Goal: Task Accomplishment & Management: Manage account settings

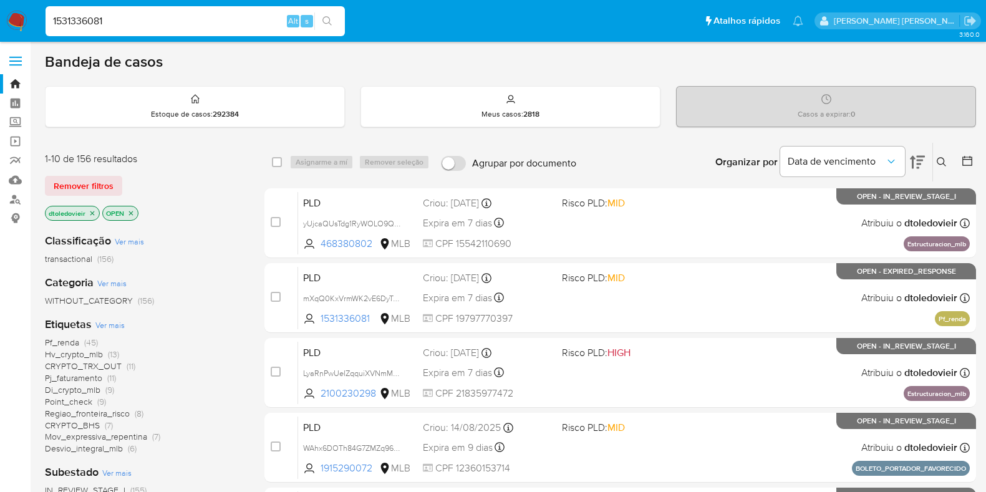
scroll to position [77, 0]
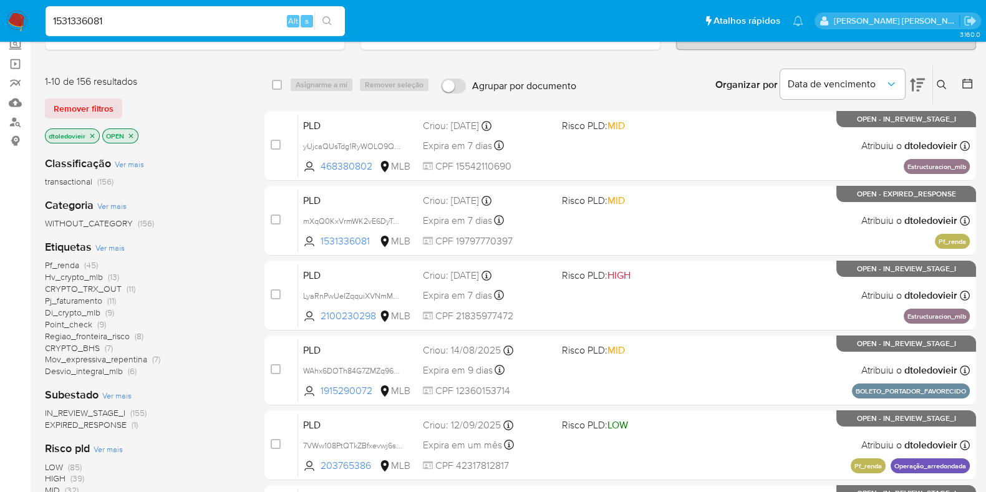
type input "1531336081"
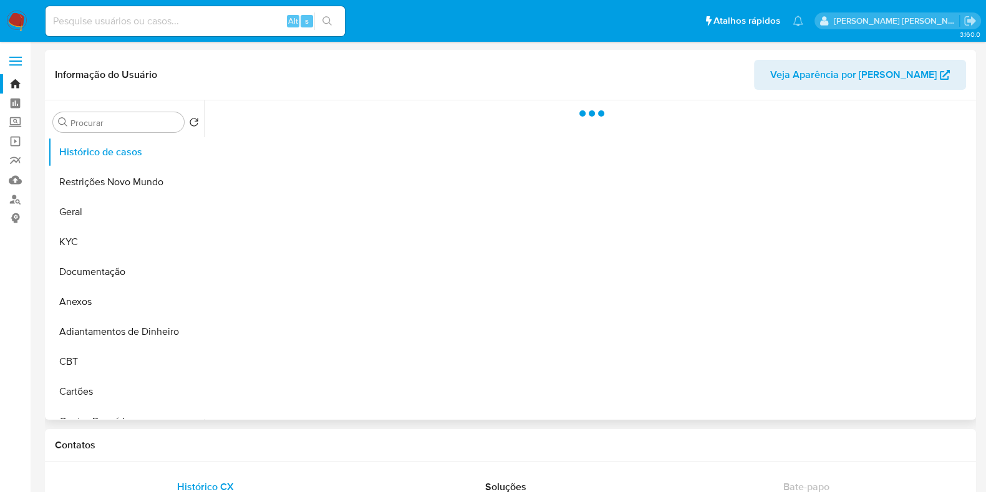
select select "10"
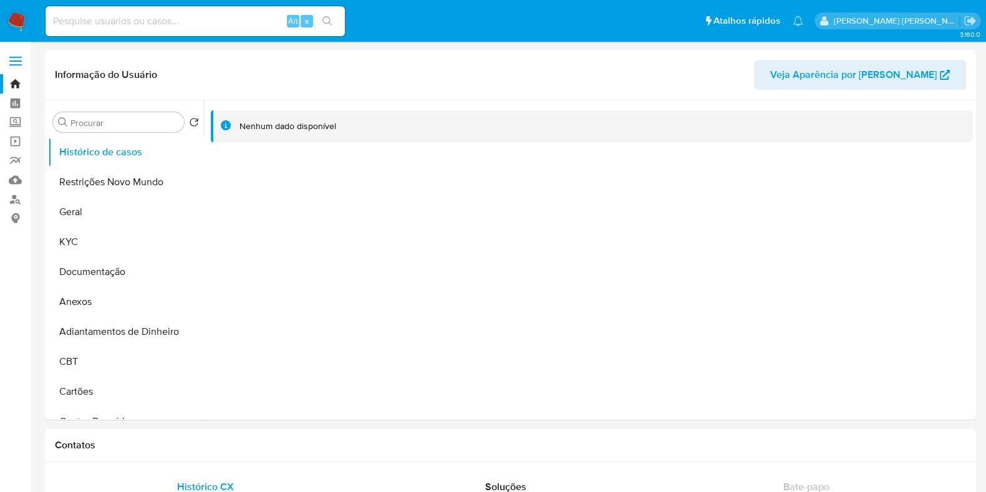
click at [203, 26] on input at bounding box center [195, 21] width 299 height 16
paste input "1531336081"
type input "1531336081"
click at [130, 148] on button "Histórico de casos" at bounding box center [121, 152] width 146 height 30
click at [8, 14] on img at bounding box center [16, 21] width 21 height 21
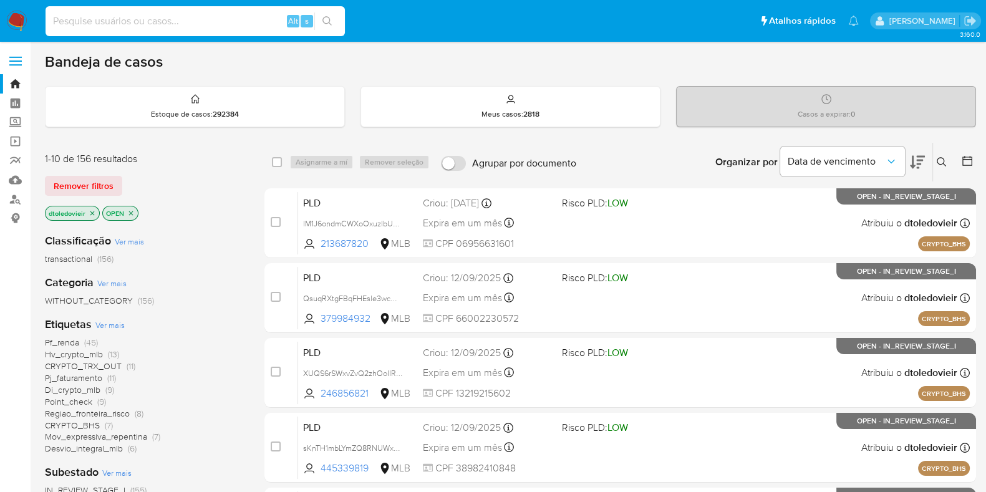
click at [168, 25] on input at bounding box center [195, 21] width 299 height 16
paste input "1531336081"
type input "1531336081"
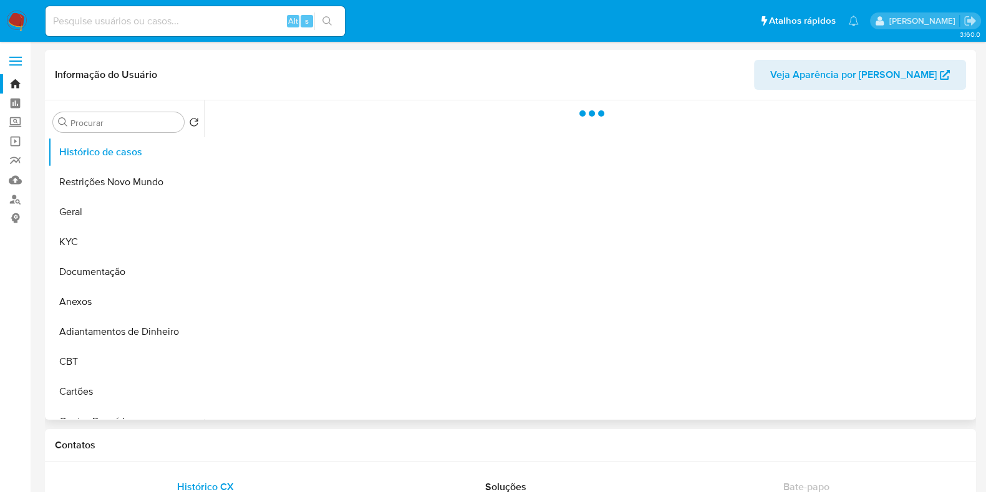
select select "10"
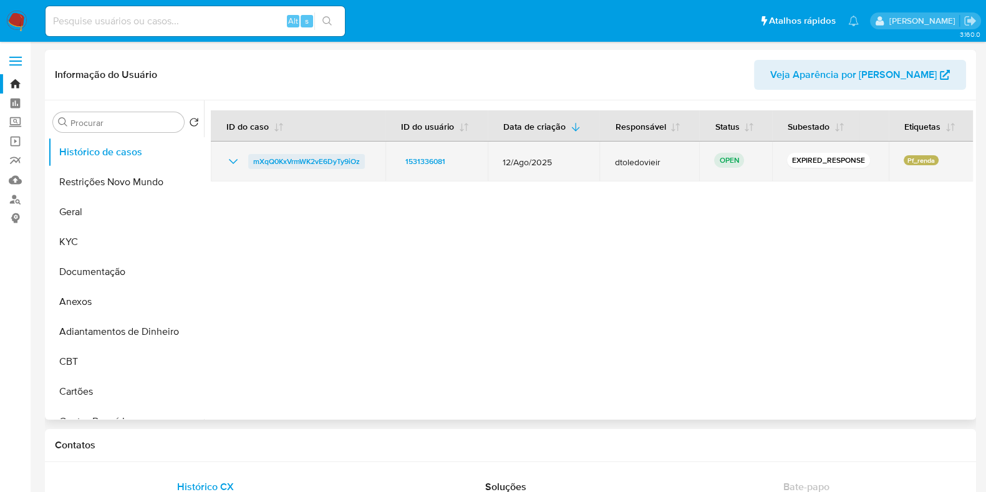
click at [305, 165] on span "mXqQ0KxVrmWK2vE6DyTy9iOz" at bounding box center [306, 161] width 107 height 15
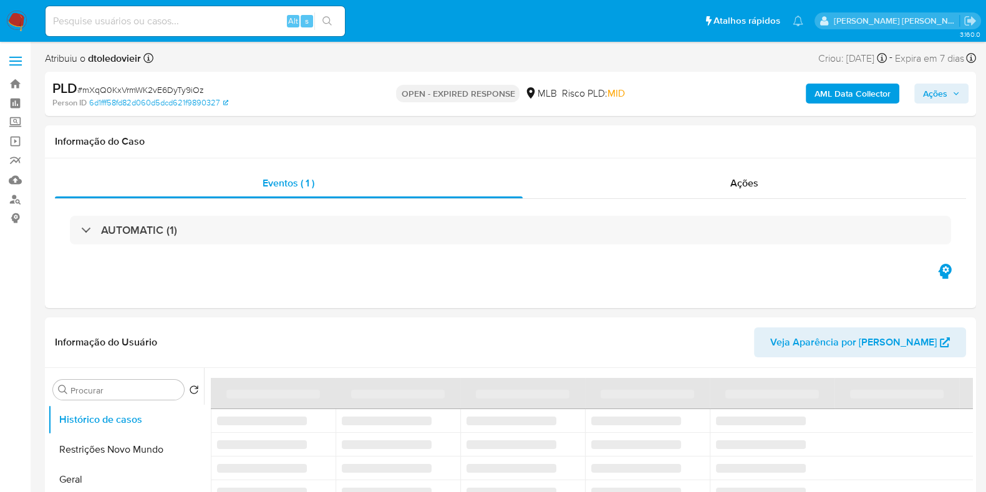
select select "10"
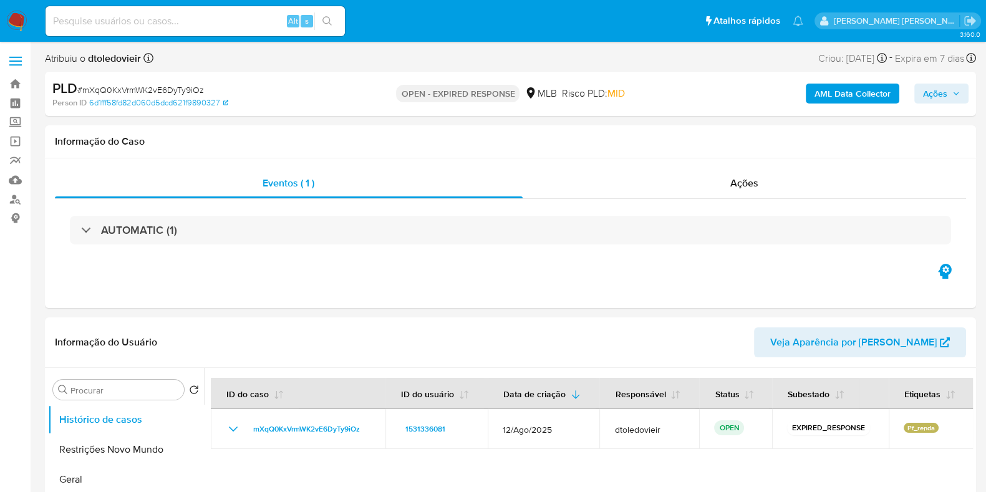
click at [147, 91] on span "# mXqQ0KxVrmWK2vE6DyTy9iOz" at bounding box center [140, 90] width 127 height 12
copy span "mXqQ0KxVrmWK2vE6DyTy9iOz"
click at [22, 26] on img at bounding box center [16, 21] width 21 height 21
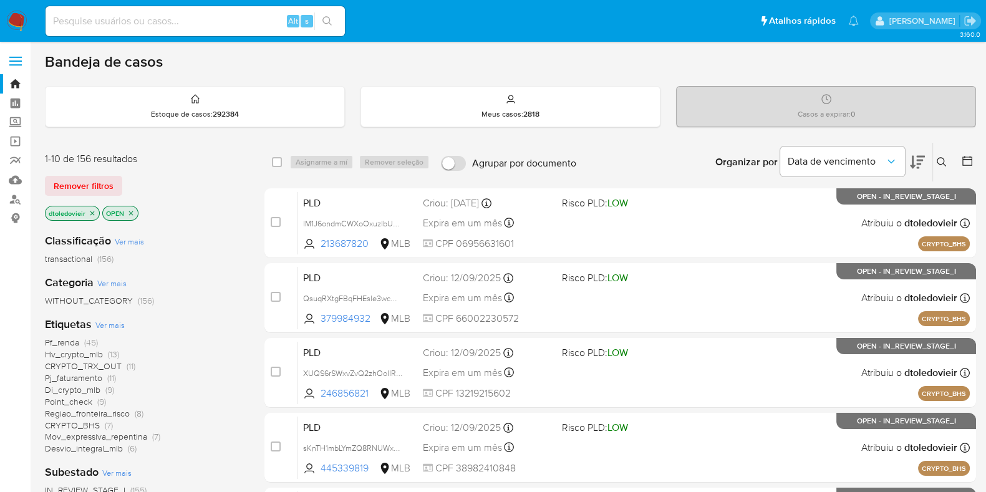
click at [945, 163] on icon at bounding box center [941, 161] width 9 height 9
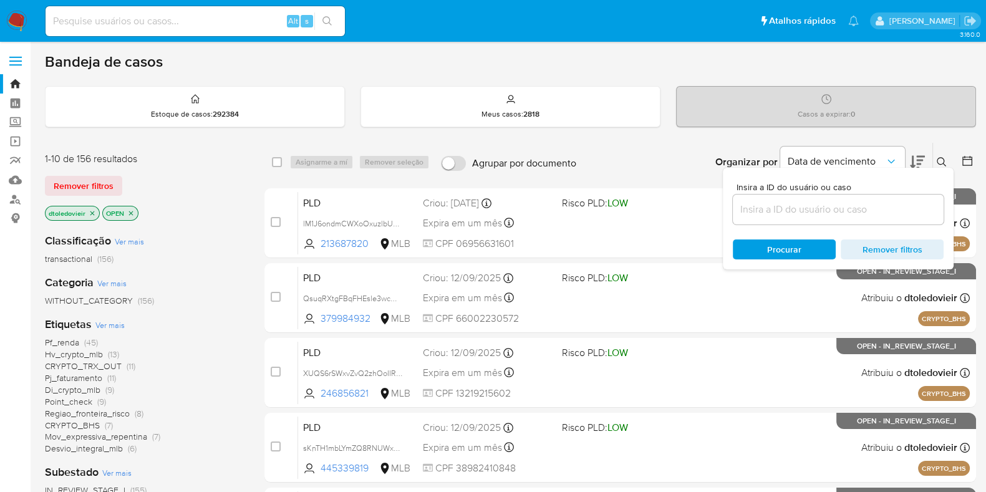
click at [772, 211] on input at bounding box center [838, 210] width 211 height 16
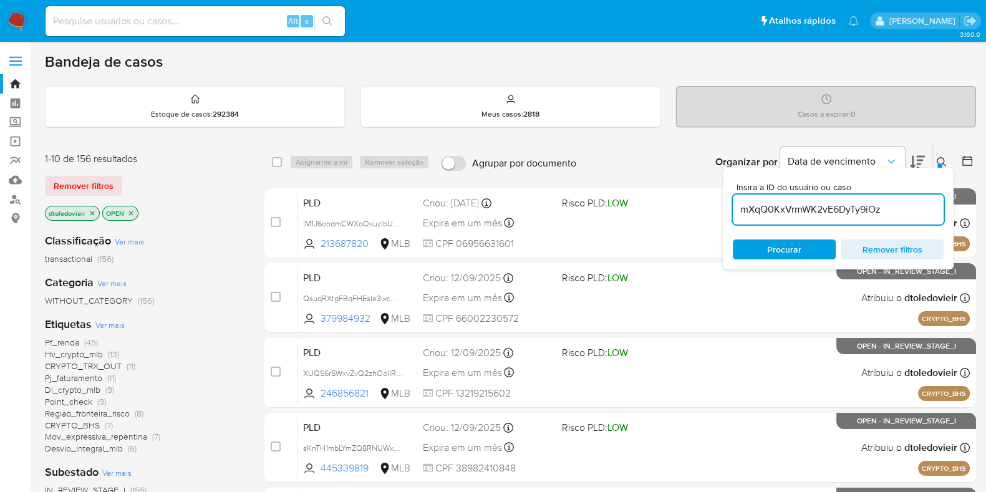
type input "mXqQ0KxVrmWK2vE6DyTy9iOz"
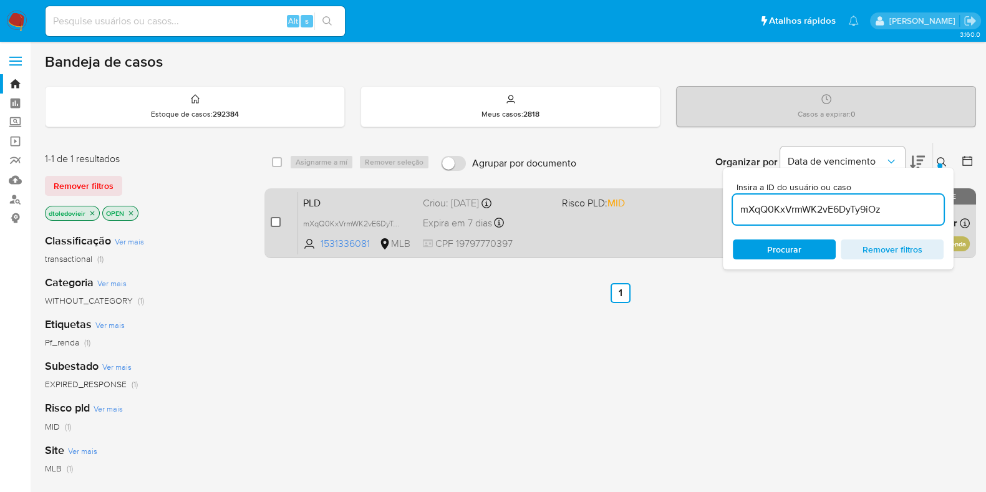
click at [275, 221] on input "checkbox" at bounding box center [276, 222] width 10 height 10
checkbox input "true"
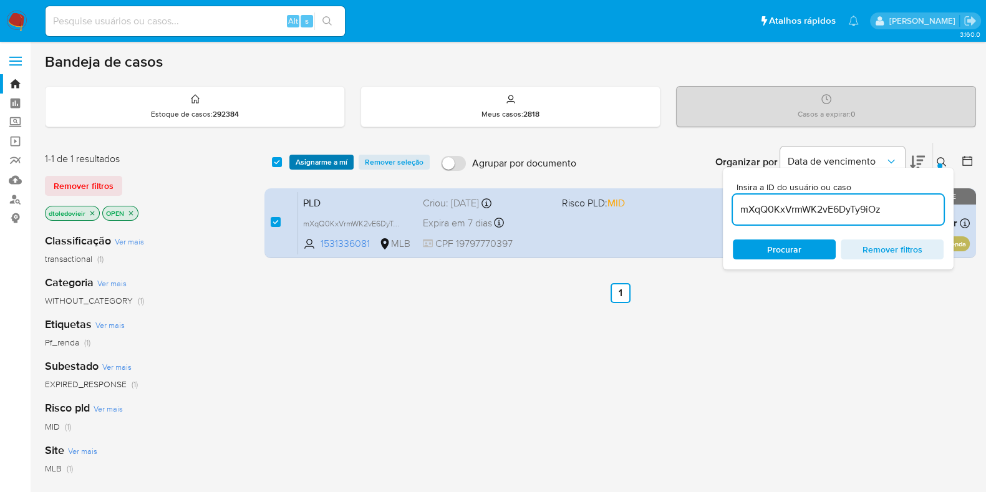
click at [336, 160] on span "Asignarme a mí" at bounding box center [322, 162] width 52 height 12
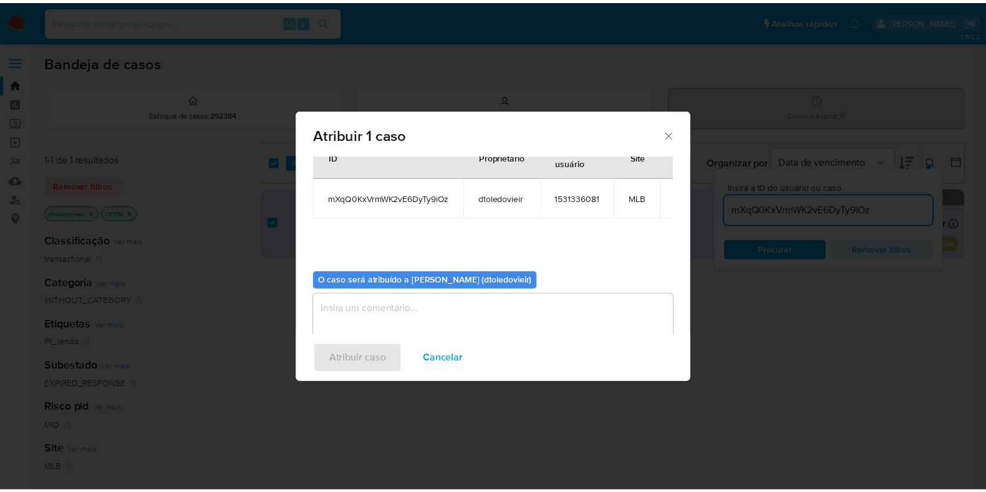
scroll to position [64, 0]
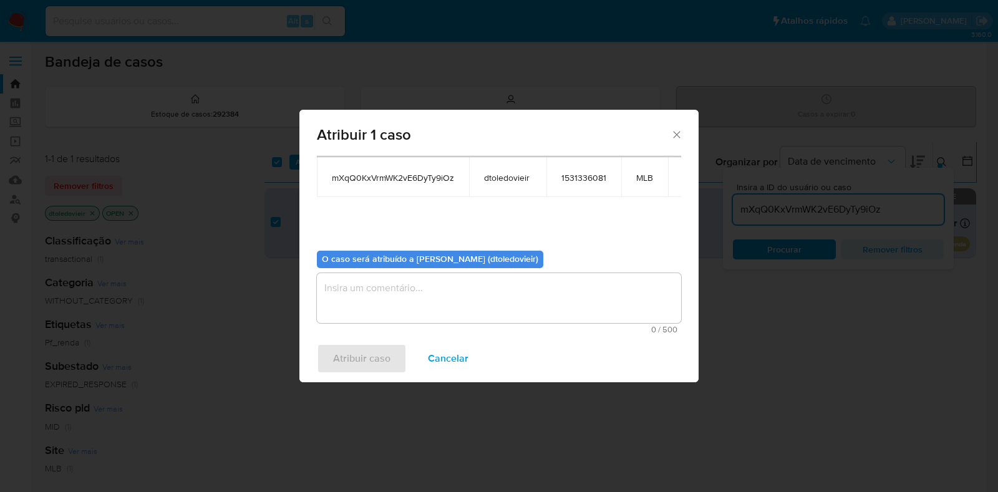
click at [405, 292] on textarea "assign-modal" at bounding box center [499, 298] width 364 height 50
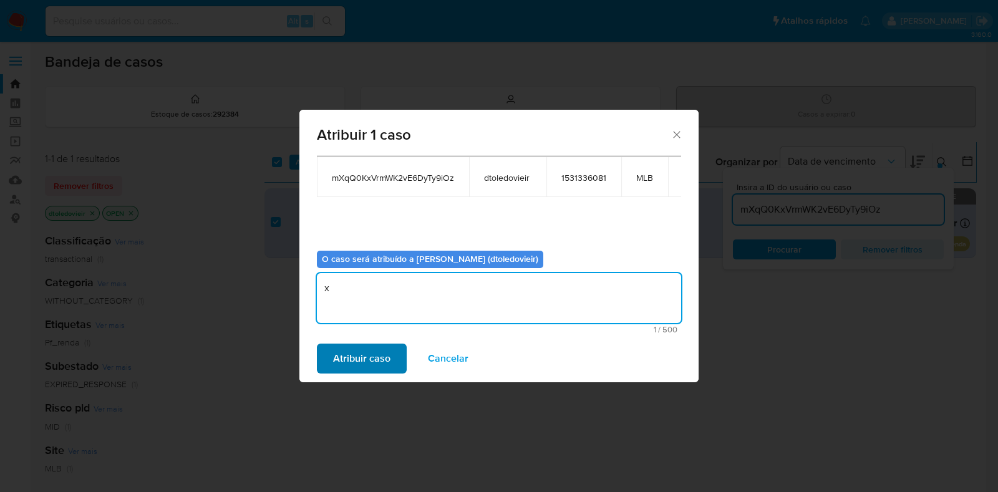
type textarea "x"
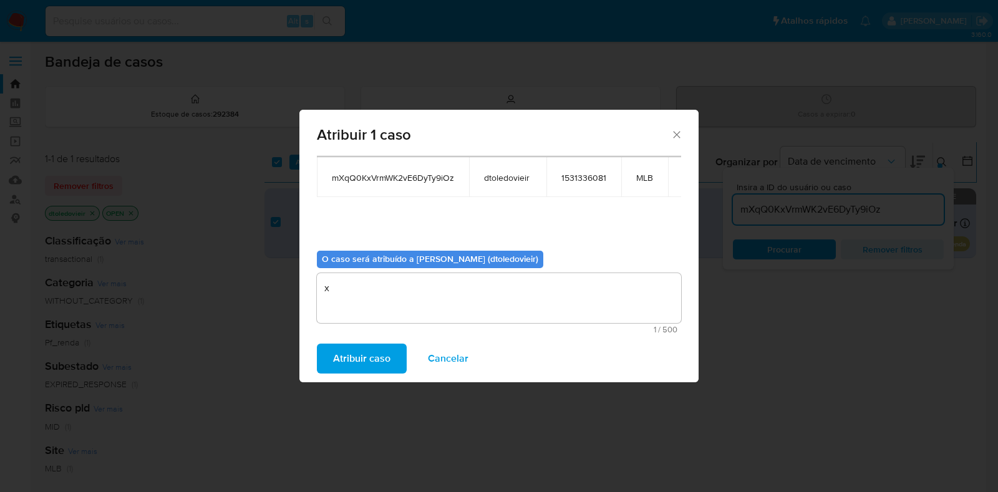
click at [362, 354] on span "Atribuir caso" at bounding box center [361, 358] width 57 height 27
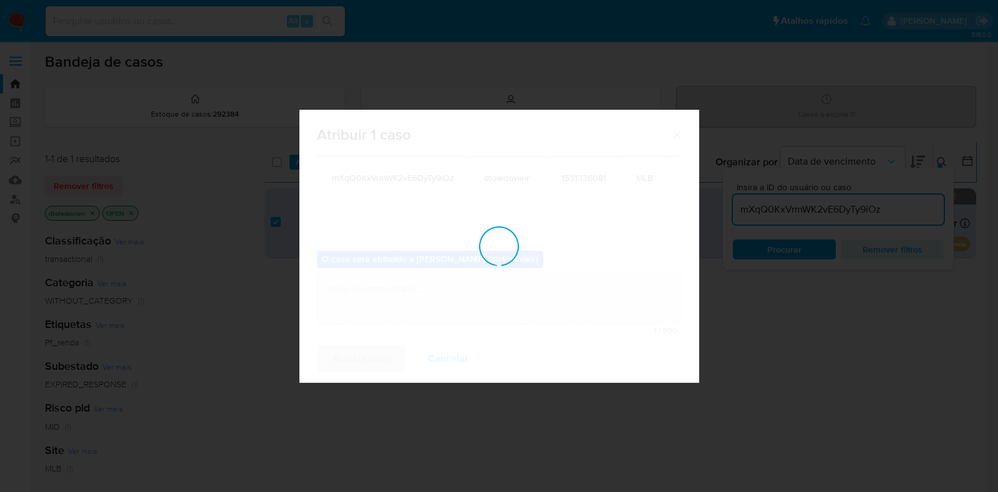
checkbox input "false"
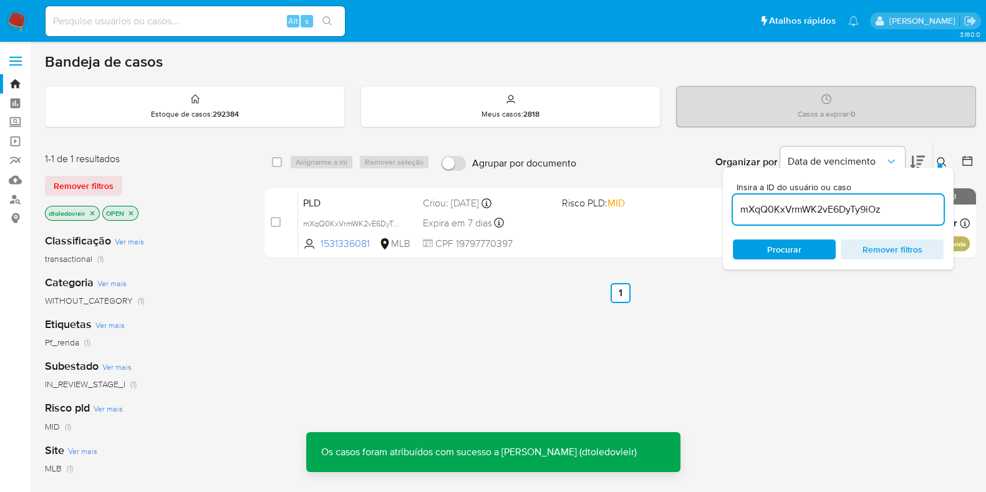
click at [636, 225] on div "PLD mXqQ0KxVrmWK2vE6DyTy9iOz 1531336081 MLB Risco PLD: MID Criou: 12/08/2025 Cr…" at bounding box center [634, 223] width 672 height 63
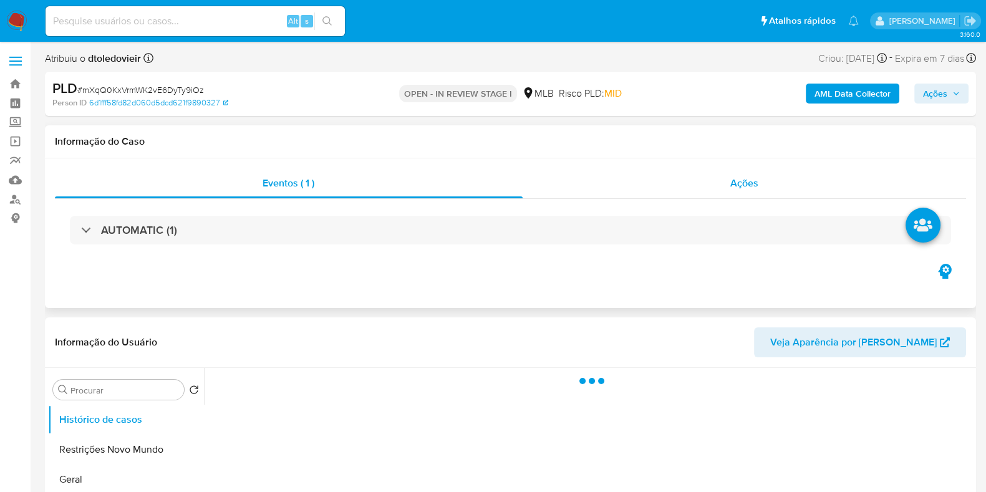
select select "10"
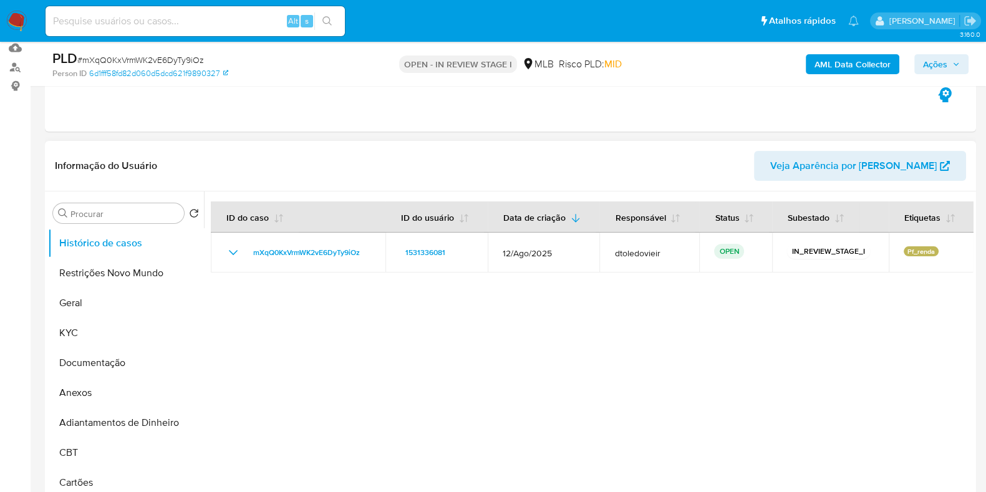
scroll to position [155, 0]
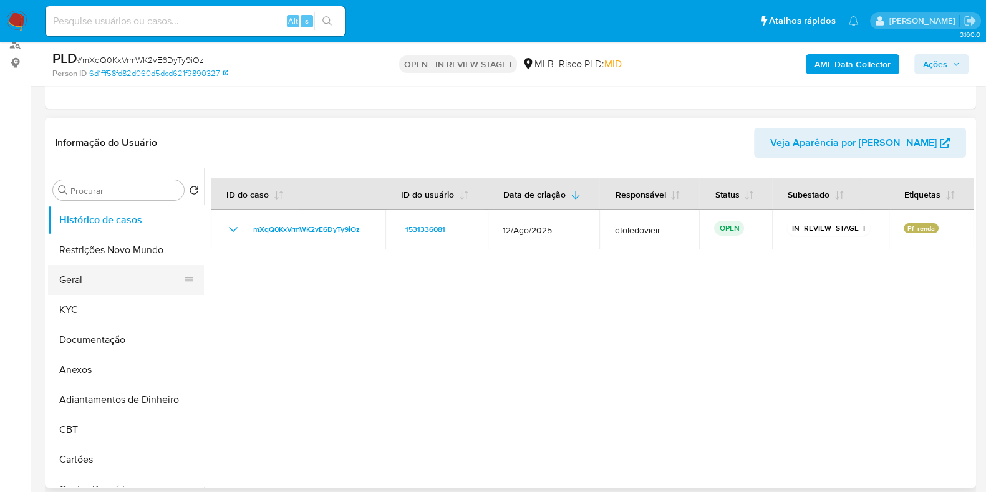
click at [115, 278] on button "Geral" at bounding box center [121, 280] width 146 height 30
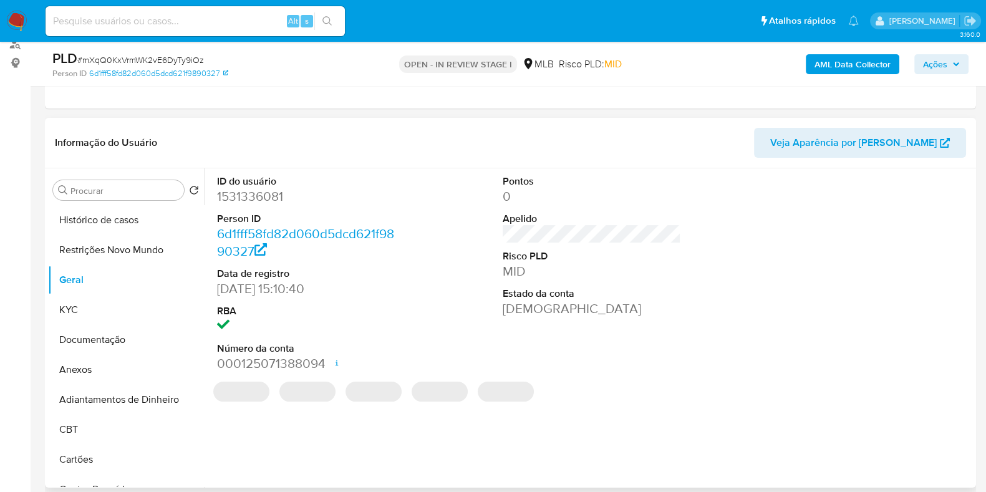
click at [258, 197] on dd "1531336081" at bounding box center [306, 196] width 178 height 17
copy dd "1531336081"
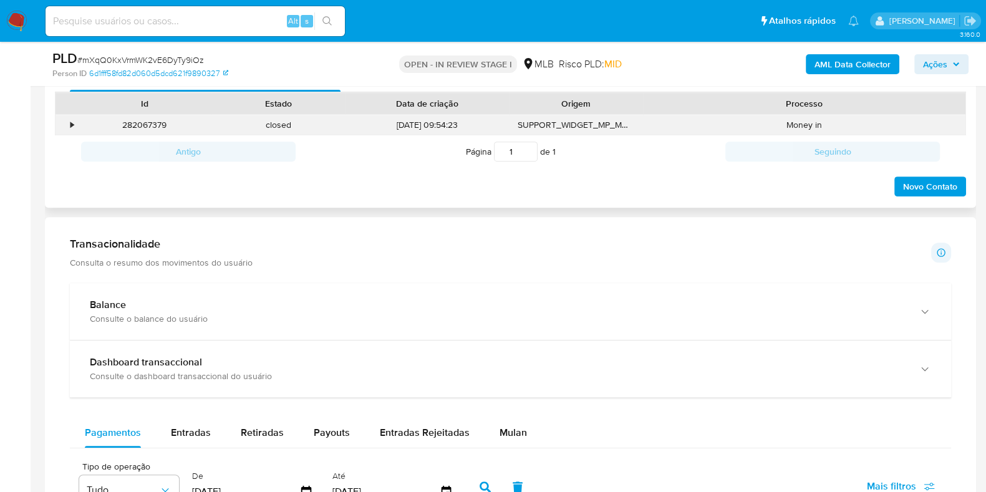
scroll to position [545, 0]
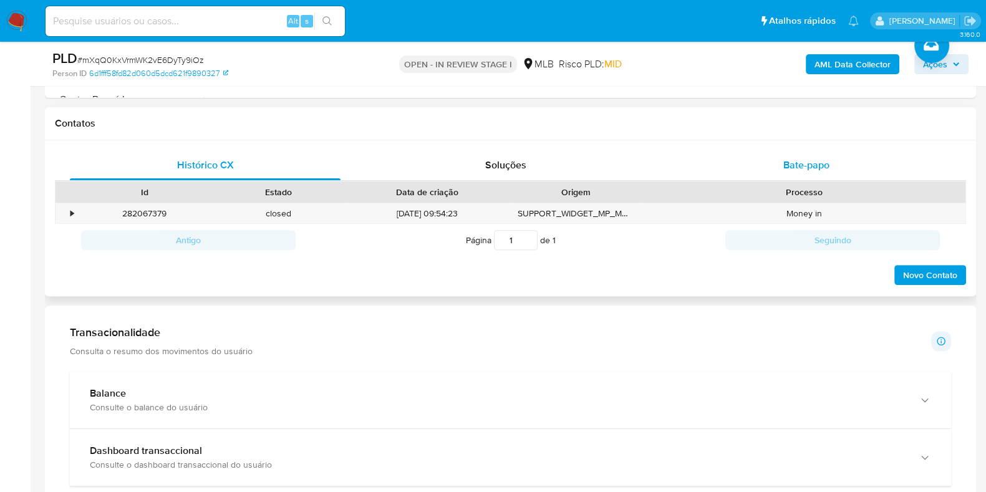
drag, startPoint x: 812, startPoint y: 176, endPoint x: 820, endPoint y: 160, distance: 18.1
click at [814, 173] on div "Bate-papo" at bounding box center [806, 165] width 271 height 30
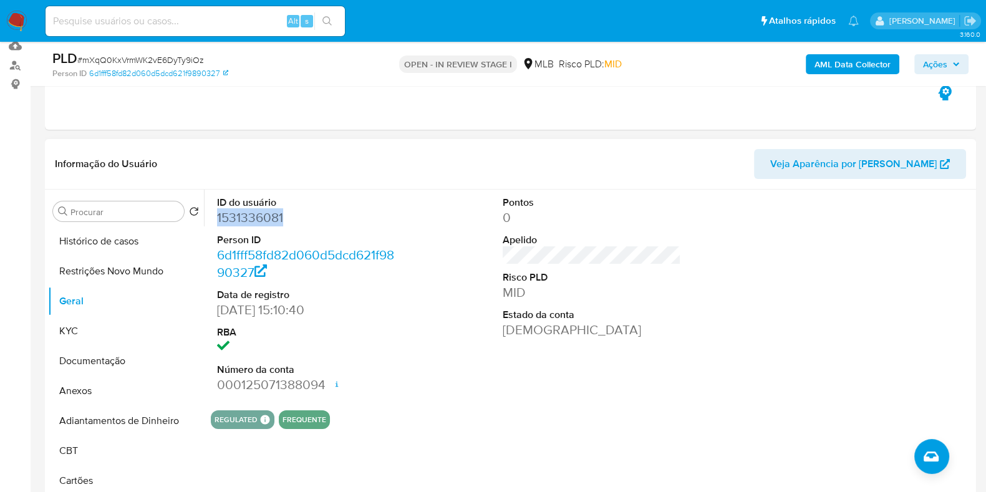
scroll to position [155, 0]
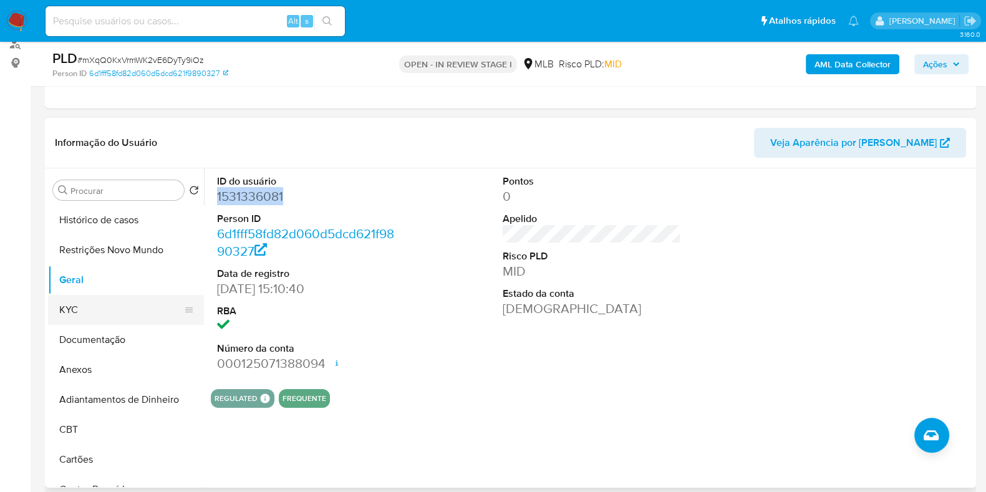
click at [85, 308] on button "KYC" at bounding box center [121, 310] width 146 height 30
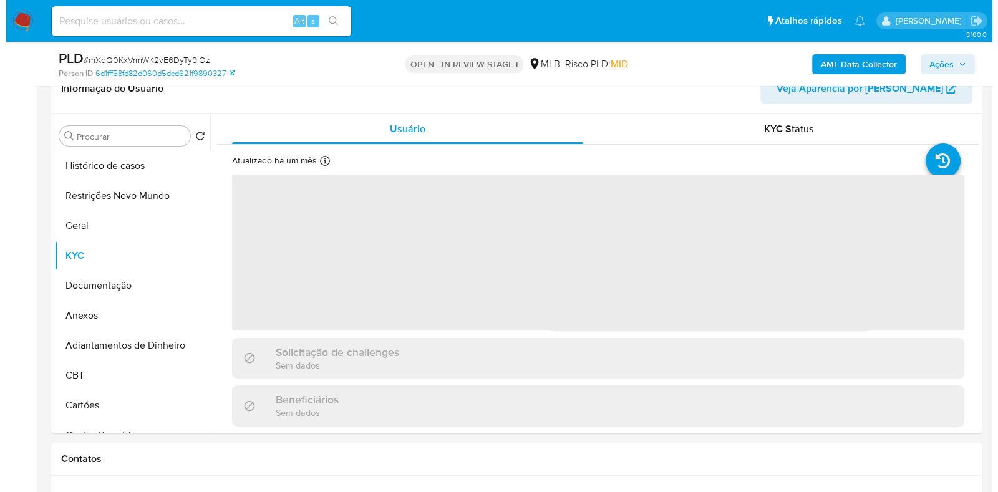
scroll to position [234, 0]
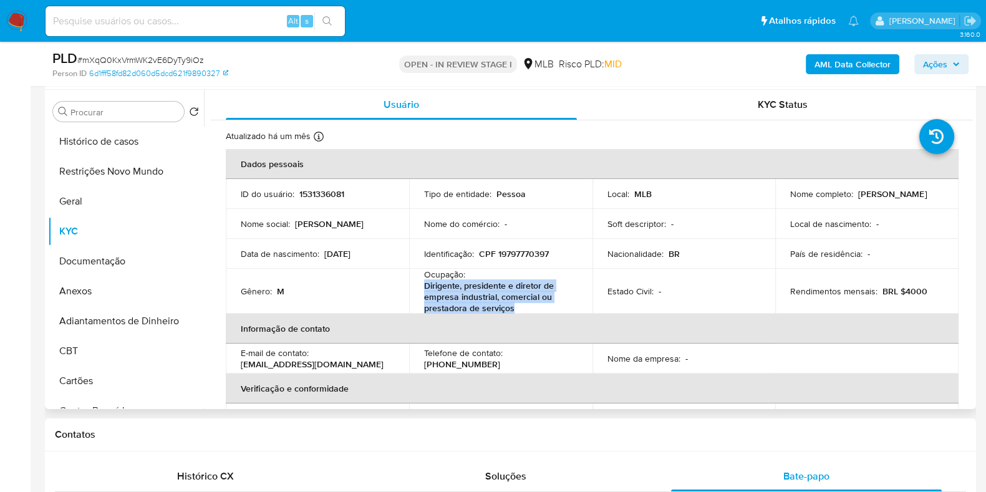
drag, startPoint x: 532, startPoint y: 311, endPoint x: 422, endPoint y: 286, distance: 112.0
click at [424, 286] on p "Dirigente, presidente e diretor de empresa industrial, comercial ou prestadora …" at bounding box center [498, 297] width 149 height 34
copy p "Dirigente, presidente e diretor de empresa industrial, comercial ou prestadora …"
click at [112, 257] on button "Documentação" at bounding box center [121, 261] width 146 height 30
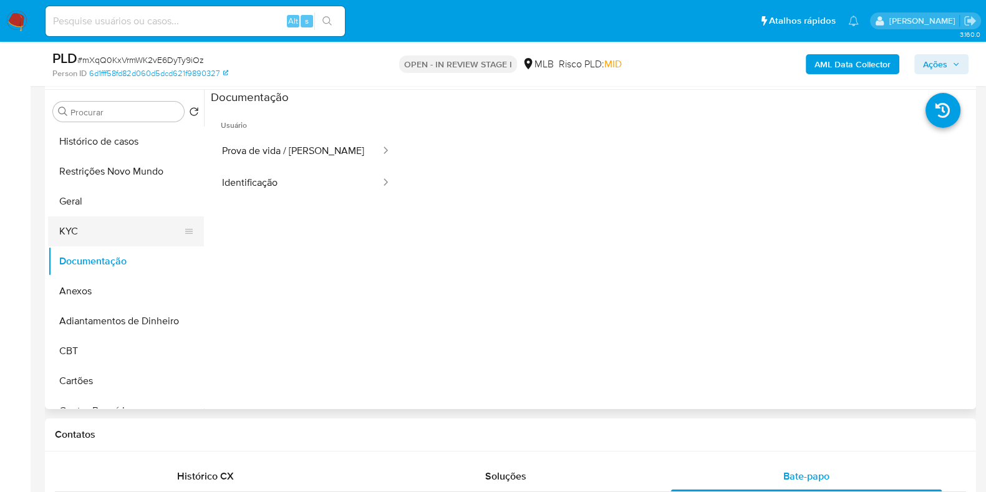
click at [118, 231] on button "KYC" at bounding box center [121, 232] width 146 height 30
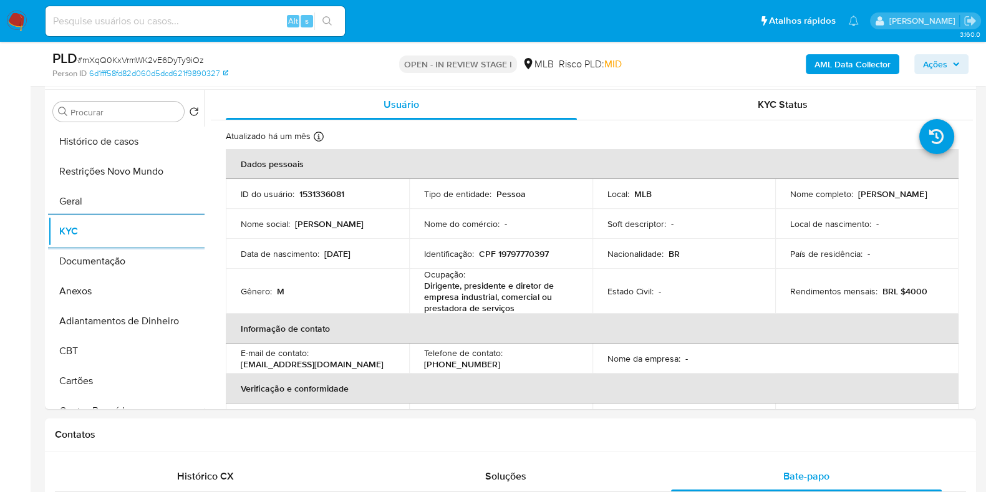
click at [845, 66] on b "AML Data Collector" at bounding box center [853, 64] width 76 height 20
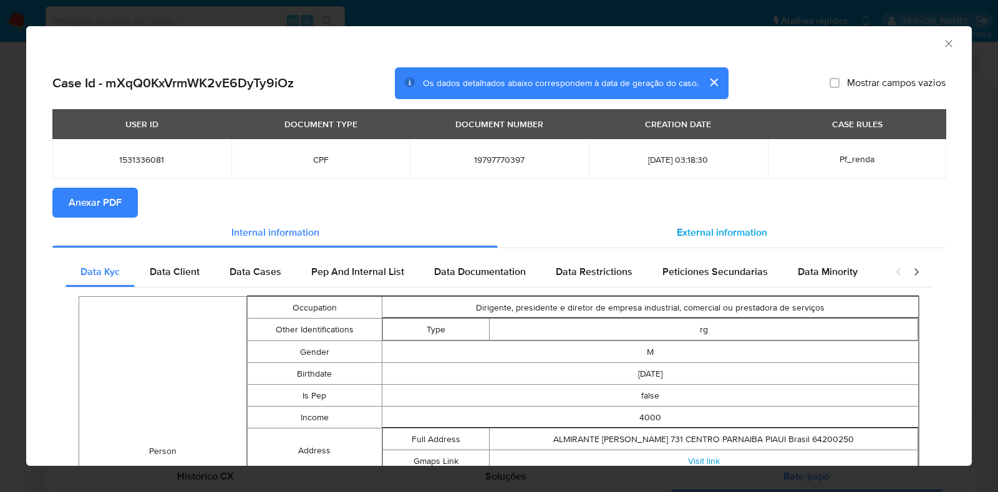
click at [709, 232] on span "External information" at bounding box center [722, 232] width 90 height 14
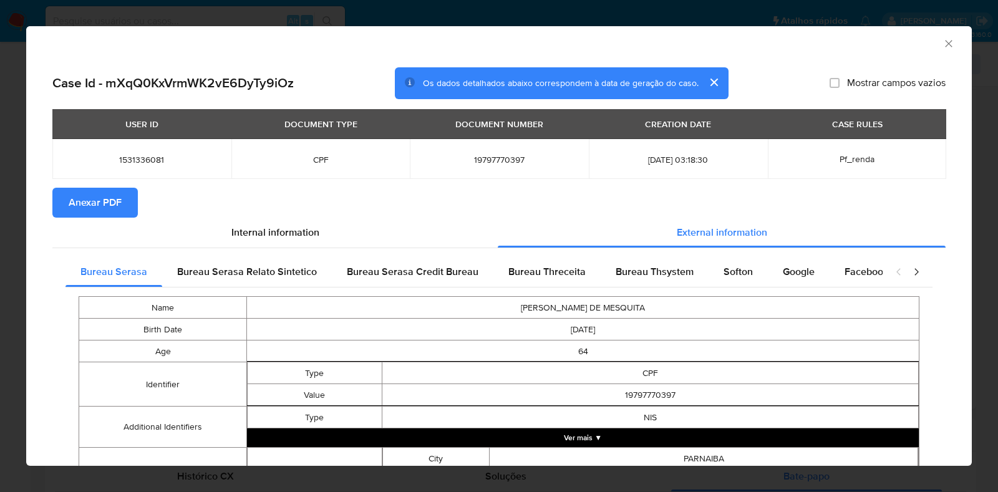
drag, startPoint x: 673, startPoint y: 266, endPoint x: 649, endPoint y: 338, distance: 75.2
click at [673, 267] on span "Bureau Thsystem" at bounding box center [655, 272] width 78 height 14
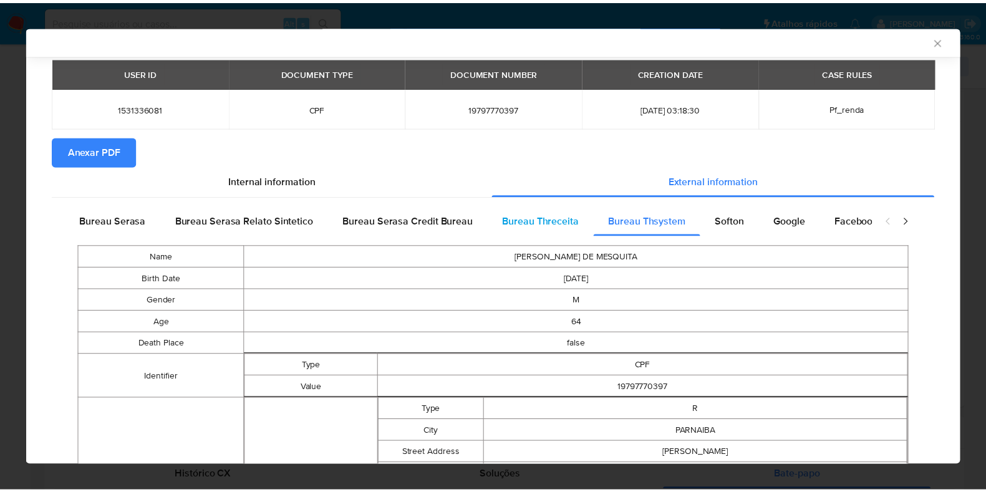
scroll to position [0, 0]
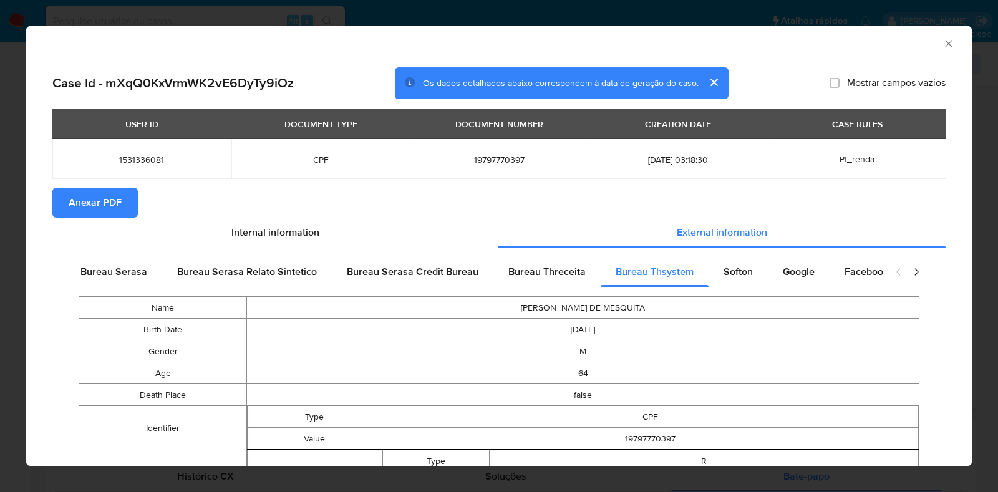
click at [503, 157] on span "19797770397" at bounding box center [499, 159] width 149 height 11
copy span "19797770397"
click at [9, 265] on div "AML Data Collector Case Id - mXqQ0KxVrmWK2vE6DyTy9iOz Os dados detalhados abaix…" at bounding box center [499, 246] width 998 height 492
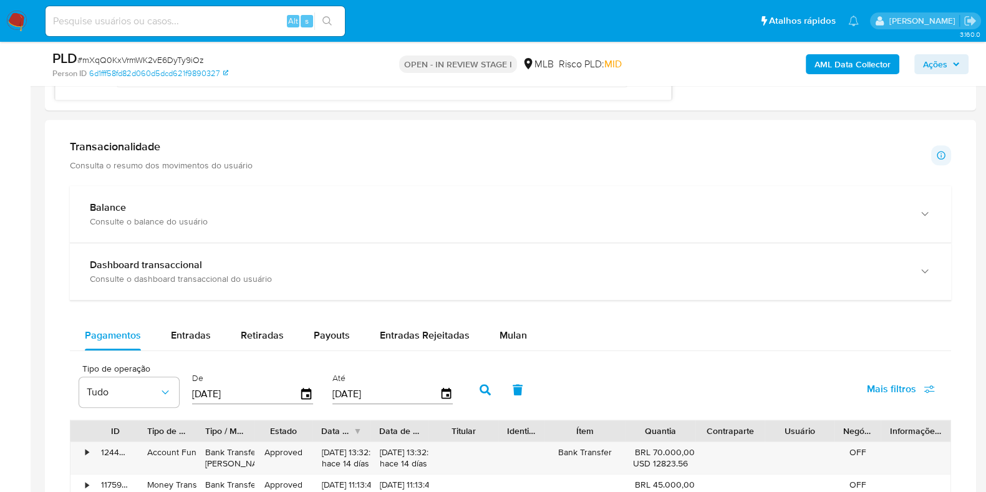
scroll to position [1013, 0]
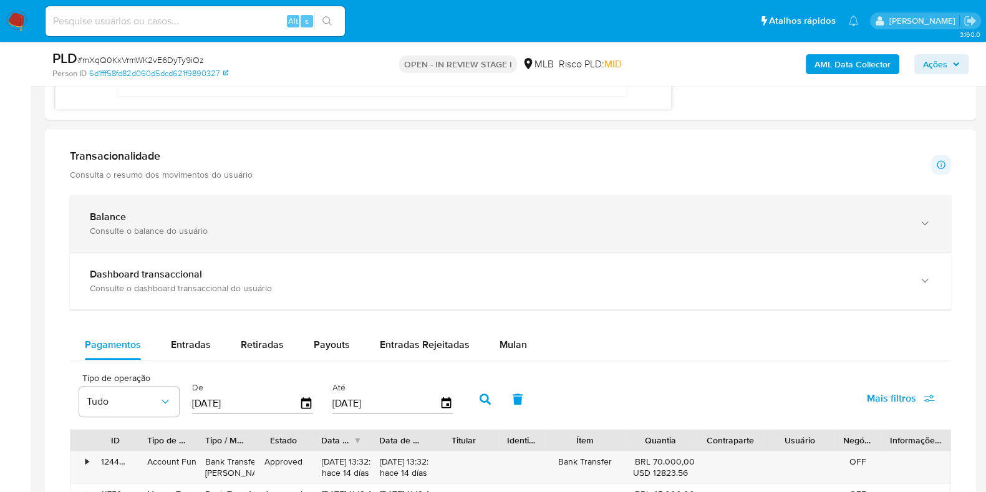
click at [228, 219] on div "Balance" at bounding box center [498, 217] width 817 height 12
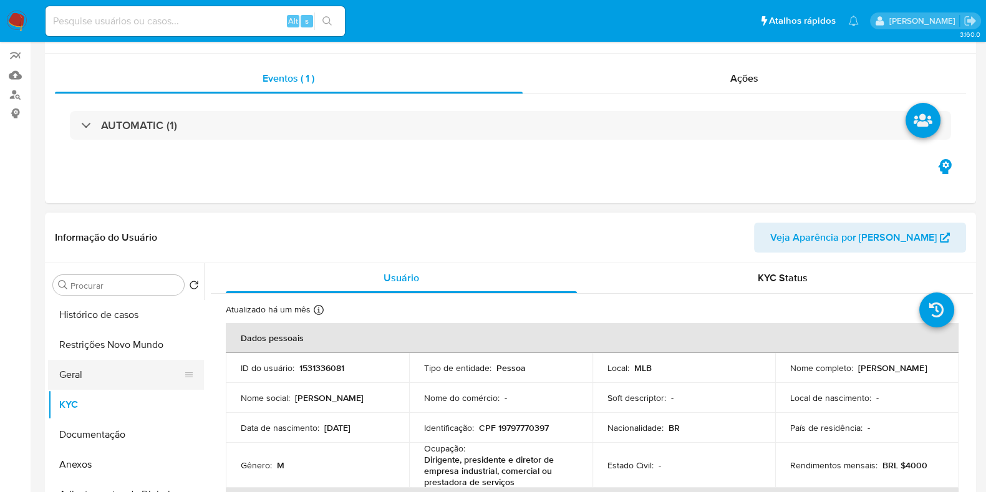
scroll to position [155, 0]
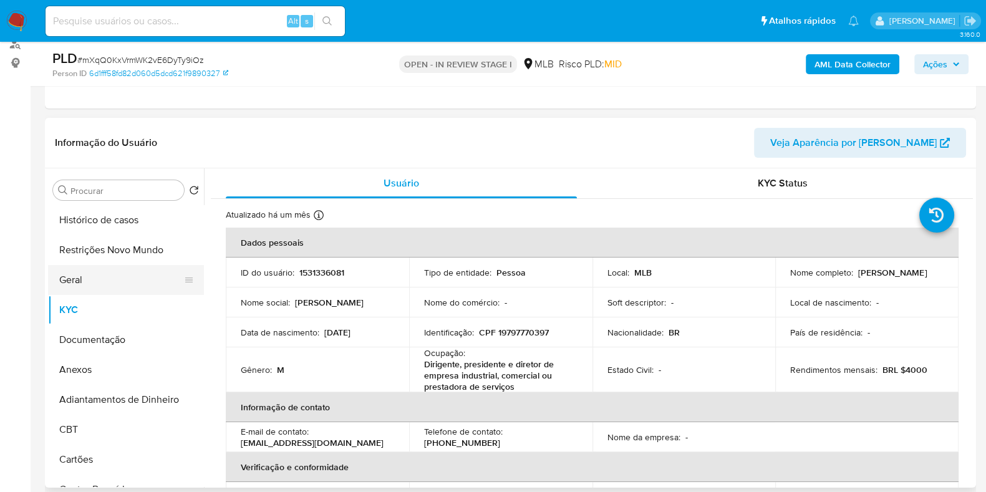
click at [75, 272] on button "Geral" at bounding box center [121, 280] width 146 height 30
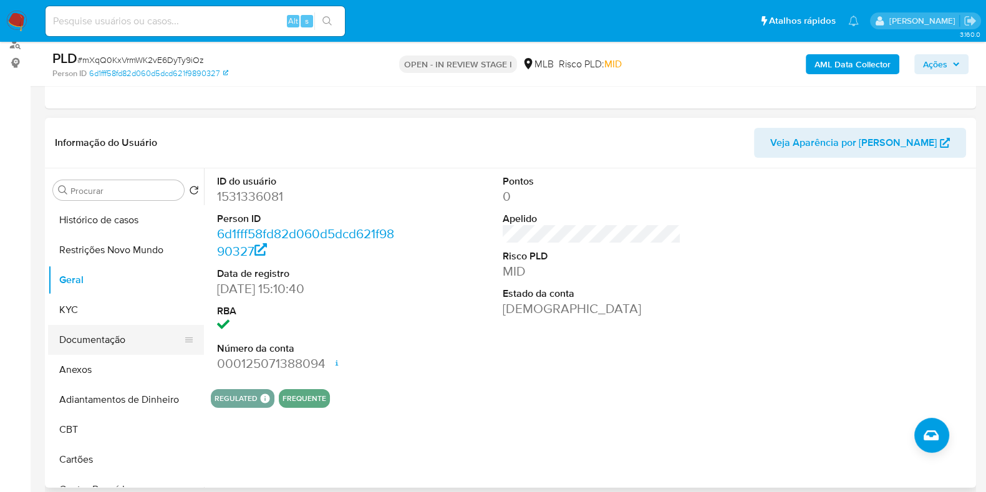
click at [102, 328] on button "Documentação" at bounding box center [121, 340] width 146 height 30
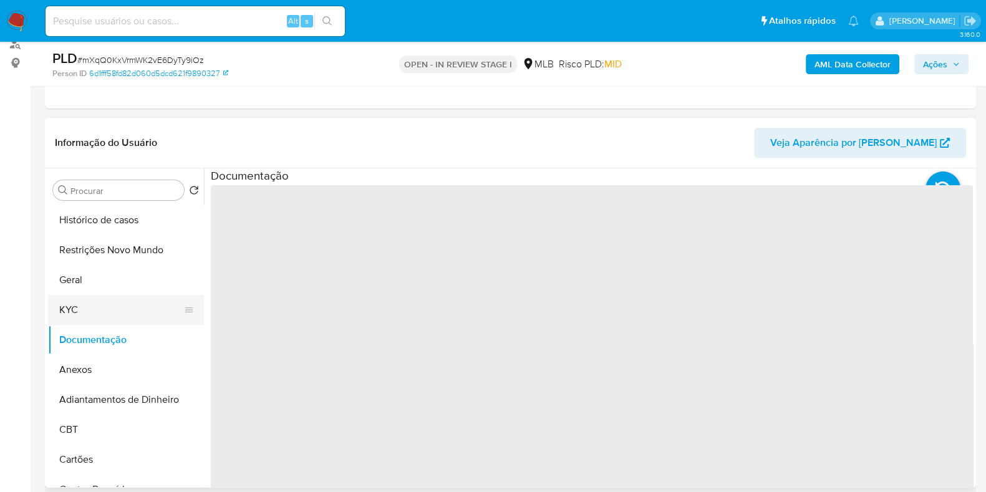
click at [107, 316] on button "KYC" at bounding box center [121, 310] width 146 height 30
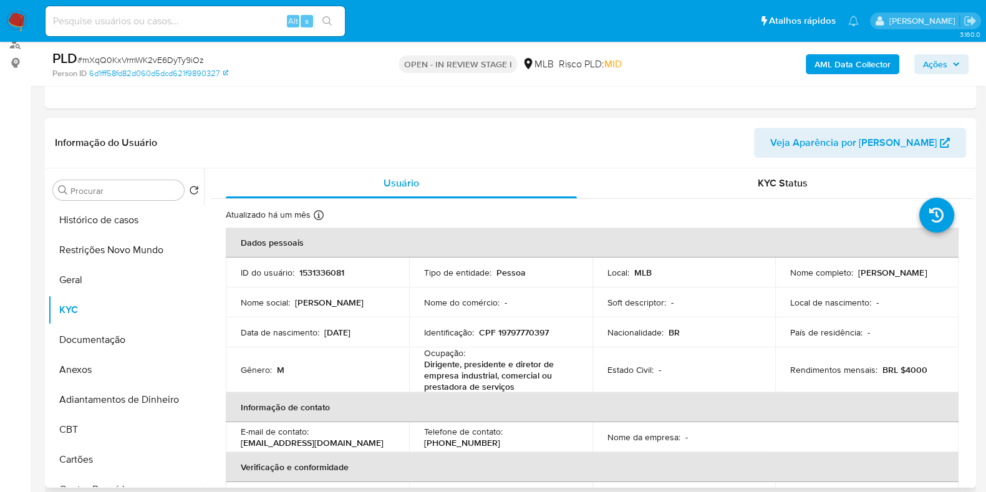
drag, startPoint x: 908, startPoint y: 275, endPoint x: 787, endPoint y: 280, distance: 121.8
click at [791, 278] on div "Nome completo : Aurino Ferreira de Mesquita" at bounding box center [867, 272] width 153 height 11
copy p "Aurino Ferreira de Mesquita"
click at [110, 330] on button "Documentação" at bounding box center [121, 340] width 146 height 30
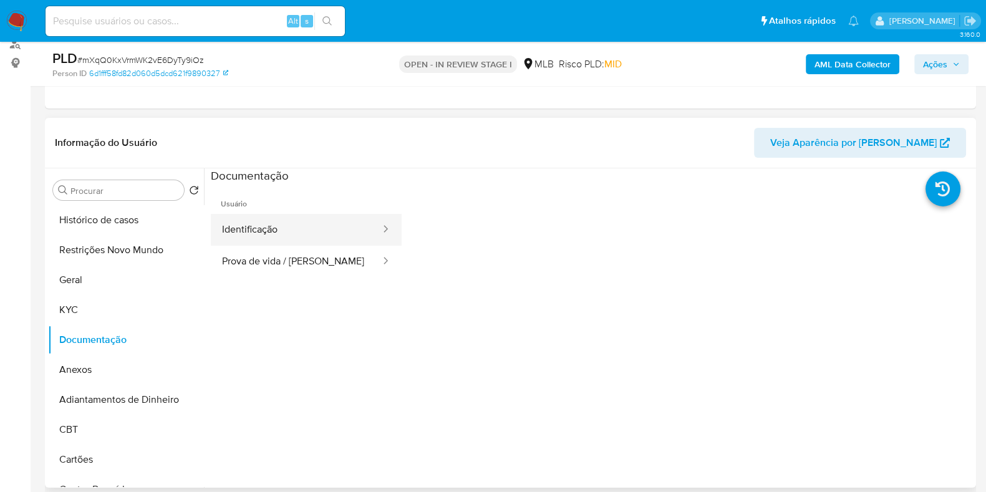
click at [293, 232] on button "Identificação" at bounding box center [296, 230] width 171 height 32
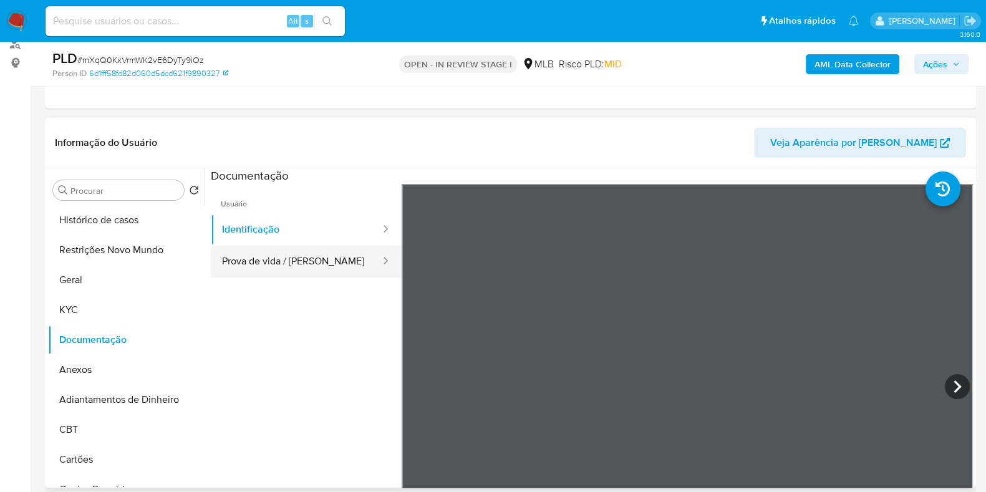
click at [297, 258] on button "Prova de vida / Selfie" at bounding box center [296, 262] width 171 height 32
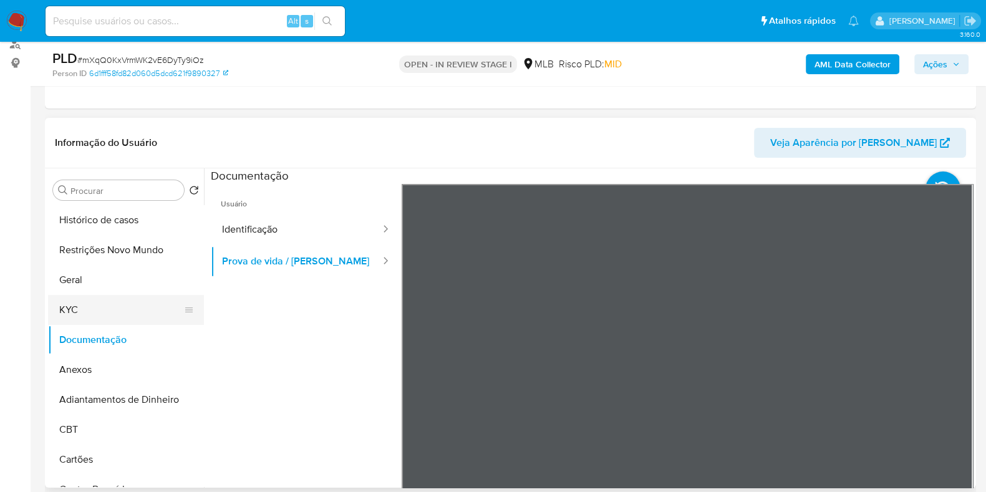
click at [103, 310] on button "KYC" at bounding box center [121, 310] width 146 height 30
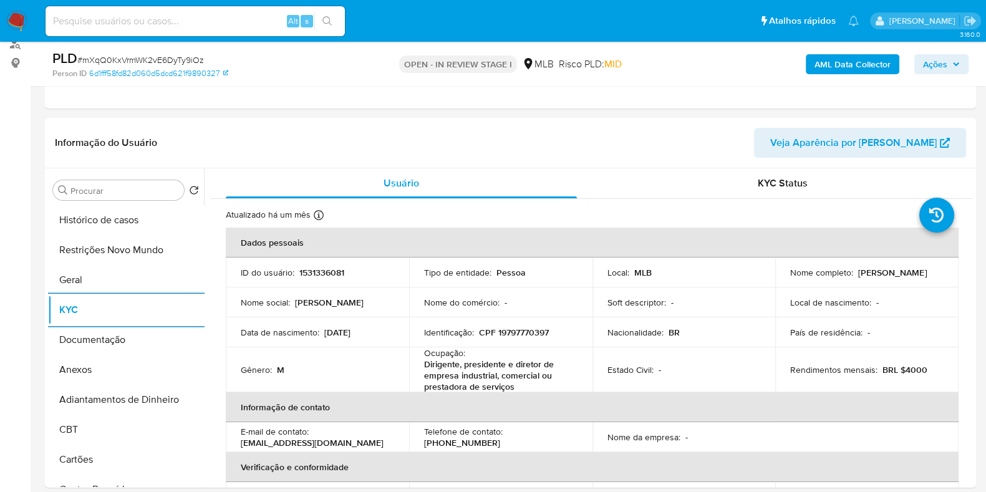
click at [939, 67] on span "Ações" at bounding box center [935, 64] width 24 height 20
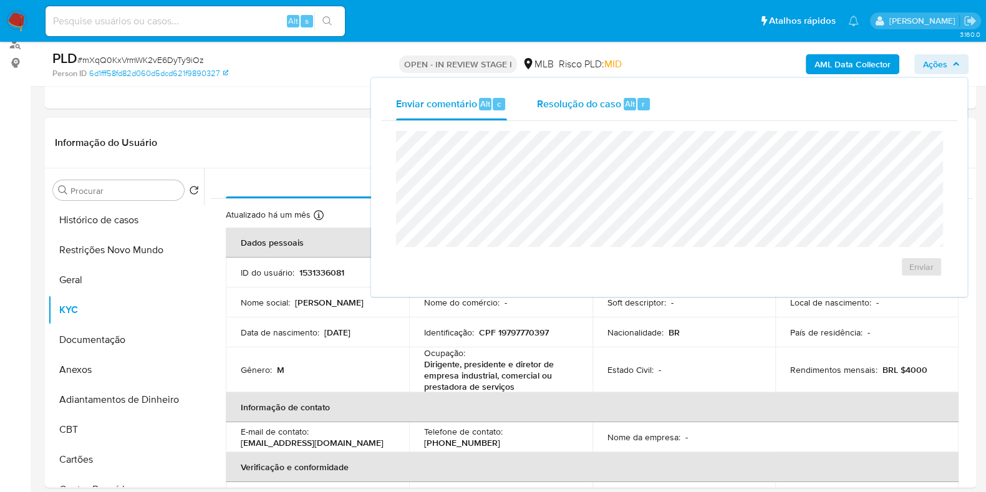
click at [577, 105] on span "Resolução do caso" at bounding box center [579, 103] width 84 height 14
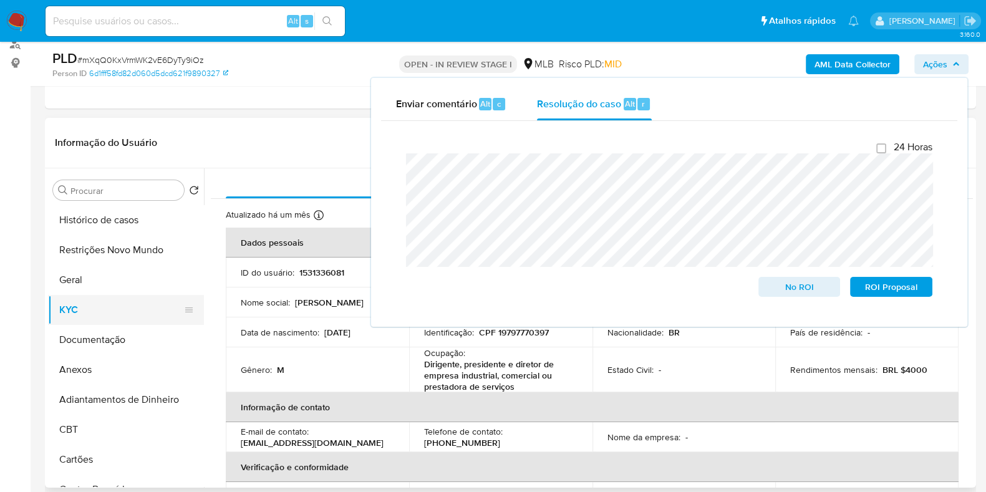
click at [104, 313] on button "KYC" at bounding box center [121, 310] width 146 height 30
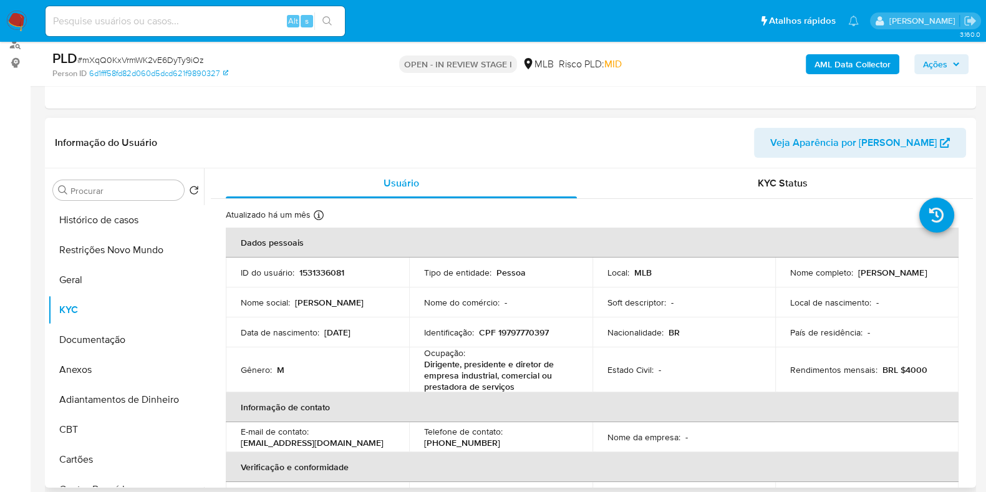
drag, startPoint x: 902, startPoint y: 279, endPoint x: 776, endPoint y: 278, distance: 126.0
click at [776, 278] on td "Nome completo : Aurino Ferreira de Mesquita" at bounding box center [867, 273] width 183 height 30
copy p "Aurino Ferreira de Mesquita"
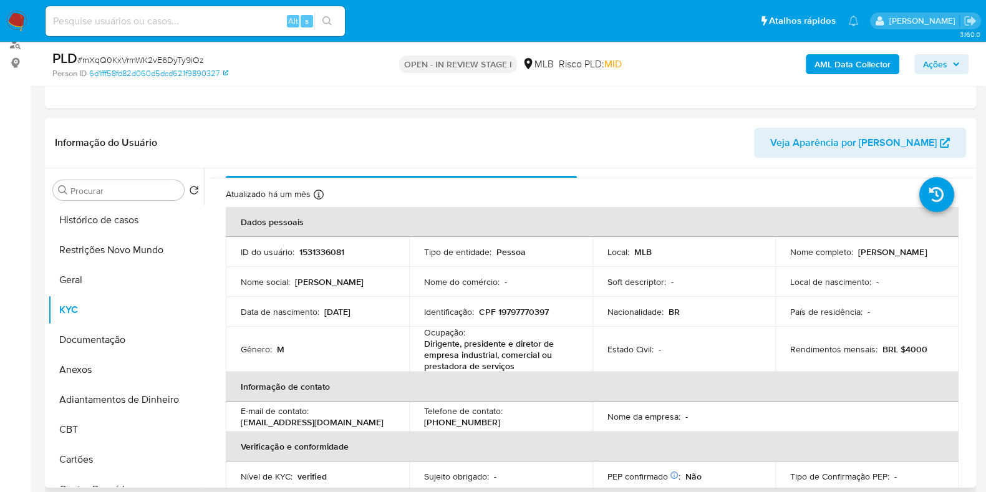
scroll to position [0, 0]
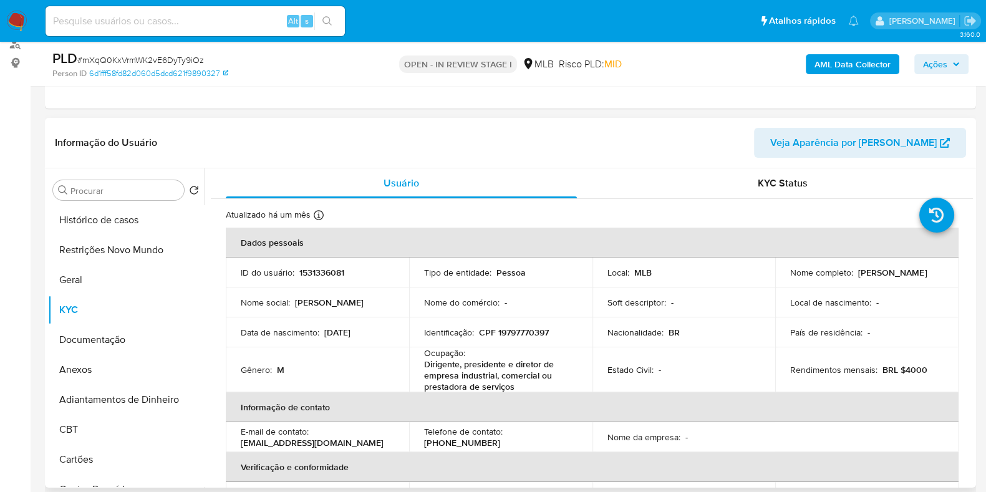
click at [526, 337] on p "CPF 19797770397" at bounding box center [514, 332] width 70 height 11
copy p "19797770397"
click at [101, 249] on button "Restrições Novo Mundo" at bounding box center [121, 250] width 146 height 30
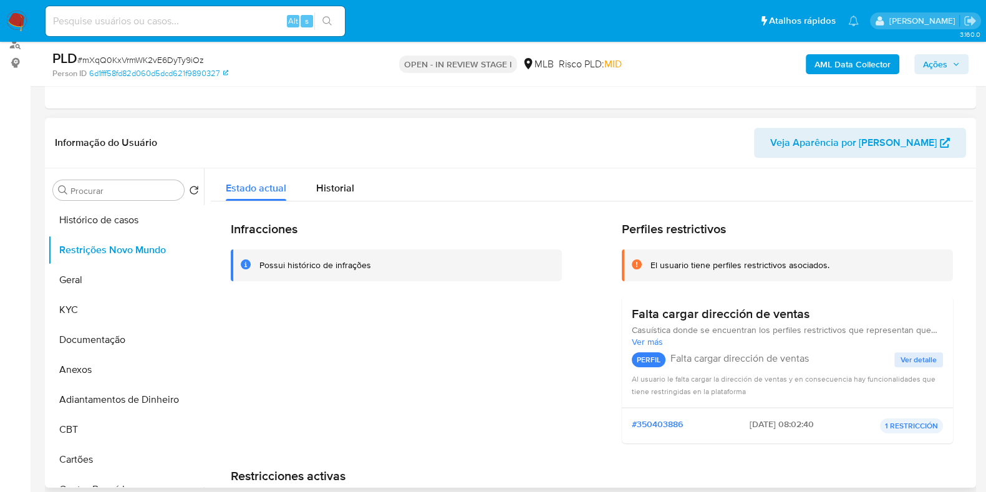
drag, startPoint x: 825, startPoint y: 320, endPoint x: 629, endPoint y: 319, distance: 195.9
click at [632, 319] on div "Falta cargar dirección de ventas" at bounding box center [787, 314] width 311 height 16
click at [70, 333] on button "Documentação" at bounding box center [121, 340] width 146 height 30
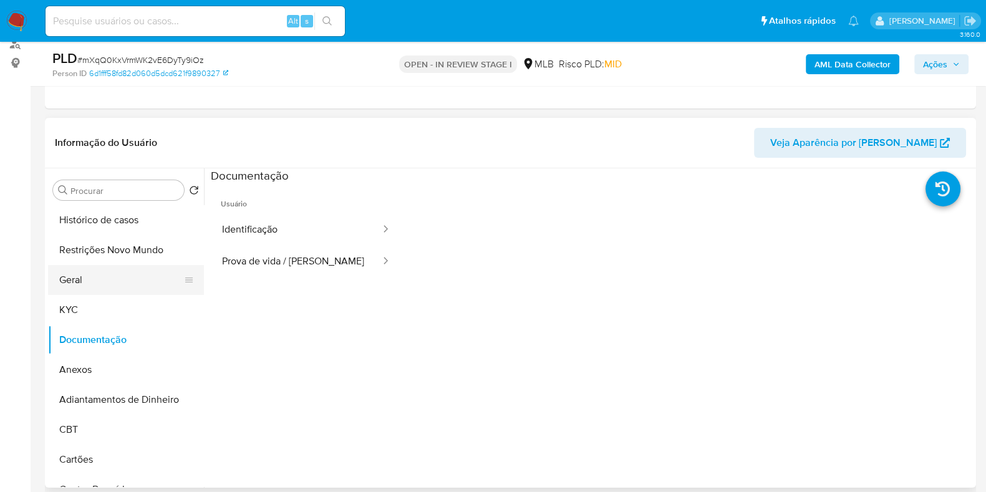
click at [85, 283] on button "Geral" at bounding box center [121, 280] width 146 height 30
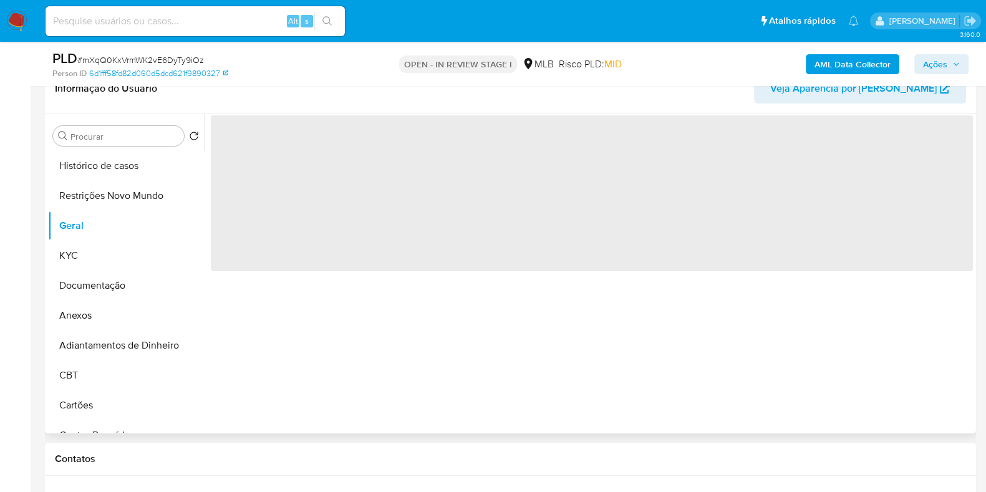
scroll to position [234, 0]
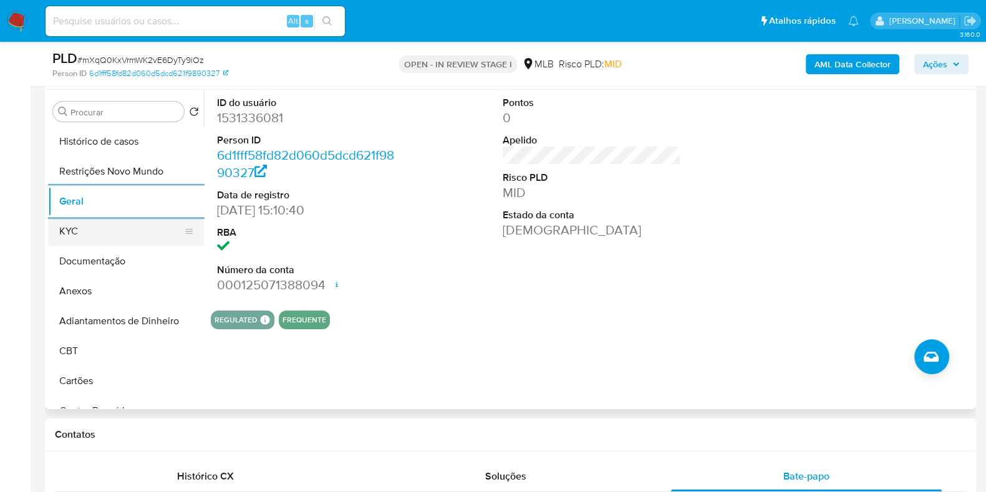
click at [97, 238] on button "KYC" at bounding box center [121, 232] width 146 height 30
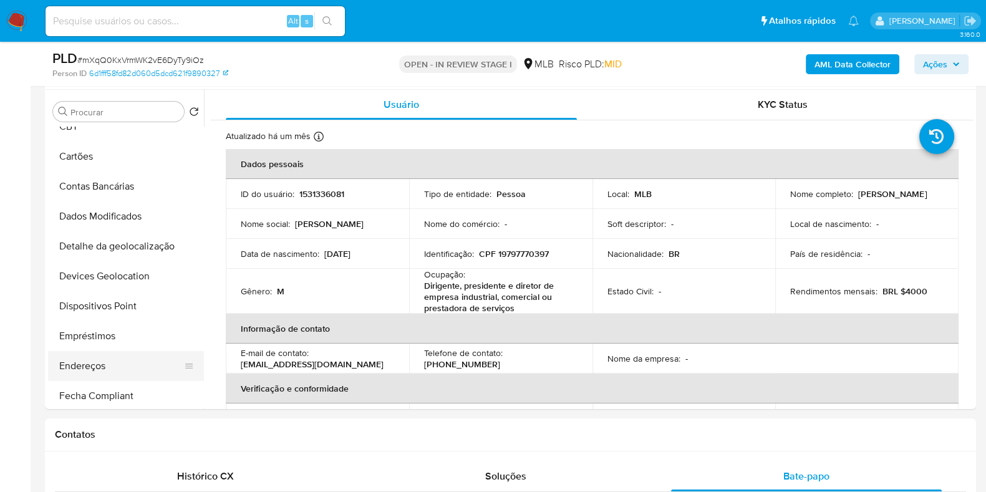
scroll to position [311, 0]
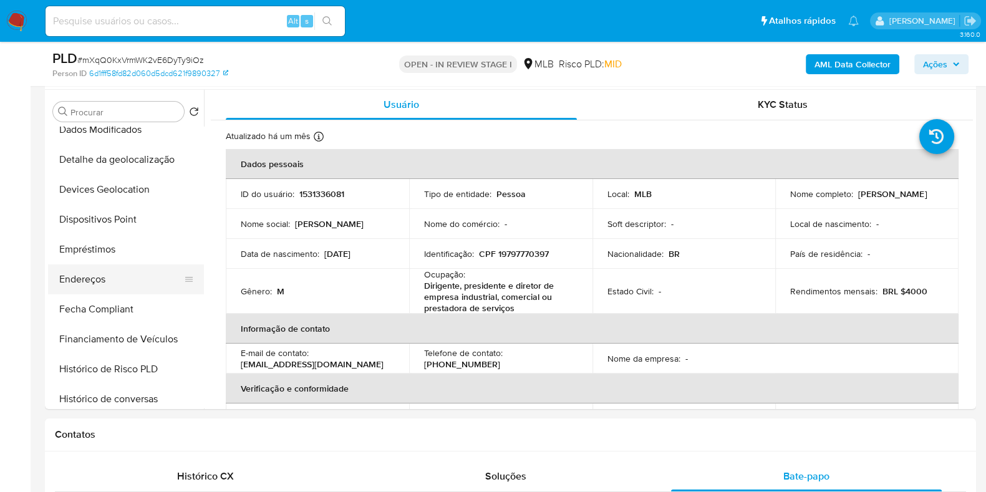
click at [115, 290] on button "Endereços" at bounding box center [121, 280] width 146 height 30
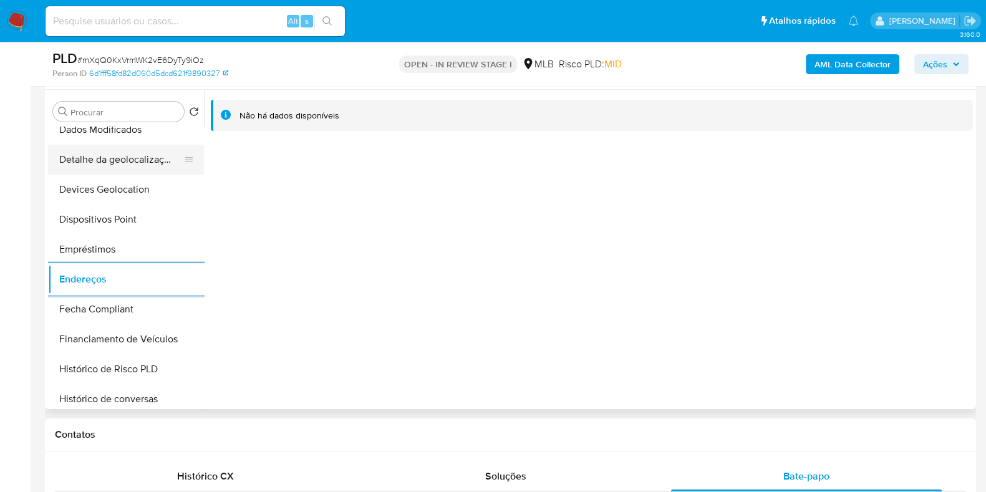
click at [135, 170] on button "Detalhe da geolocalização" at bounding box center [121, 160] width 146 height 30
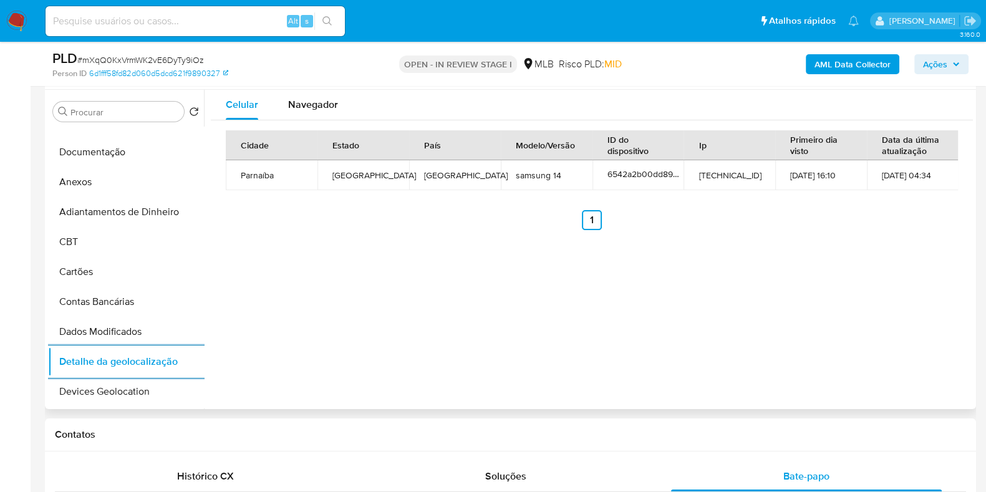
scroll to position [0, 0]
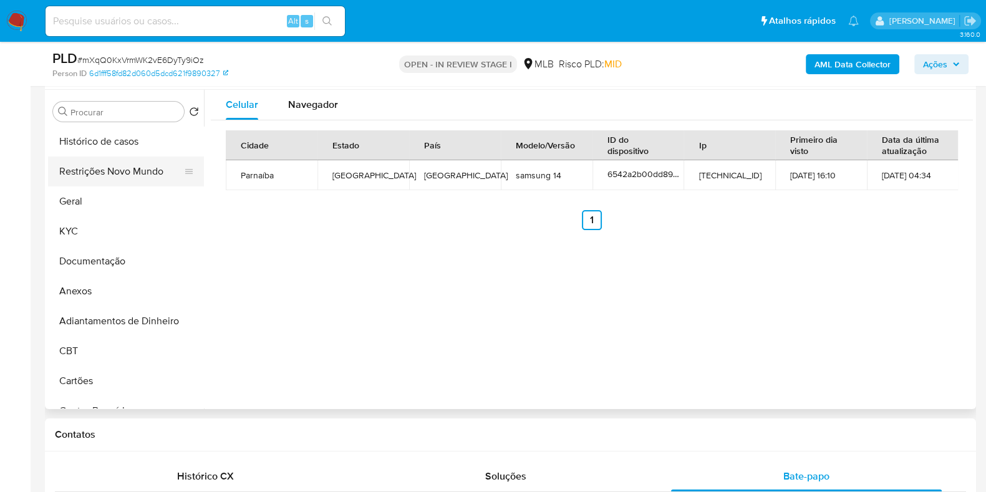
click at [132, 168] on button "Restrições Novo Mundo" at bounding box center [121, 172] width 146 height 30
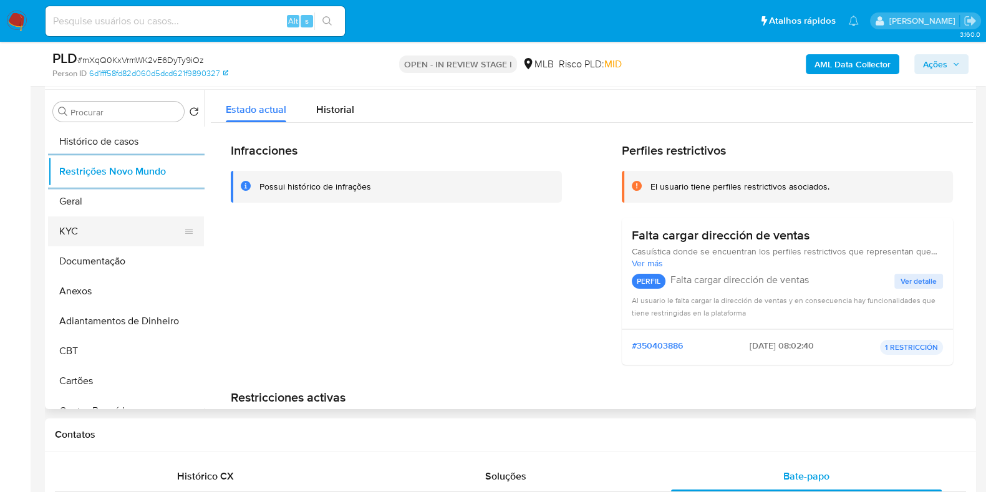
scroll to position [311, 0]
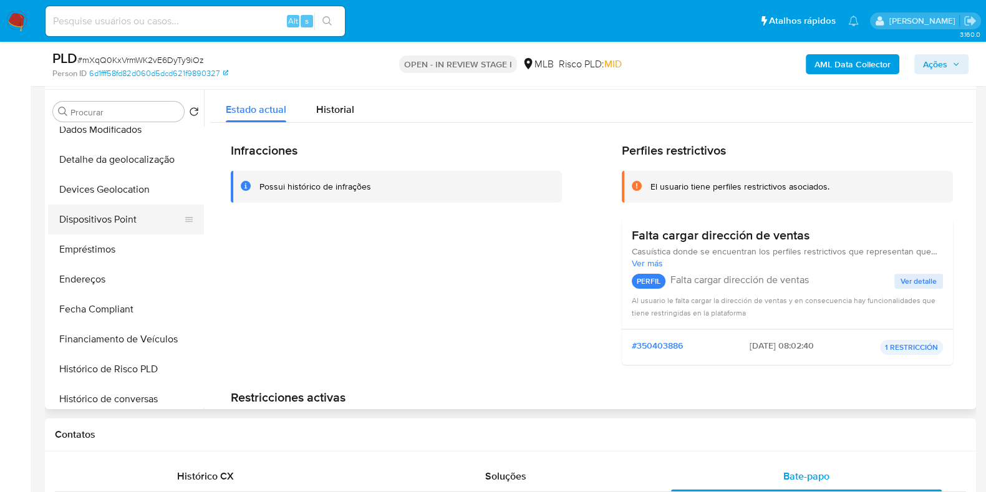
click at [135, 226] on button "Dispositivos Point" at bounding box center [121, 220] width 146 height 30
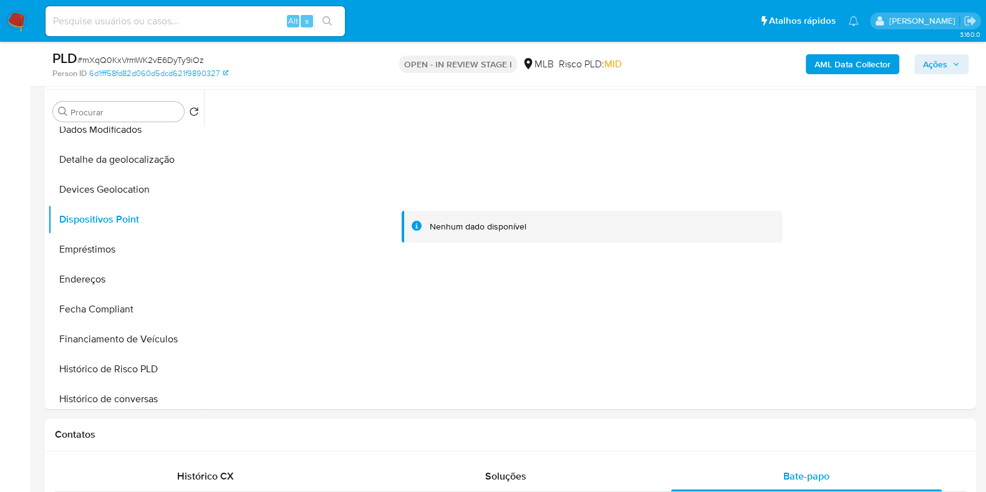
click at [845, 71] on b "AML Data Collector" at bounding box center [853, 64] width 76 height 20
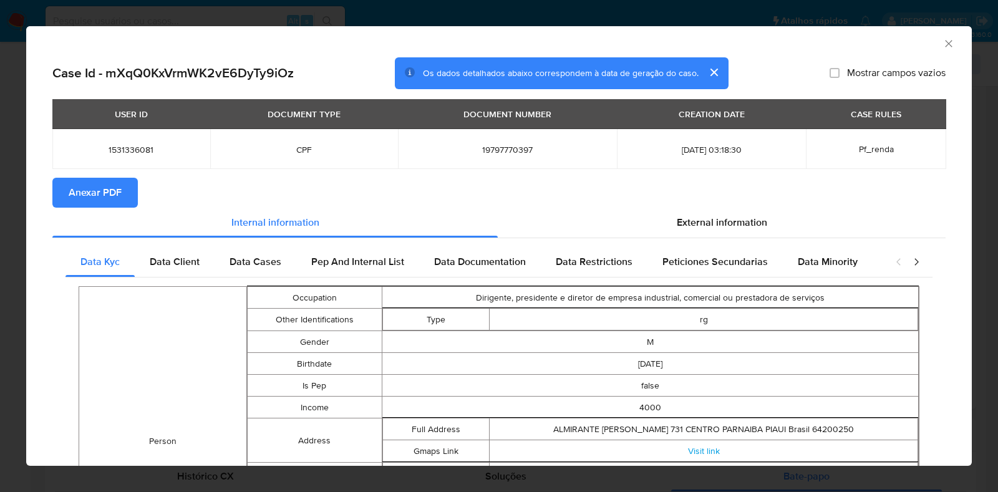
click at [125, 192] on button "Anexar PDF" at bounding box center [94, 193] width 85 height 30
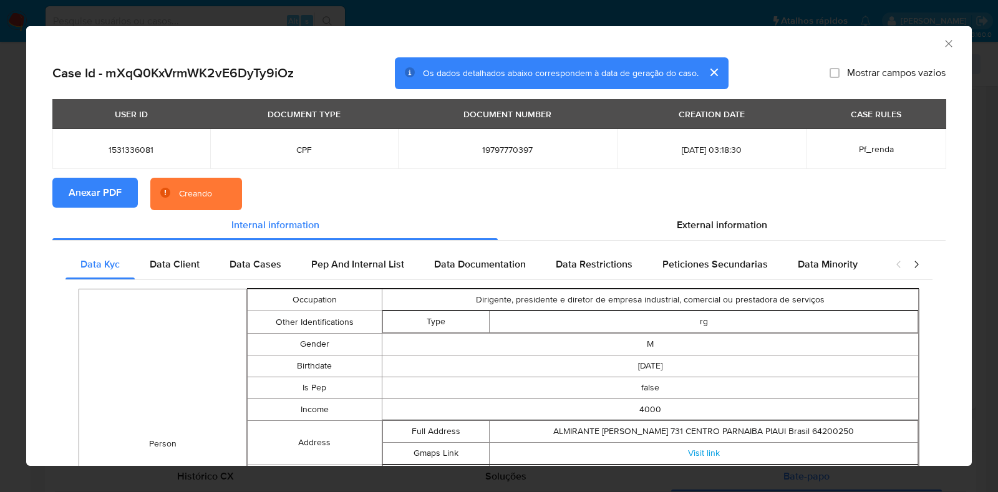
click at [0, 235] on div "AML Data Collector Case Id - mXqQ0KxVrmWK2vE6DyTy9iOz Os dados detalhados abaix…" at bounding box center [499, 246] width 998 height 492
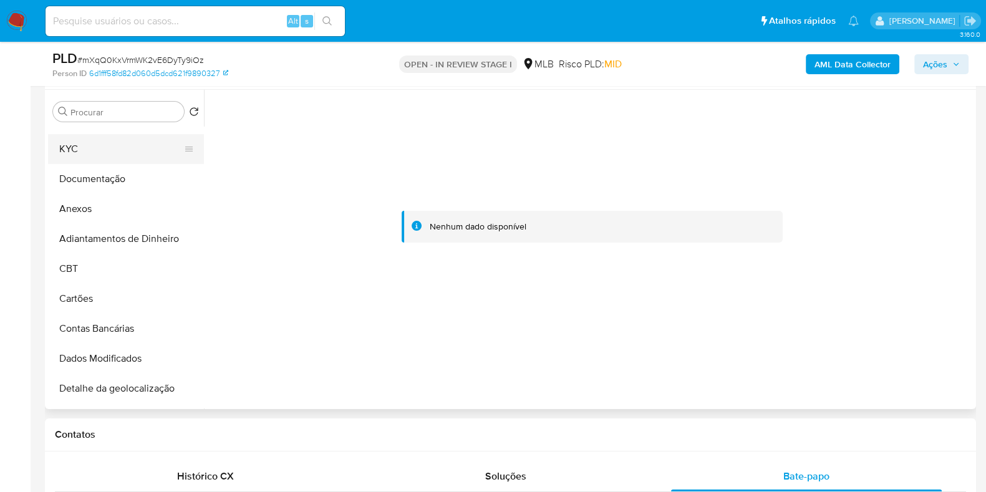
scroll to position [0, 0]
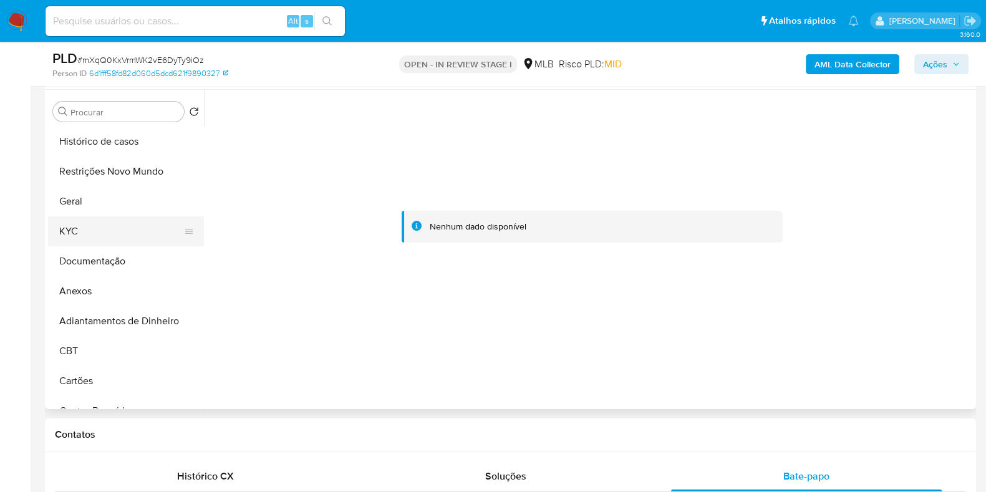
click at [109, 245] on button "KYC" at bounding box center [121, 232] width 146 height 30
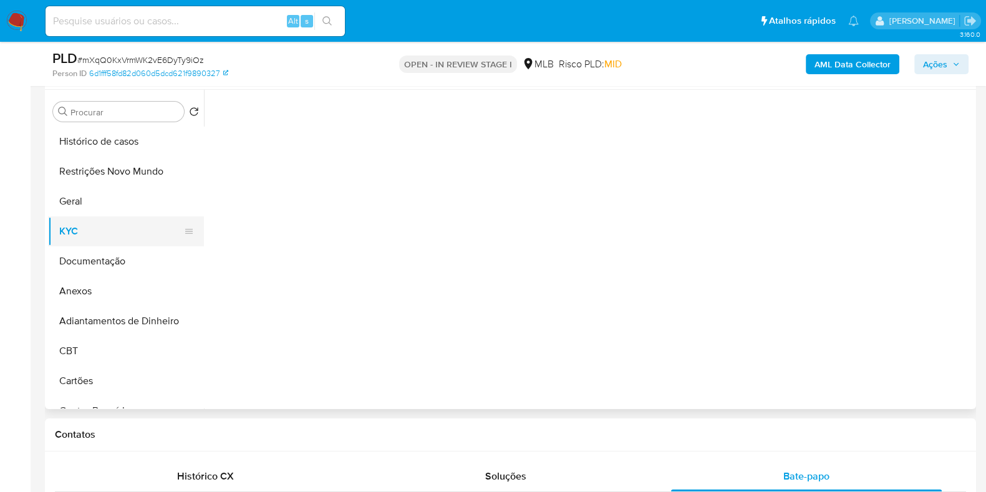
click at [110, 239] on button "KYC" at bounding box center [121, 232] width 146 height 30
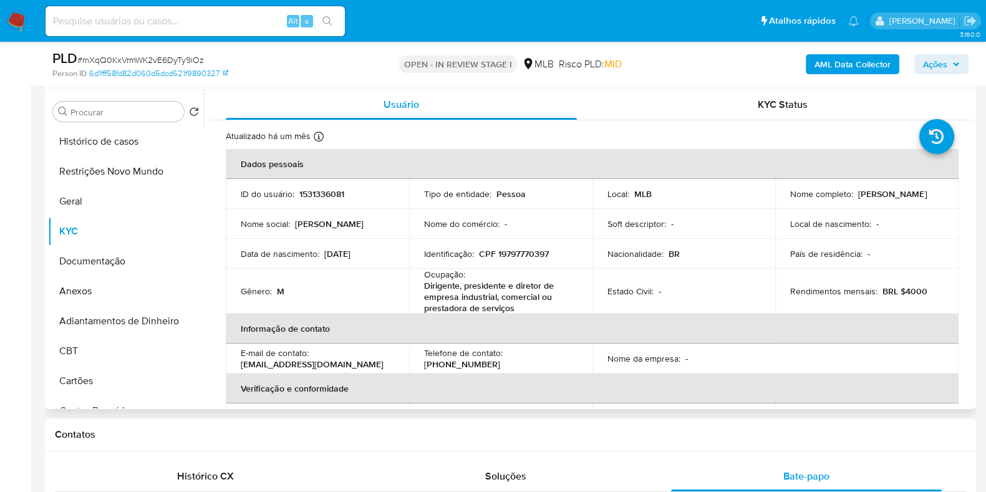
drag, startPoint x: 901, startPoint y: 200, endPoint x: 774, endPoint y: 207, distance: 127.5
click at [776, 207] on td "Nome completo : Aurino Ferreira de Mesquita" at bounding box center [867, 194] width 183 height 30
copy p "Aurino Ferreira de Mesquita"
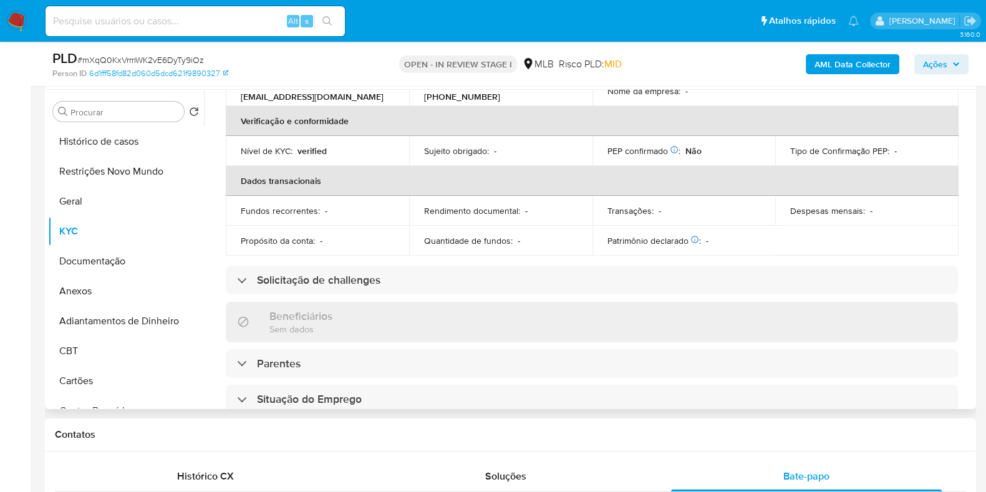
scroll to position [11, 0]
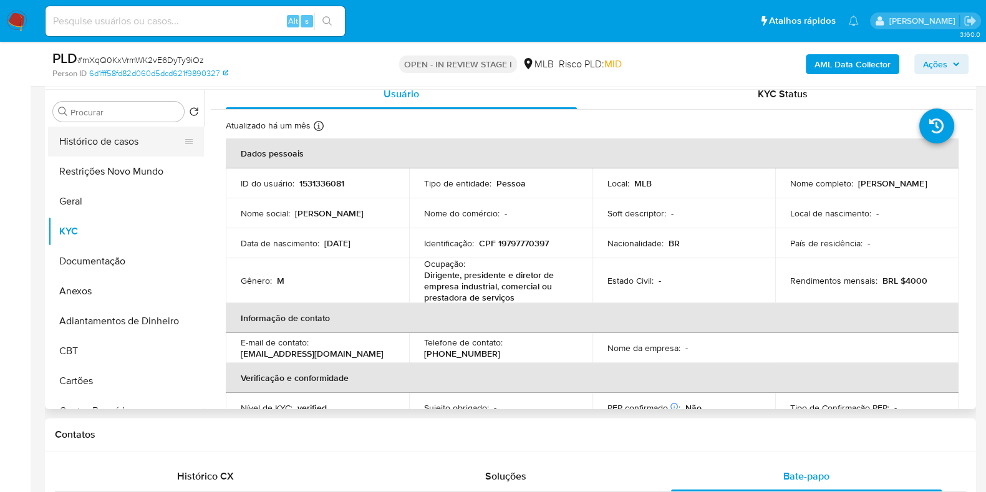
click at [102, 132] on button "Histórico de casos" at bounding box center [121, 142] width 146 height 30
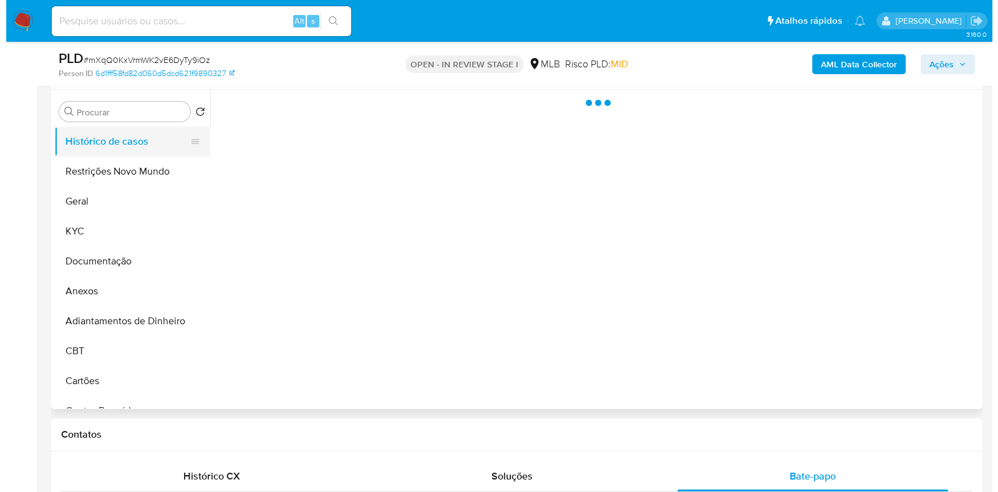
scroll to position [0, 0]
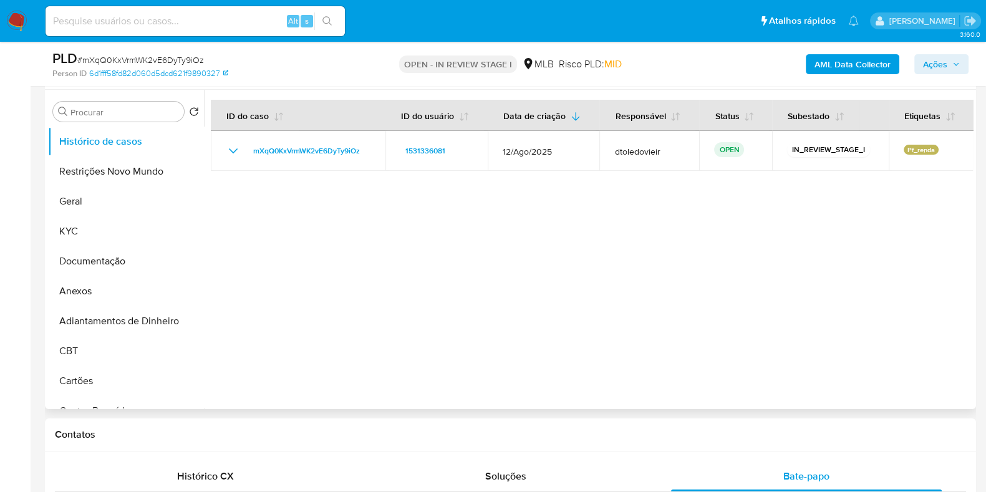
click at [542, 282] on div at bounding box center [588, 249] width 769 height 319
click at [95, 281] on button "Anexos" at bounding box center [121, 291] width 146 height 30
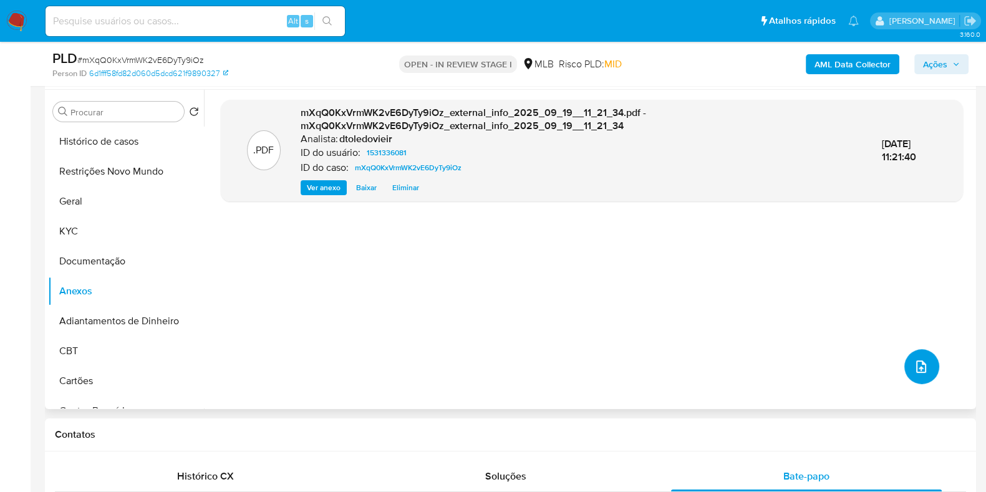
click at [914, 369] on icon "upload-file" at bounding box center [921, 366] width 15 height 15
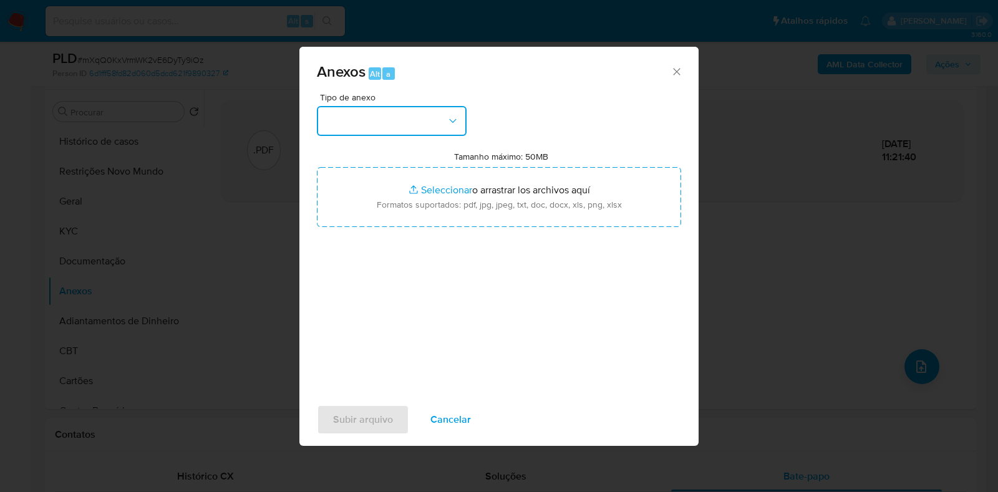
click at [419, 112] on button "button" at bounding box center [392, 121] width 150 height 30
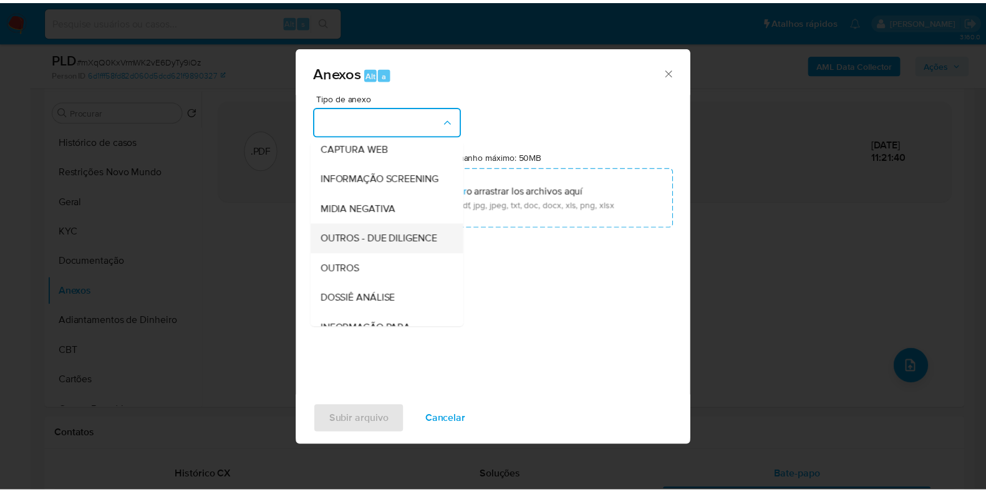
scroll to position [192, 0]
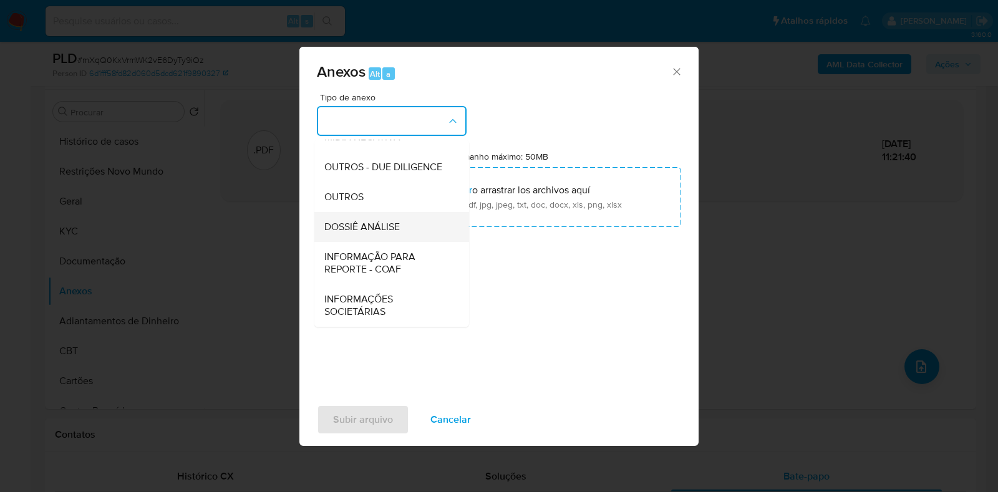
click at [387, 221] on span "DOSSIÊ ANÁLISE" at bounding box center [361, 227] width 75 height 12
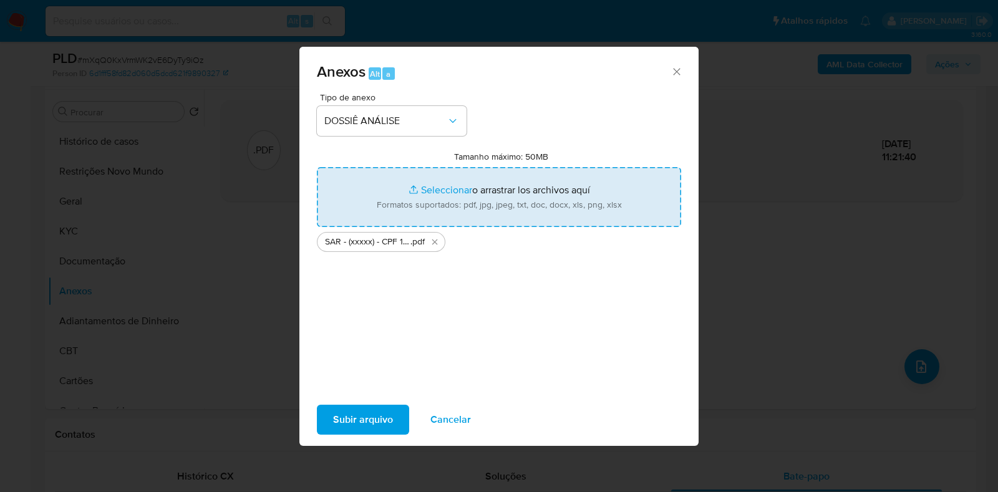
type input "C:\fakepath\Mulan 1531336081_2025_09_19_08_46_43.xlsx"
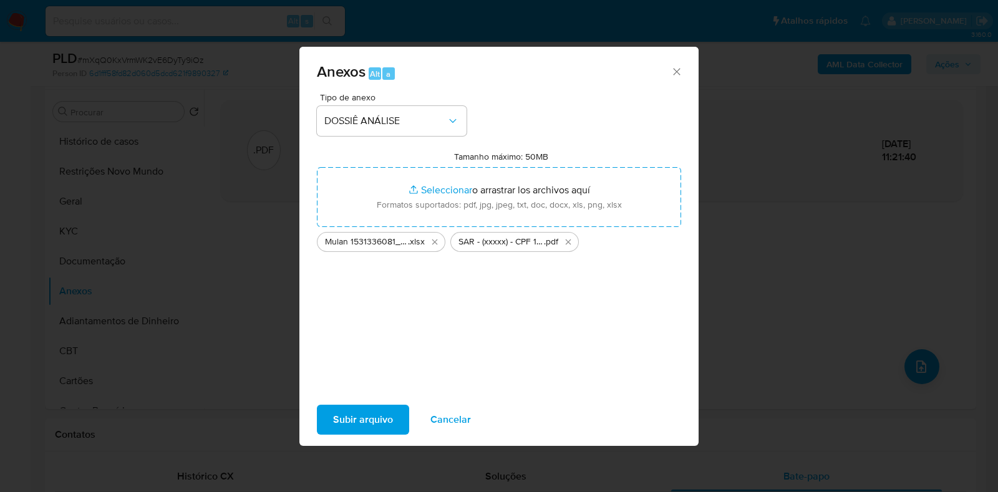
click at [371, 412] on span "Subir arquivo" at bounding box center [363, 419] width 60 height 27
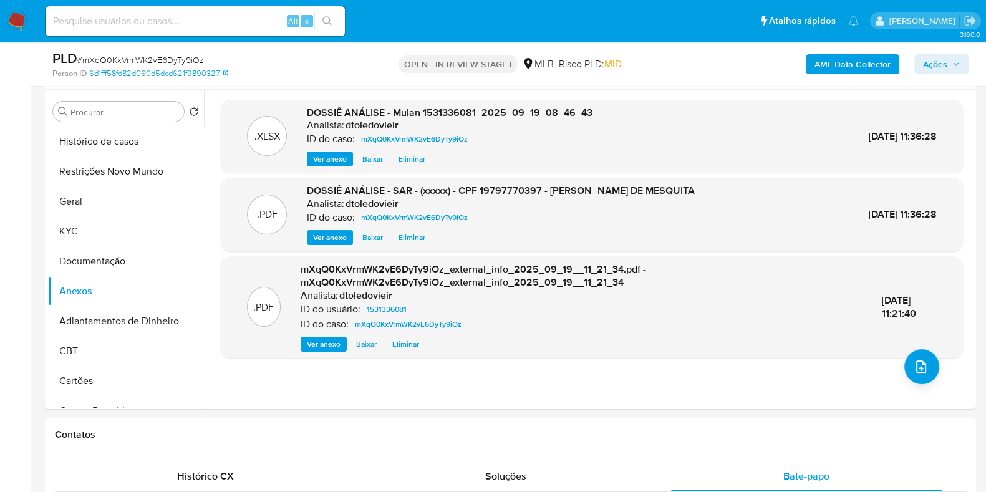
click at [948, 64] on span "Ações" at bounding box center [935, 64] width 24 height 20
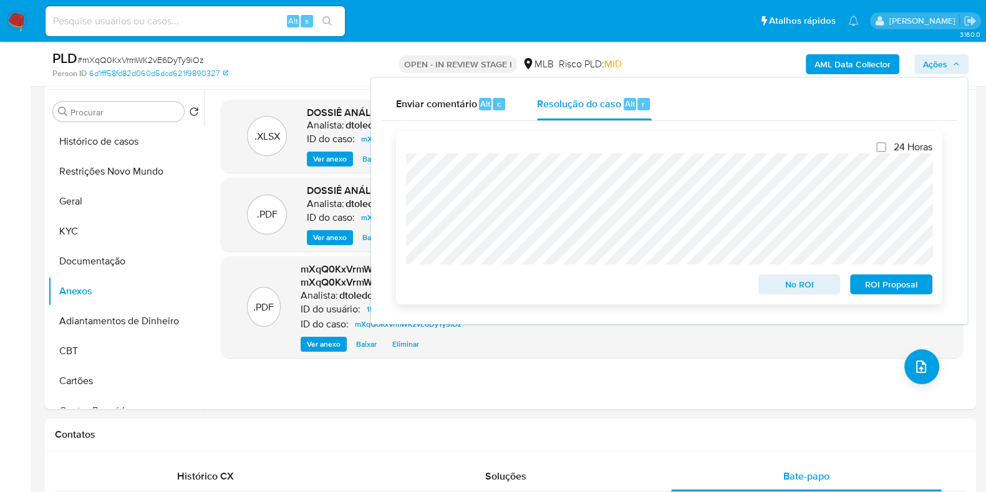
click at [882, 283] on span "ROI Proposal" at bounding box center [891, 284] width 65 height 17
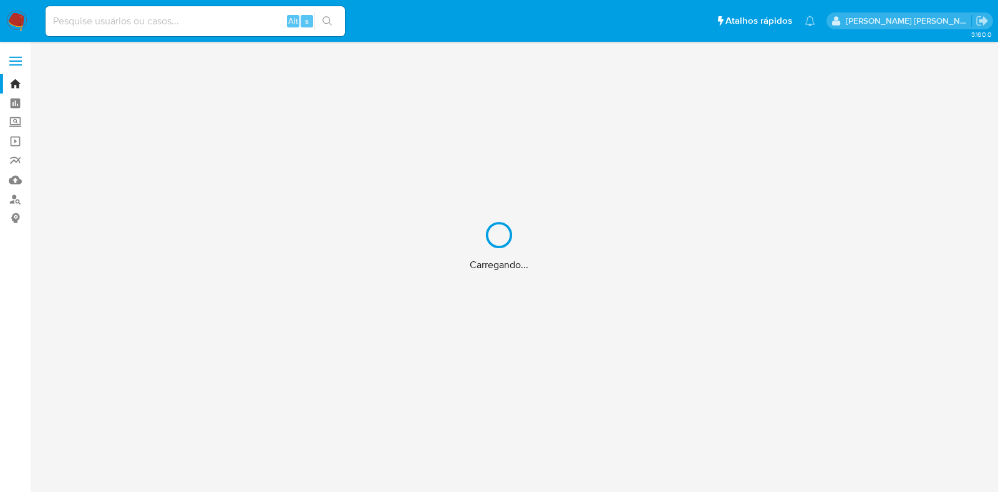
click at [204, 20] on div "Carregando..." at bounding box center [499, 246] width 998 height 492
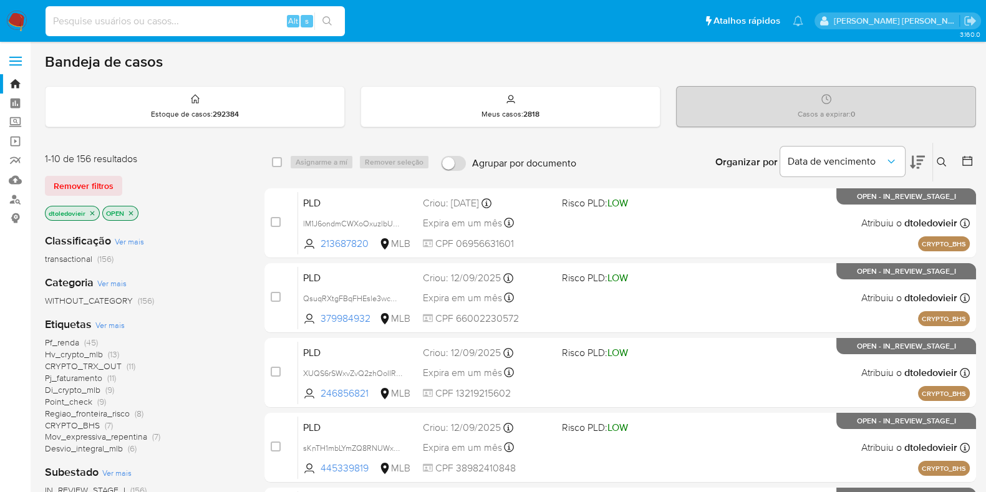
click at [193, 20] on input at bounding box center [195, 21] width 299 height 16
paste input "1887450039"
type input "1887450039"
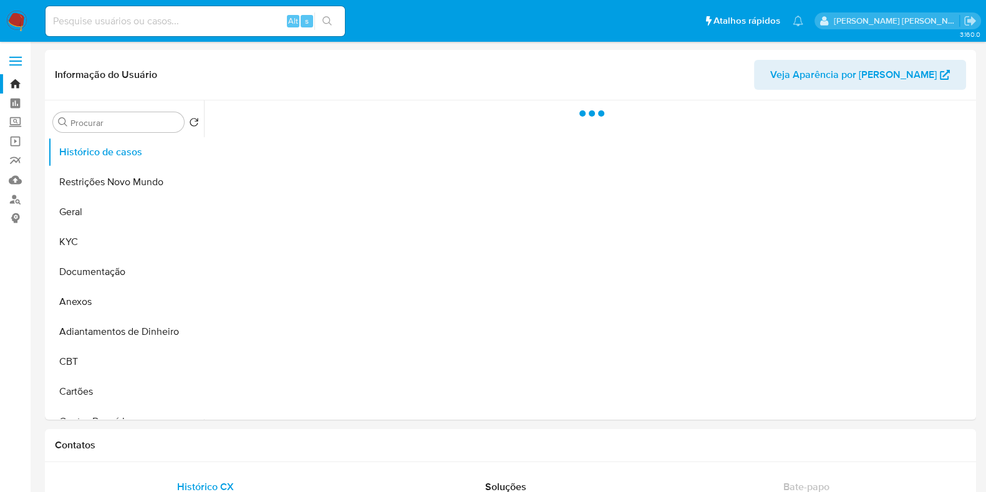
select select "10"
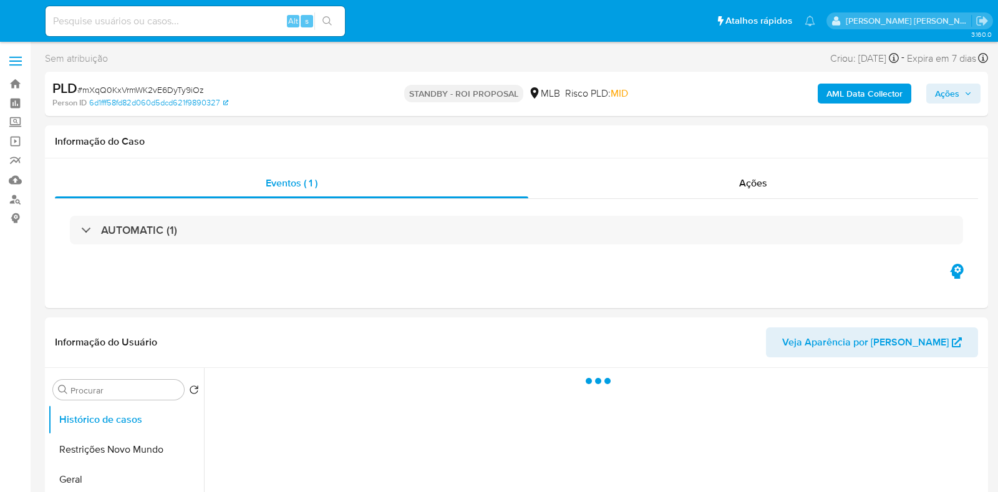
select select "10"
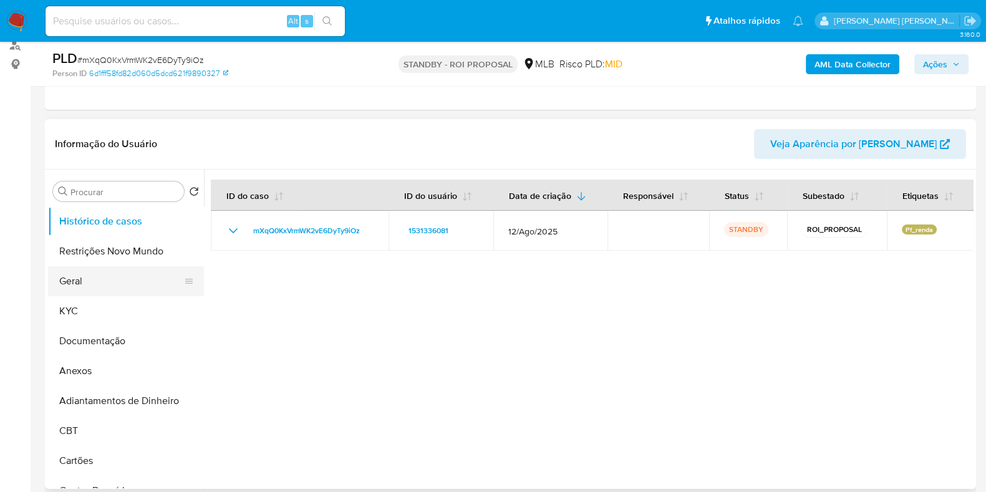
scroll to position [155, 0]
click at [129, 285] on button "Geral" at bounding box center [121, 280] width 146 height 30
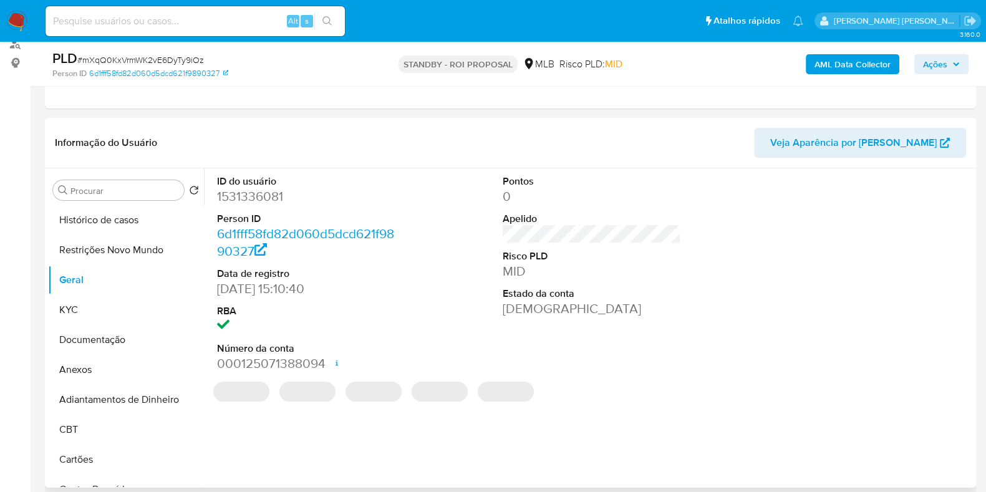
click at [243, 193] on dd "1531336081" at bounding box center [306, 196] width 178 height 17
copy dd "1531336081"
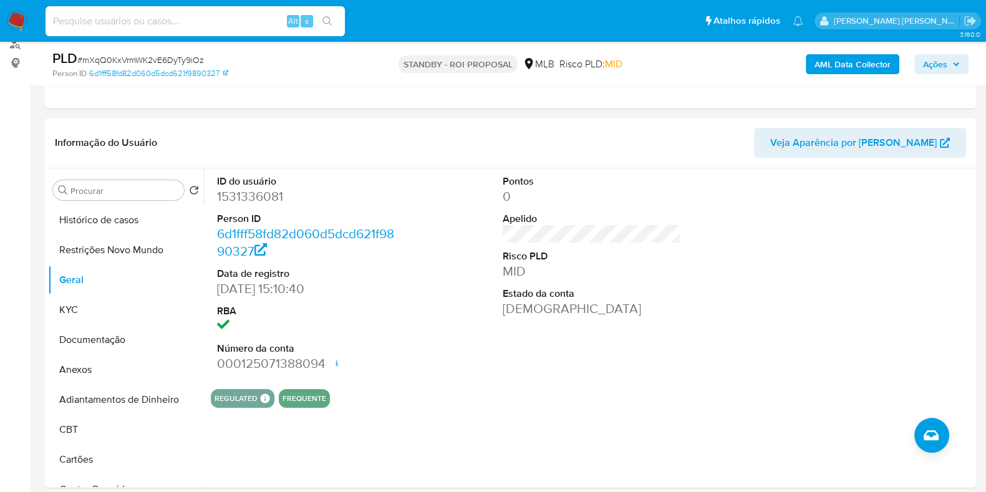
click at [217, 14] on input at bounding box center [195, 21] width 299 height 16
paste input "1915290072"
type input "1915290072"
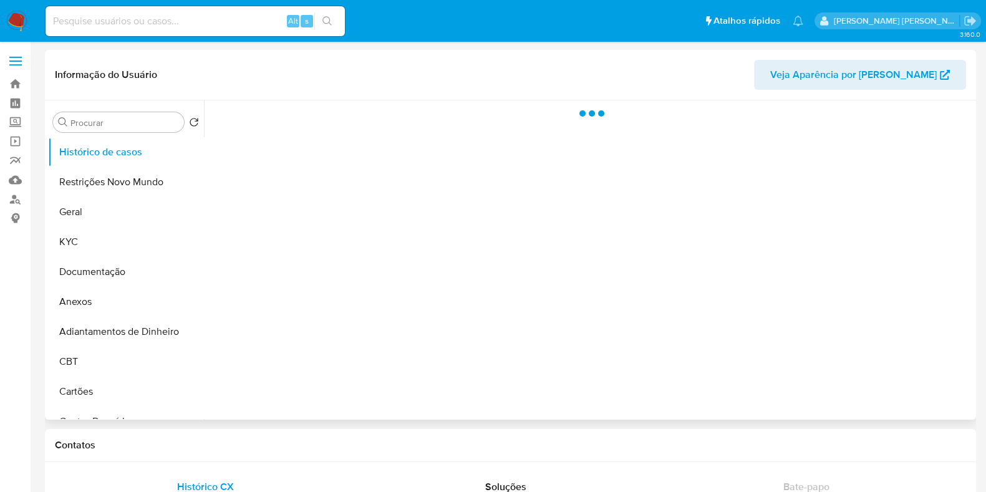
select select "10"
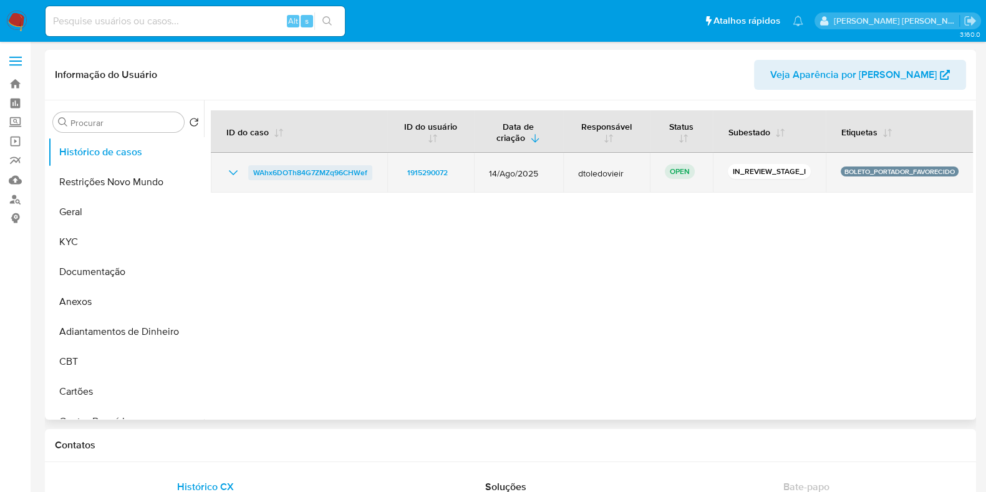
click at [299, 172] on span "WAhx6DOTh84G7ZMZq96CHWef" at bounding box center [310, 172] width 114 height 15
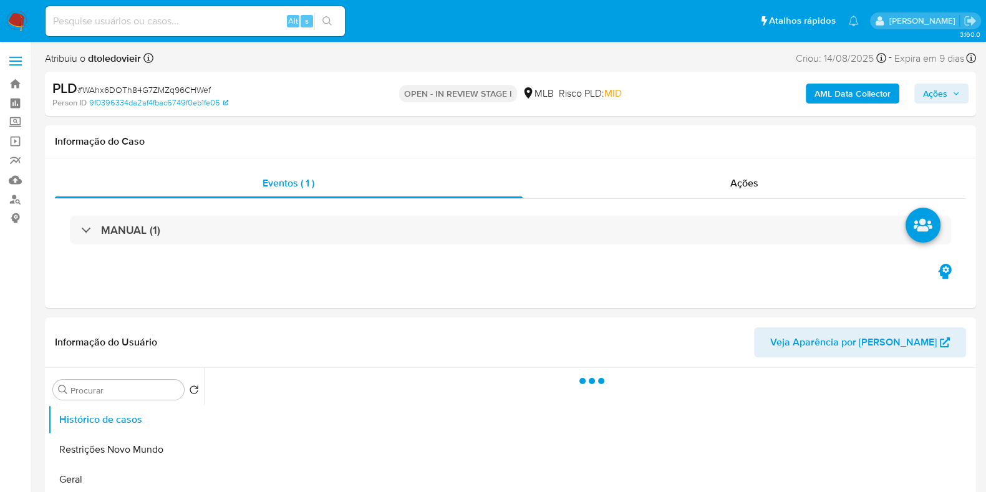
select select "10"
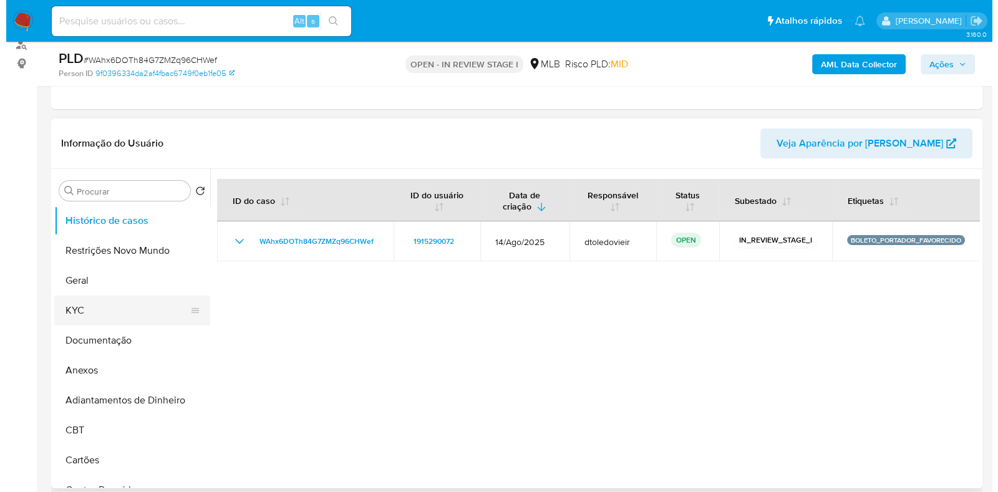
scroll to position [155, 0]
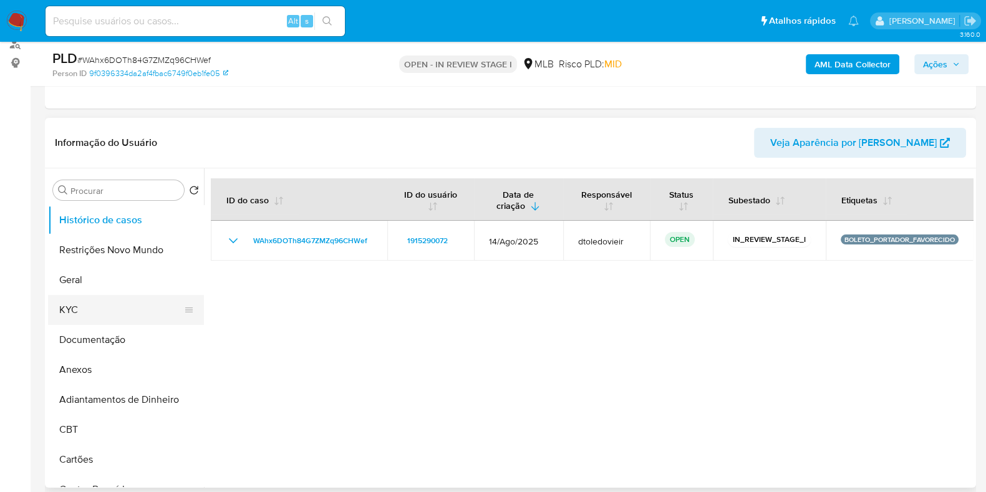
click at [122, 311] on button "KYC" at bounding box center [121, 310] width 146 height 30
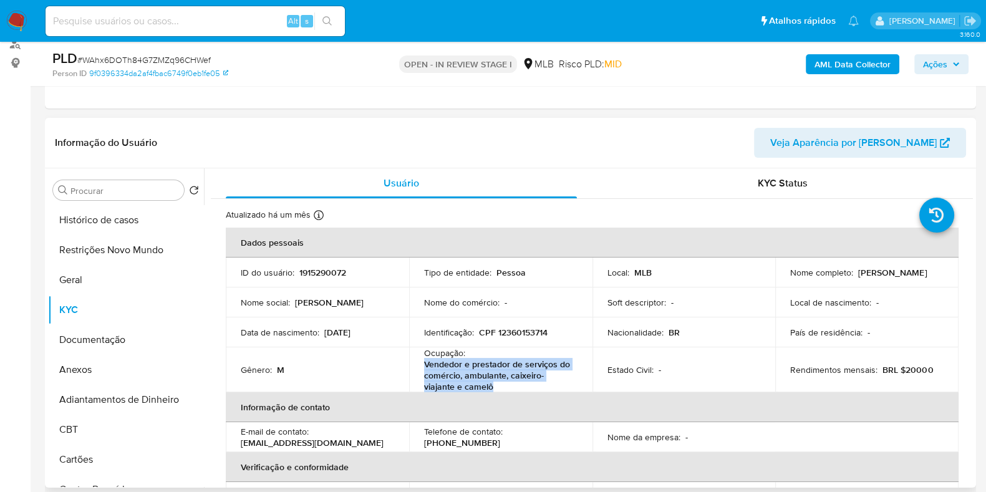
drag, startPoint x: 507, startPoint y: 388, endPoint x: 421, endPoint y: 371, distance: 87.7
click at [421, 371] on td "Ocupação : Vendedor e prestador de serviços do comércio, ambulante, caixeiro-vi…" at bounding box center [500, 370] width 183 height 45
copy p "Vendedor e prestador de serviços do comércio, ambulante, caixeiro-viajante e ca…"
click at [107, 342] on button "Documentação" at bounding box center [121, 340] width 146 height 30
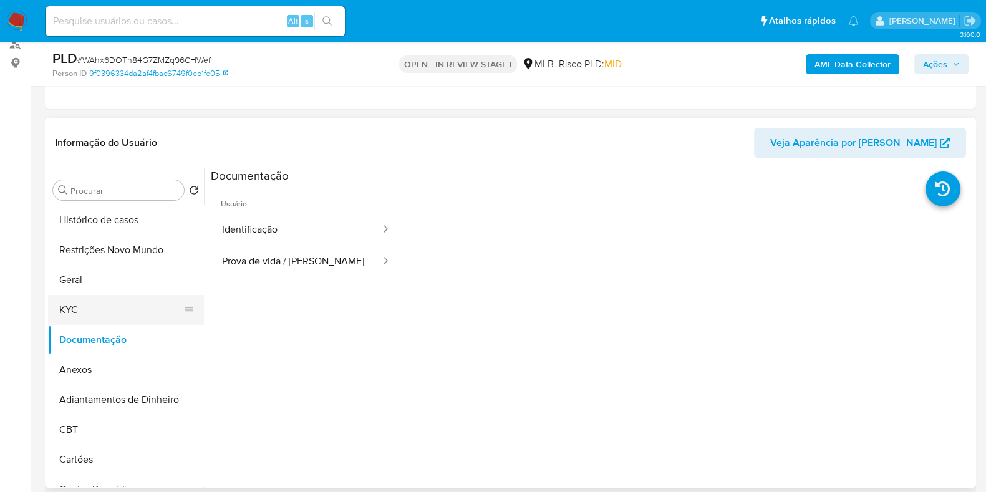
click at [105, 308] on button "KYC" at bounding box center [121, 310] width 146 height 30
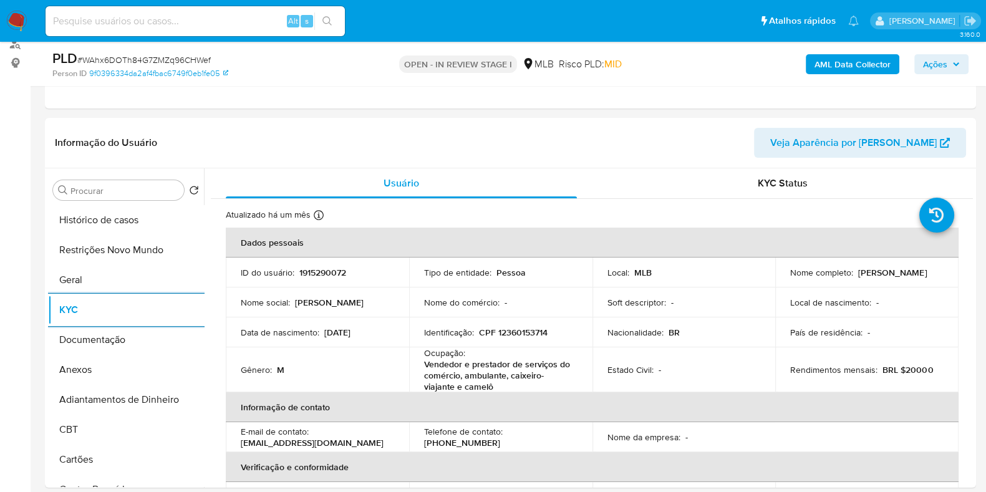
click at [820, 68] on b "AML Data Collector" at bounding box center [853, 64] width 76 height 20
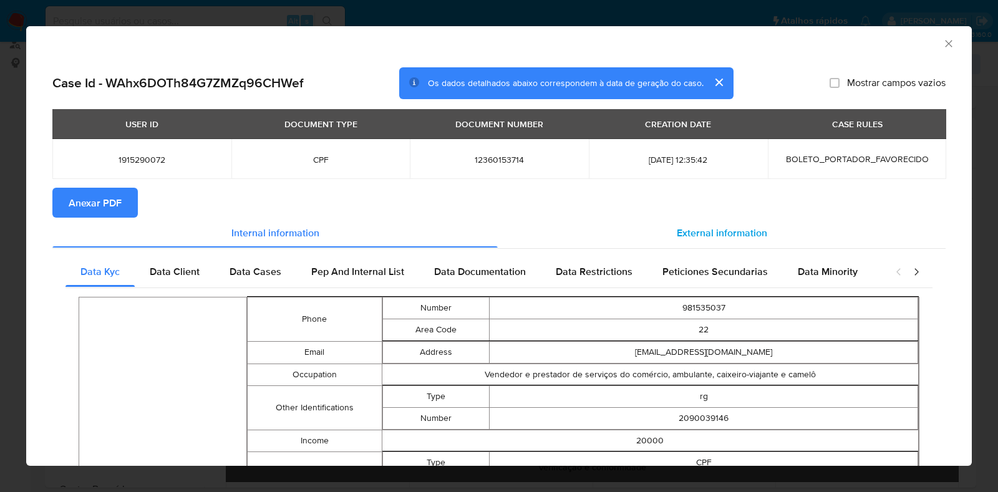
click at [724, 229] on span "External information" at bounding box center [722, 232] width 90 height 14
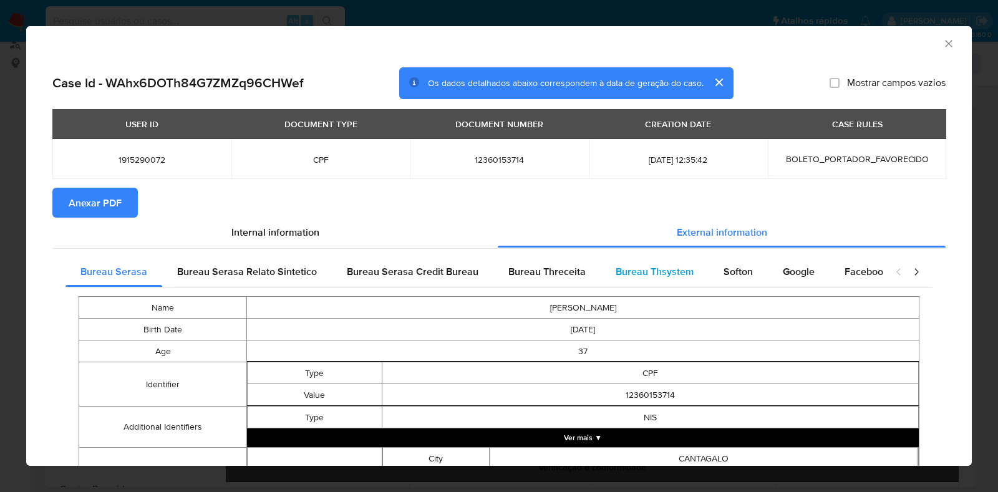
click at [689, 270] on div "Bureau Thsystem" at bounding box center [655, 272] width 108 height 30
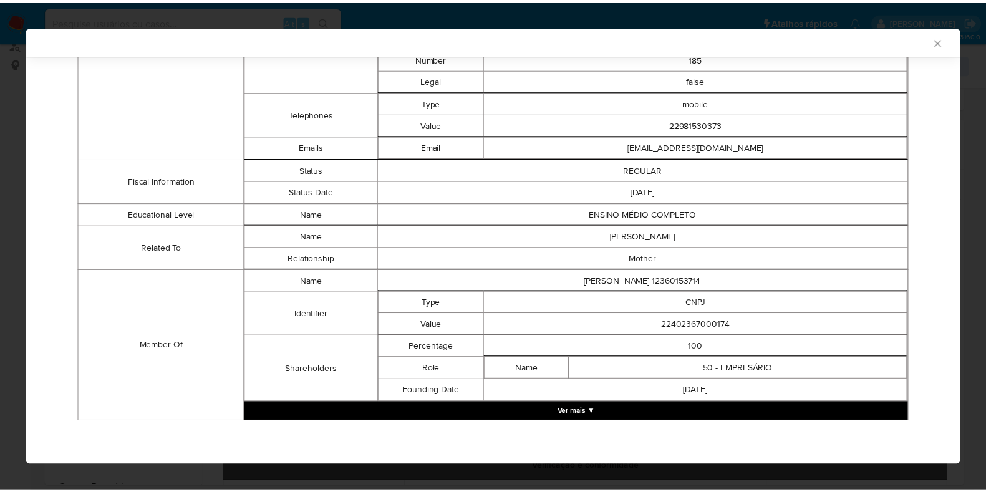
scroll to position [623, 0]
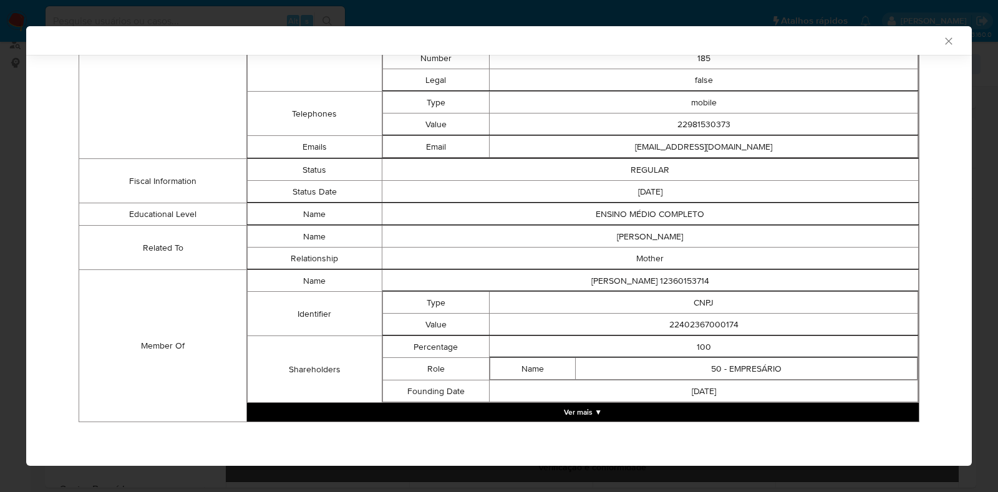
click at [701, 317] on td "22402367000174" at bounding box center [704, 325] width 429 height 22
copy td "22402367000174"
click at [20, 168] on div "AML Data Collector Case Id - WAhx6DOTh84G7ZMZq96CHWef Os dados detalhados abaix…" at bounding box center [499, 246] width 998 height 492
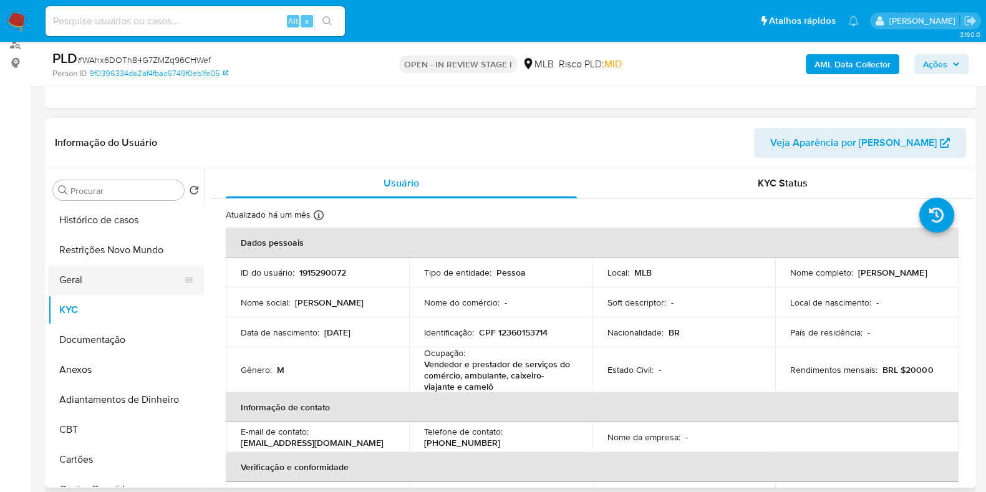
click at [129, 281] on button "Geral" at bounding box center [121, 280] width 146 height 30
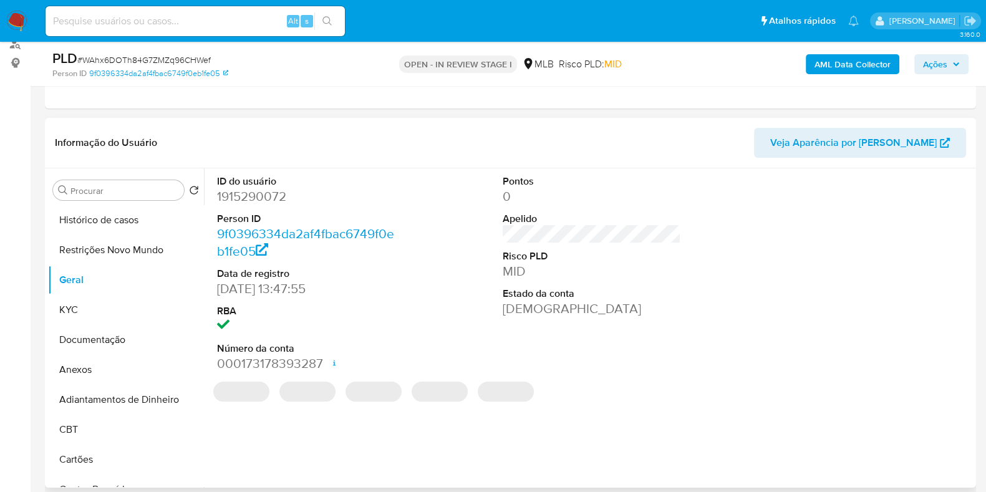
click at [253, 194] on dd "1915290072" at bounding box center [306, 196] width 178 height 17
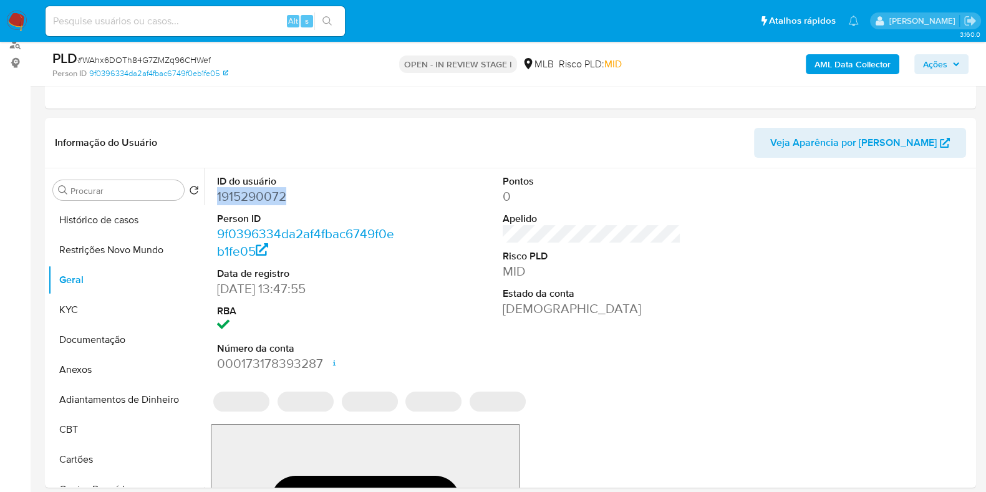
copy dd "1915290072"
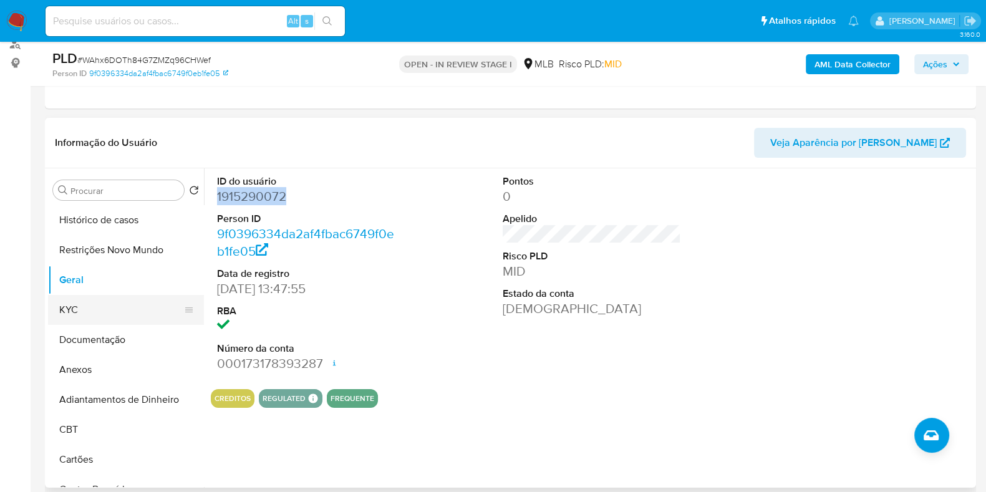
click at [126, 307] on button "KYC" at bounding box center [121, 310] width 146 height 30
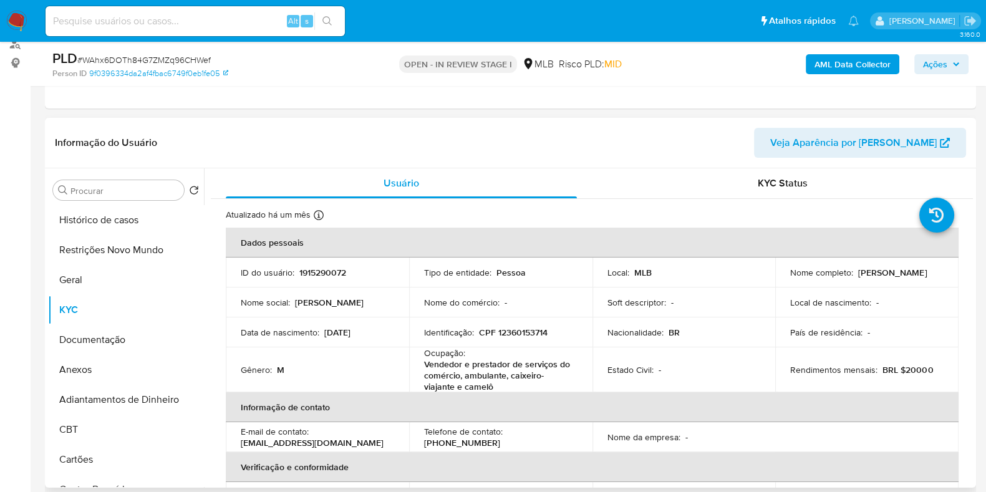
click at [516, 331] on p "CPF 12360153714" at bounding box center [513, 332] width 69 height 11
copy p "12360153714"
click at [336, 268] on p "1915290072" at bounding box center [322, 272] width 47 height 11
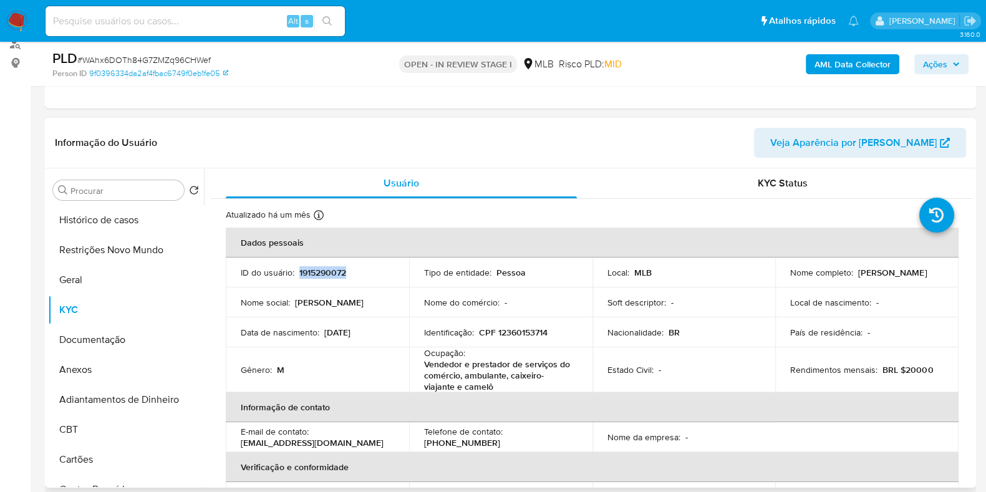
copy p "1915290072"
click at [109, 280] on button "Geral" at bounding box center [121, 280] width 146 height 30
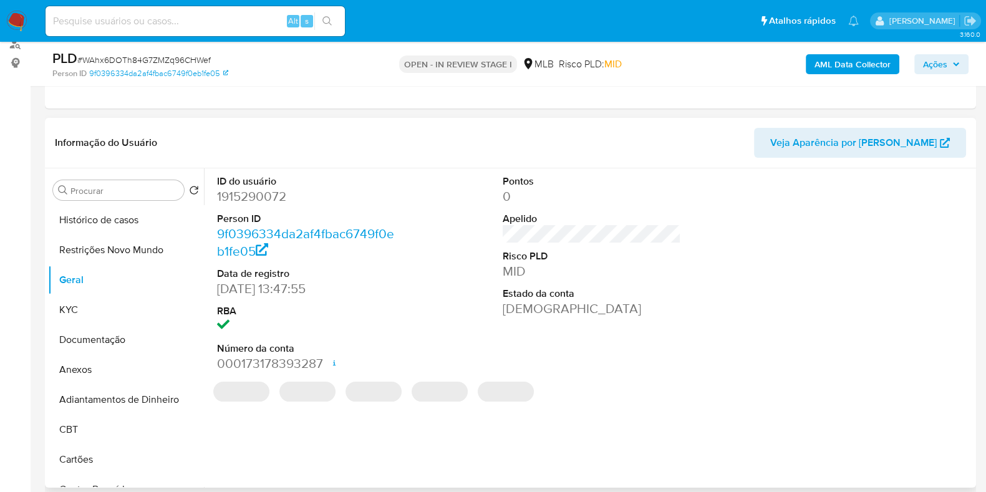
click at [252, 192] on dd "1915290072" at bounding box center [306, 196] width 178 height 17
copy dd "1915290072"
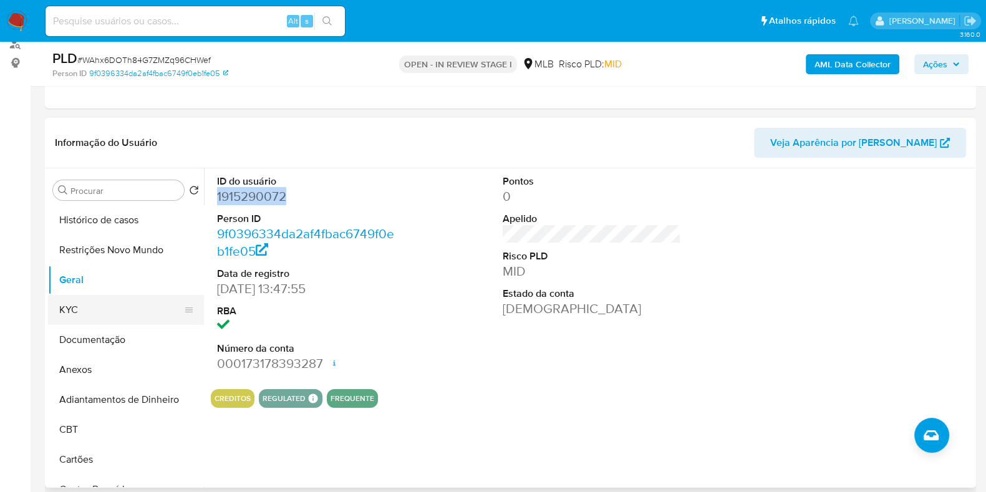
click at [124, 307] on button "KYC" at bounding box center [121, 310] width 146 height 30
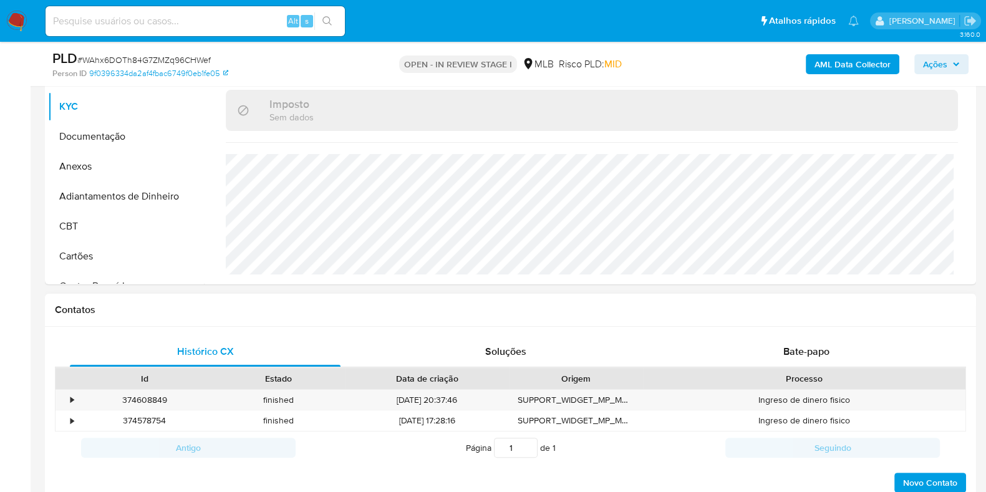
scroll to position [311, 0]
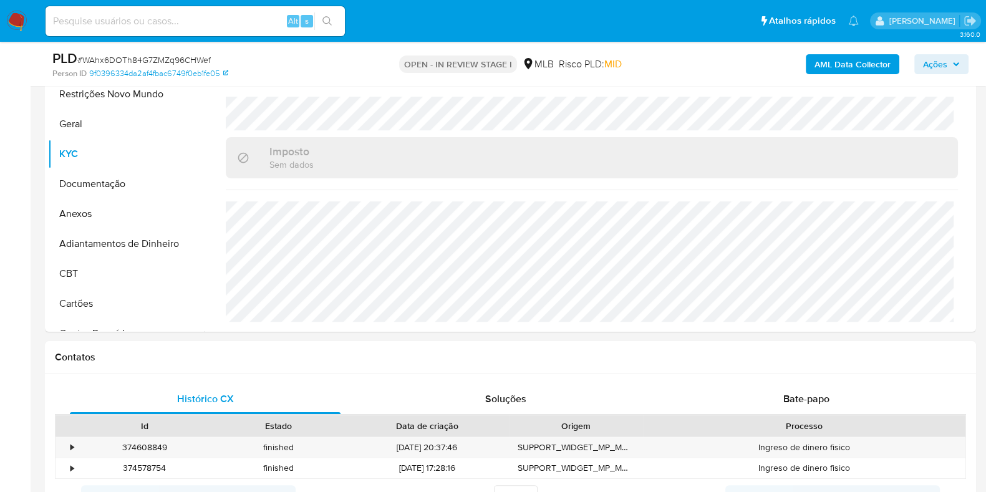
click at [964, 62] on button "Ações" at bounding box center [942, 64] width 54 height 20
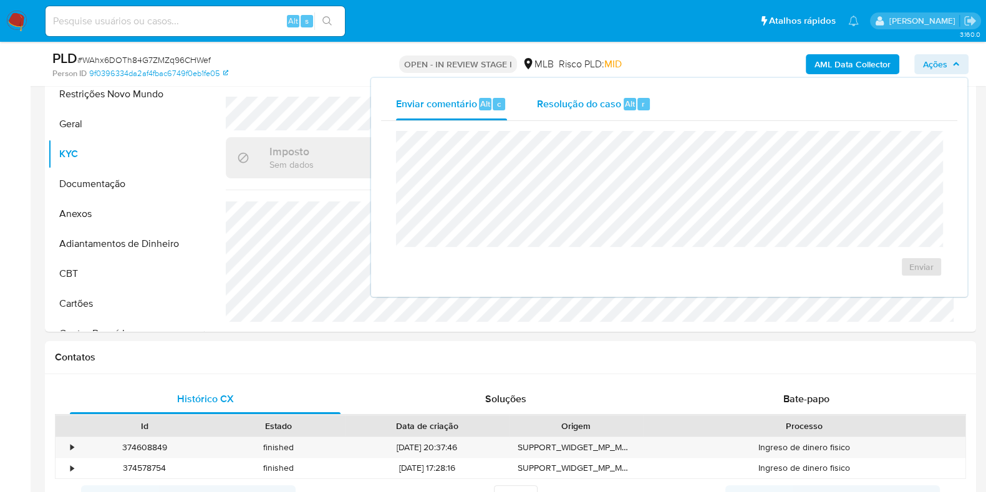
click at [608, 113] on div "Resolução do caso Alt r" at bounding box center [594, 104] width 114 height 32
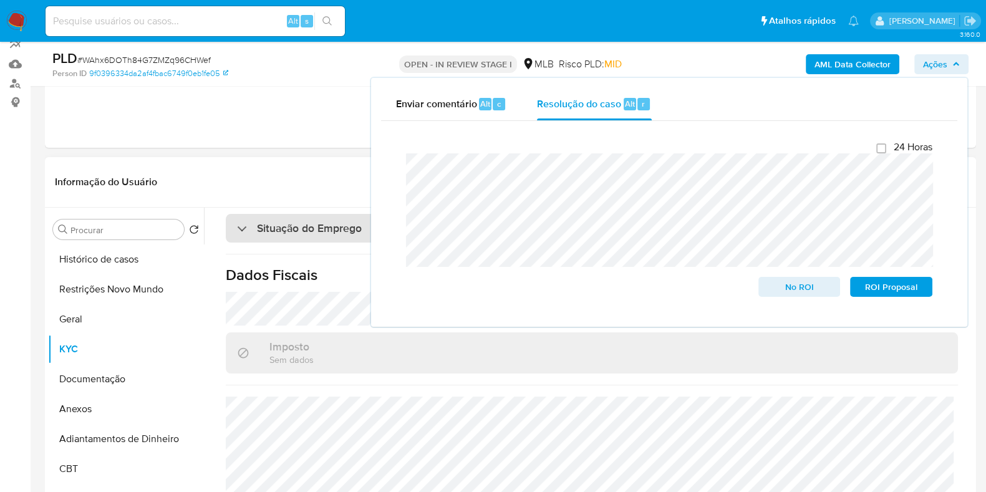
scroll to position [77, 0]
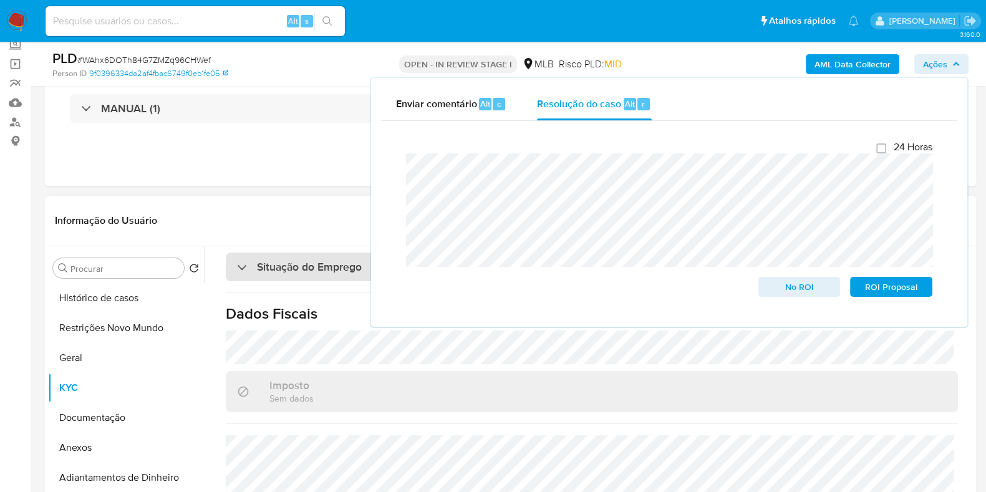
click at [343, 276] on div "Situação do Emprego" at bounding box center [592, 267] width 733 height 29
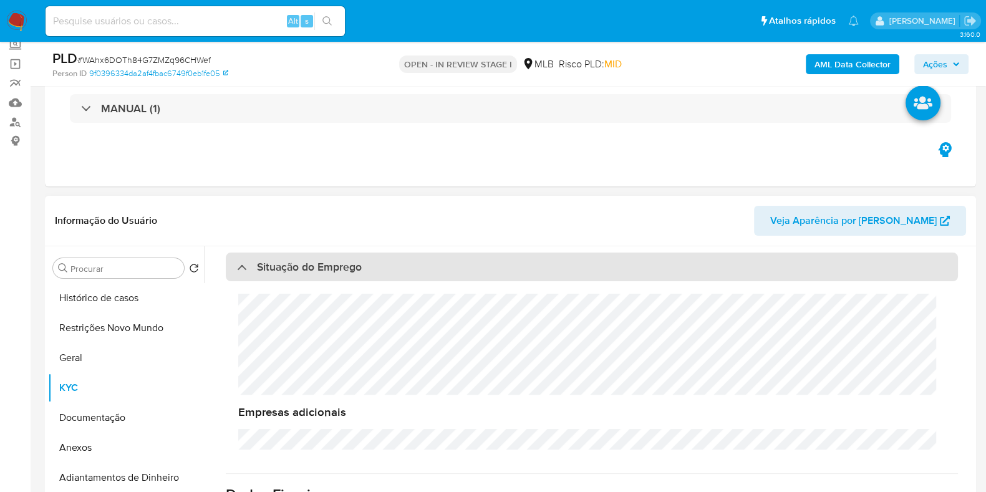
click at [311, 260] on h3 "Situação do Emprego" at bounding box center [309, 267] width 105 height 14
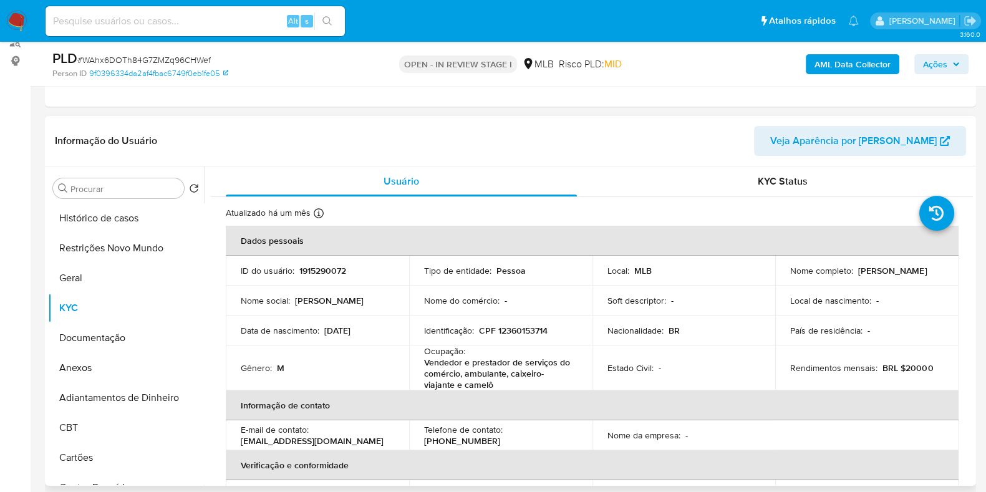
scroll to position [155, 0]
drag, startPoint x: 871, startPoint y: 276, endPoint x: 776, endPoint y: 285, distance: 95.3
click at [776, 285] on td "Nome completo : Gian Paolo Silva Gomes" at bounding box center [867, 273] width 183 height 30
copy p "[PERSON_NAME]"
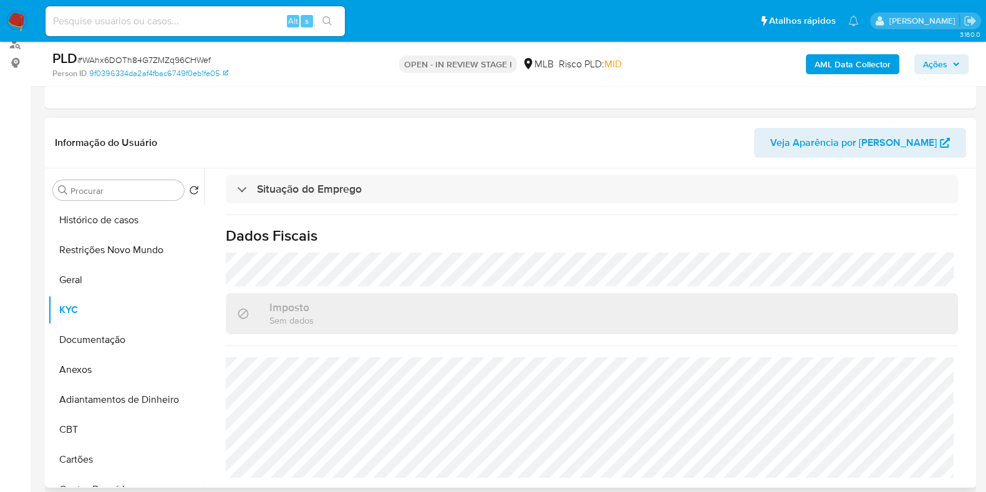
scroll to position [0, 0]
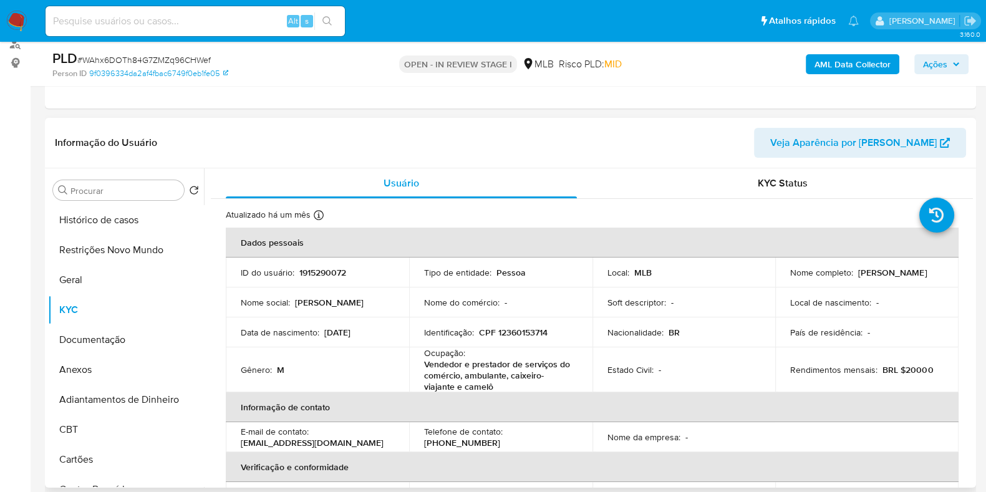
click at [520, 332] on p "CPF 12360153714" at bounding box center [513, 332] width 69 height 11
copy p "12360153714"
click at [78, 240] on button "Restrições Novo Mundo" at bounding box center [121, 250] width 146 height 30
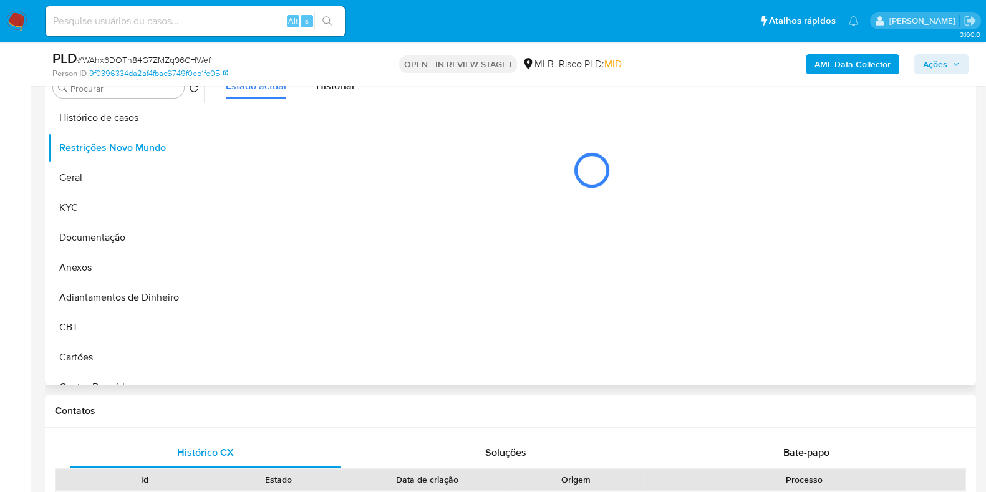
scroll to position [234, 0]
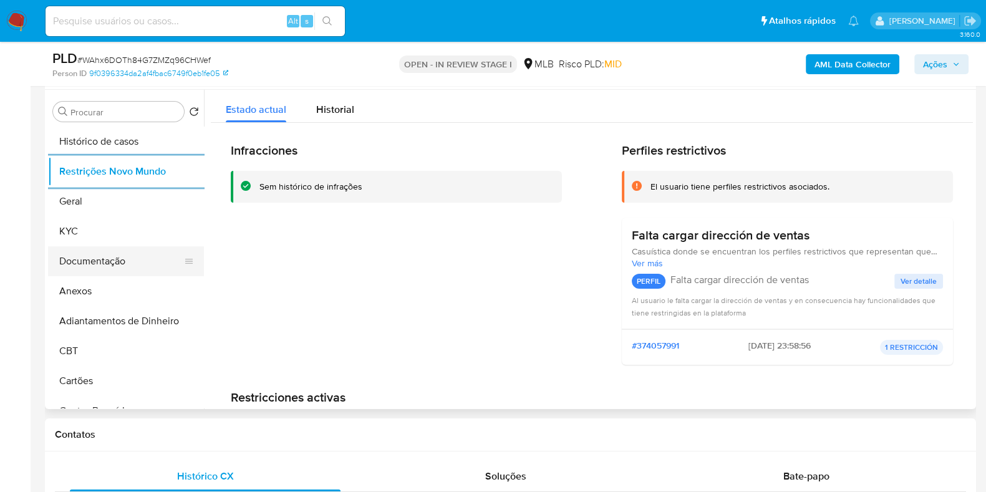
click at [117, 256] on button "Documentação" at bounding box center [121, 261] width 146 height 30
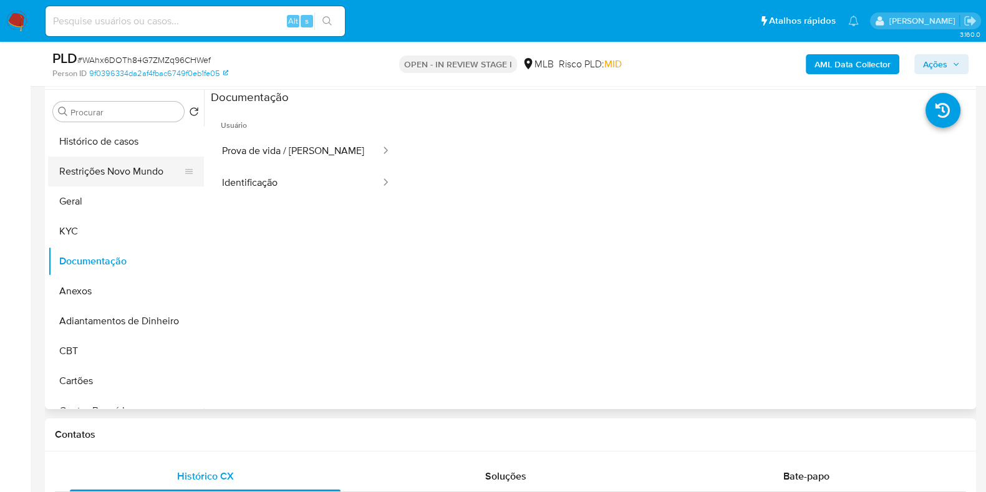
click at [126, 167] on button "Restrições Novo Mundo" at bounding box center [121, 172] width 146 height 30
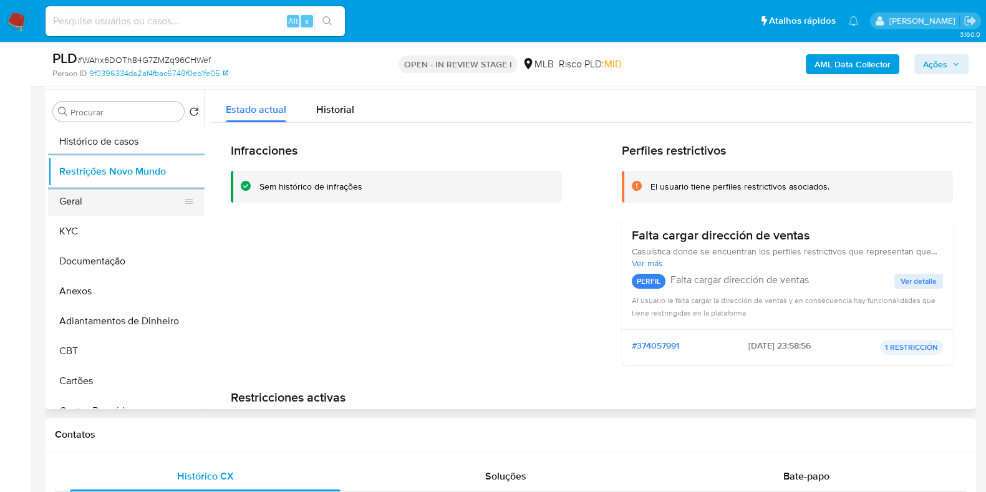
click at [103, 210] on button "Geral" at bounding box center [121, 202] width 146 height 30
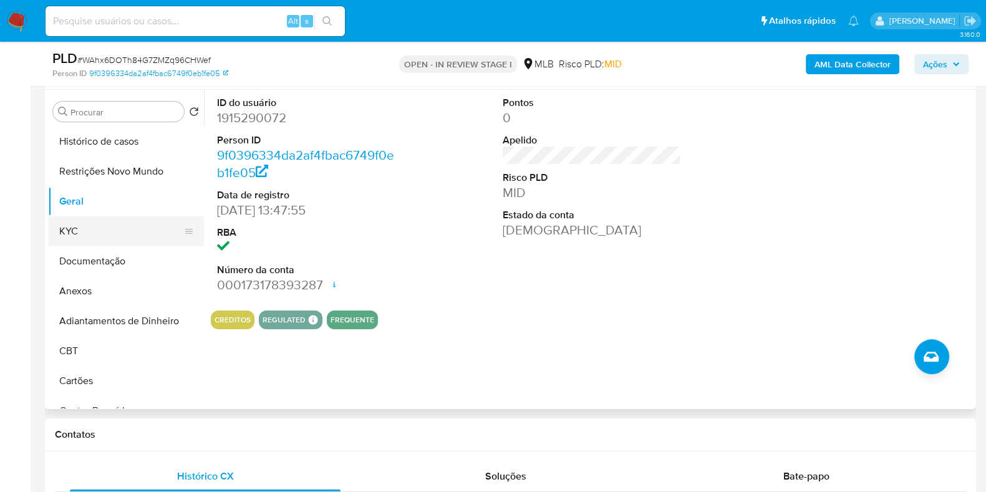
click at [83, 231] on button "KYC" at bounding box center [121, 232] width 146 height 30
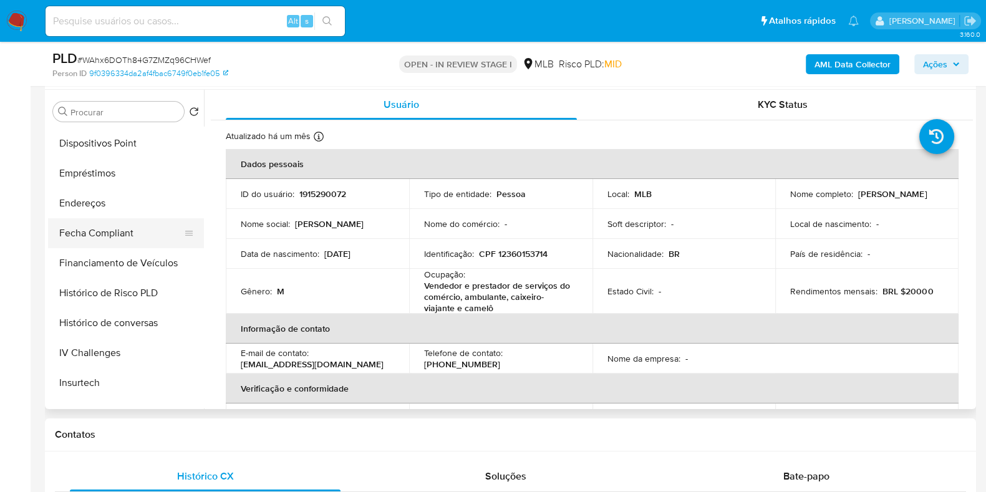
scroll to position [389, 0]
click at [117, 203] on button "Endereços" at bounding box center [121, 202] width 146 height 30
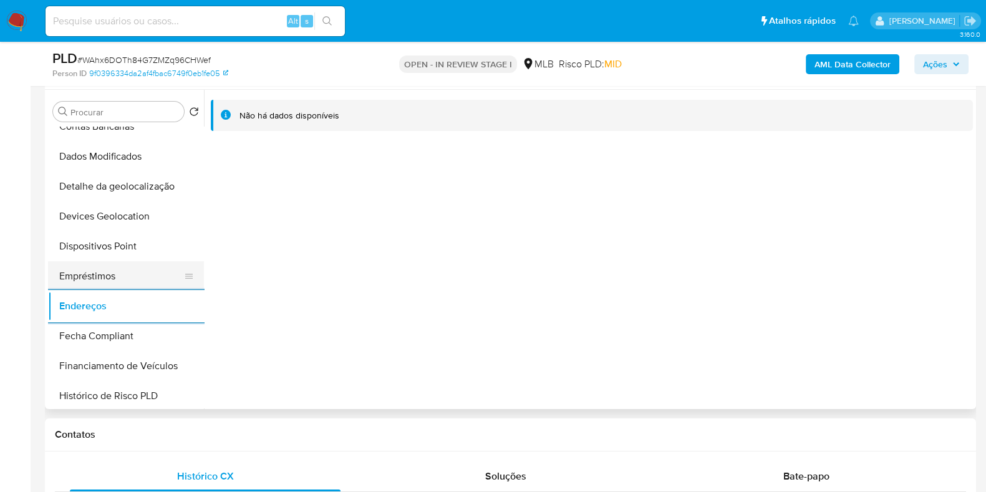
scroll to position [155, 0]
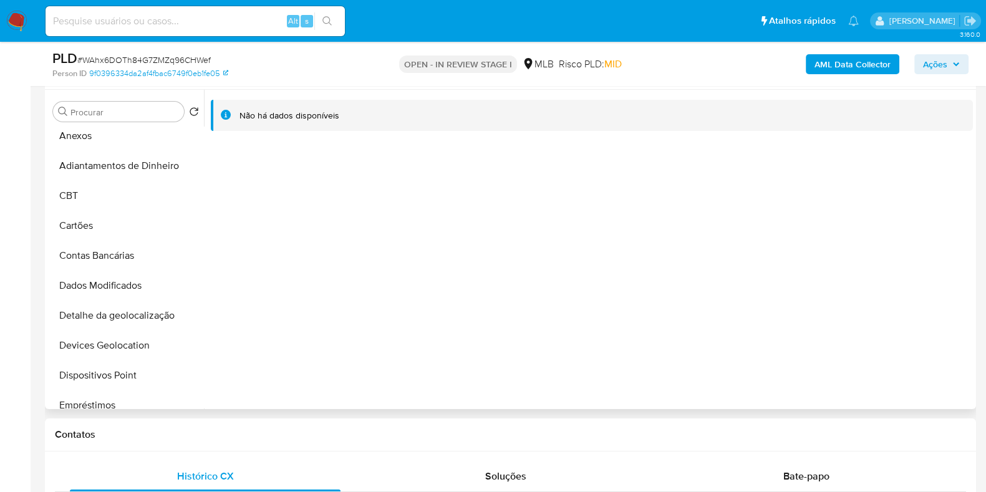
drag, startPoint x: 123, startPoint y: 313, endPoint x: 271, endPoint y: 336, distance: 150.4
click at [123, 313] on button "Detalhe da geolocalização" at bounding box center [126, 316] width 156 height 30
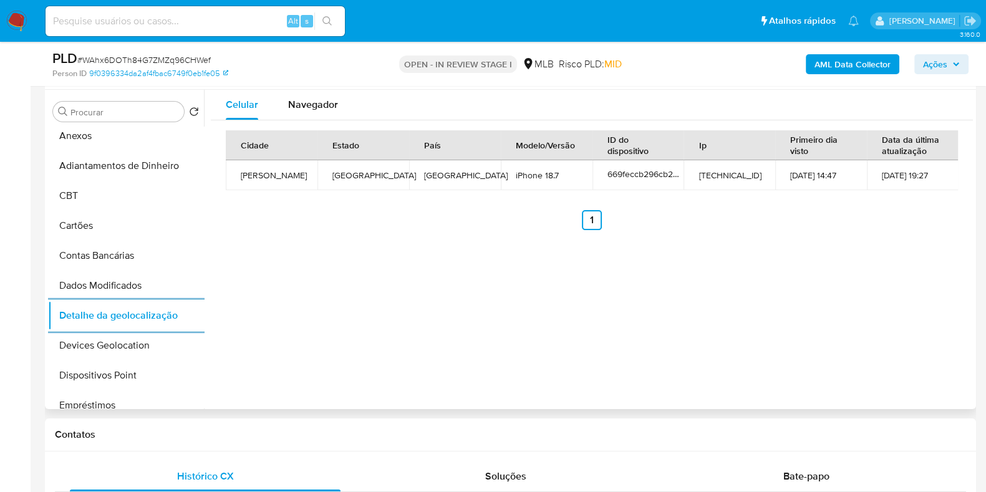
scroll to position [0, 0]
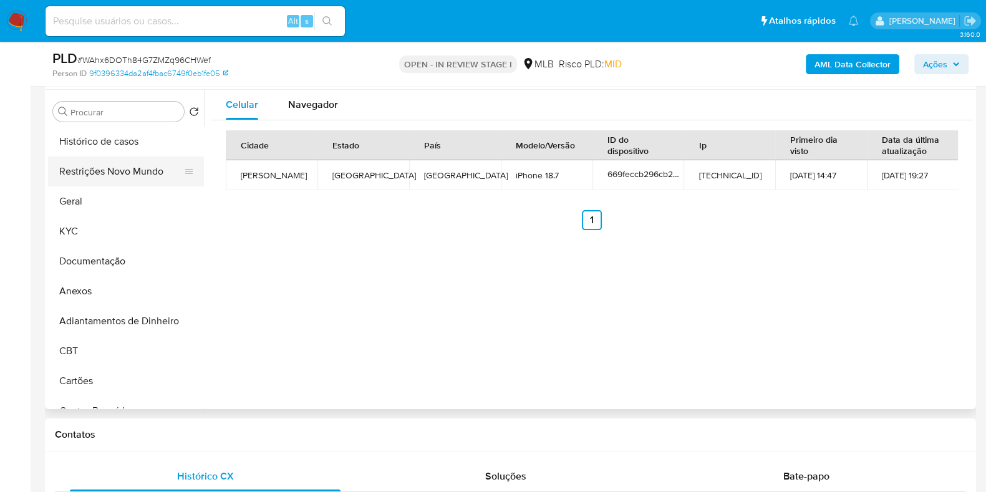
drag, startPoint x: 150, startPoint y: 193, endPoint x: 144, endPoint y: 180, distance: 14.8
click at [150, 192] on button "Geral" at bounding box center [126, 202] width 156 height 30
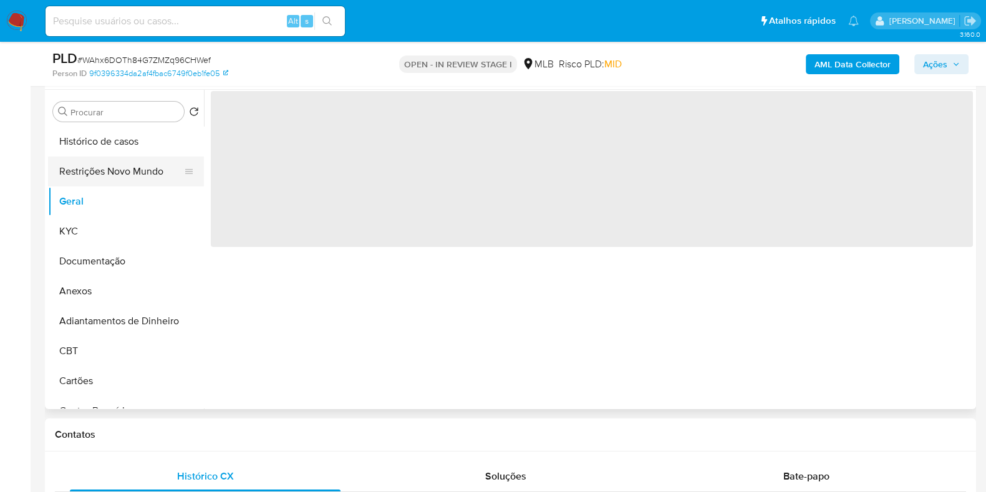
click at [144, 175] on button "Restrições Novo Mundo" at bounding box center [121, 172] width 146 height 30
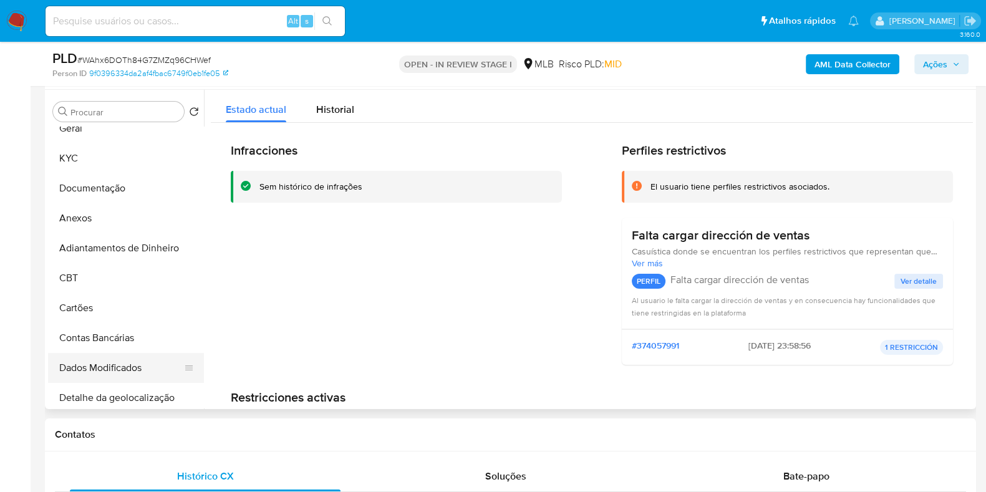
scroll to position [234, 0]
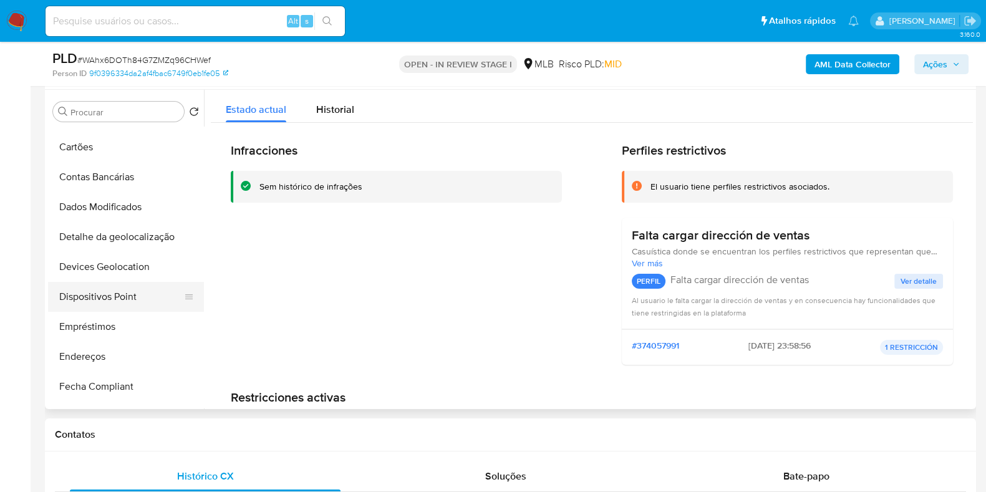
click at [112, 298] on button "Dispositivos Point" at bounding box center [121, 297] width 146 height 30
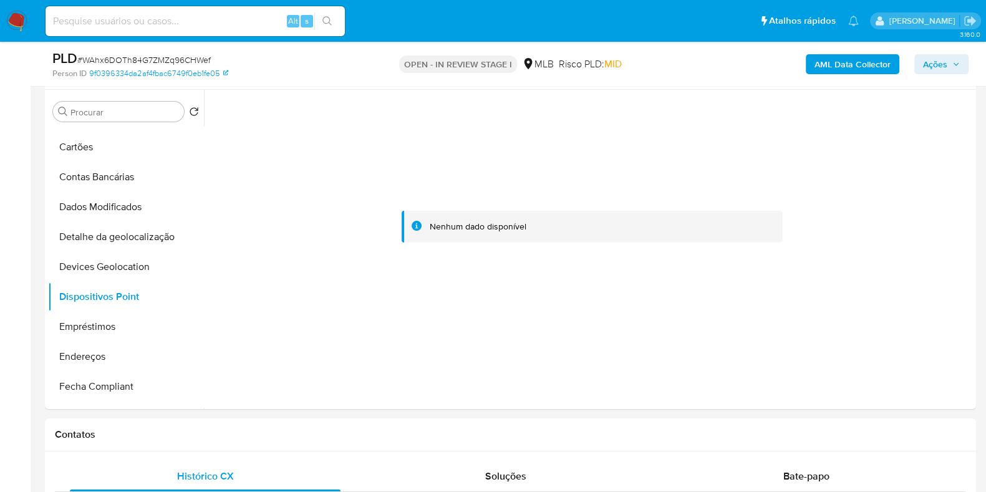
click at [848, 57] on b "AML Data Collector" at bounding box center [853, 64] width 76 height 20
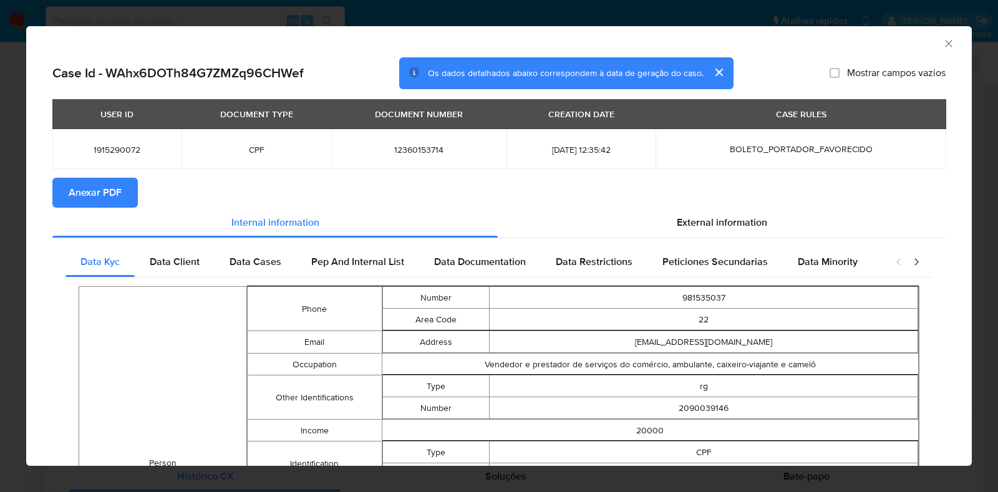
click at [110, 198] on span "Anexar PDF" at bounding box center [95, 192] width 53 height 27
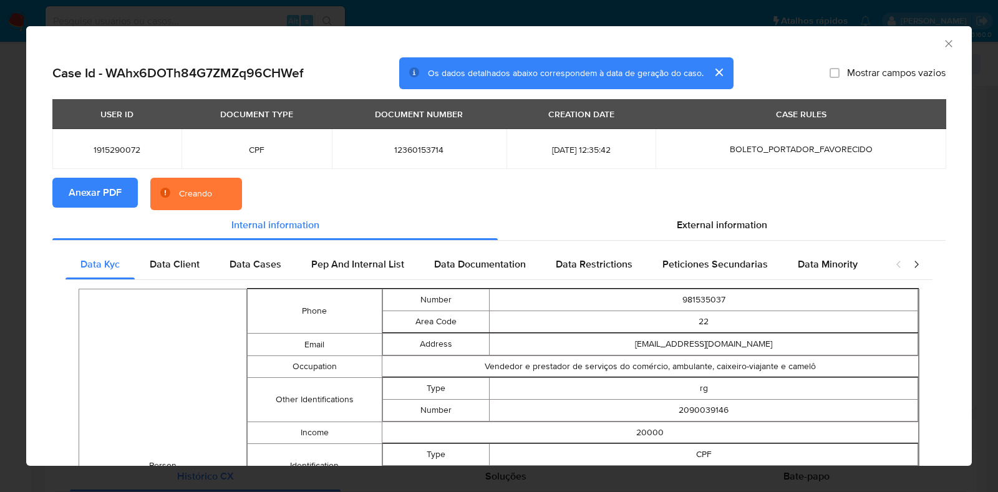
click at [0, 220] on div "AML Data Collector Case Id - WAhx6DOTh84G7ZMZq96CHWef Os dados detalhados abaix…" at bounding box center [499, 246] width 998 height 492
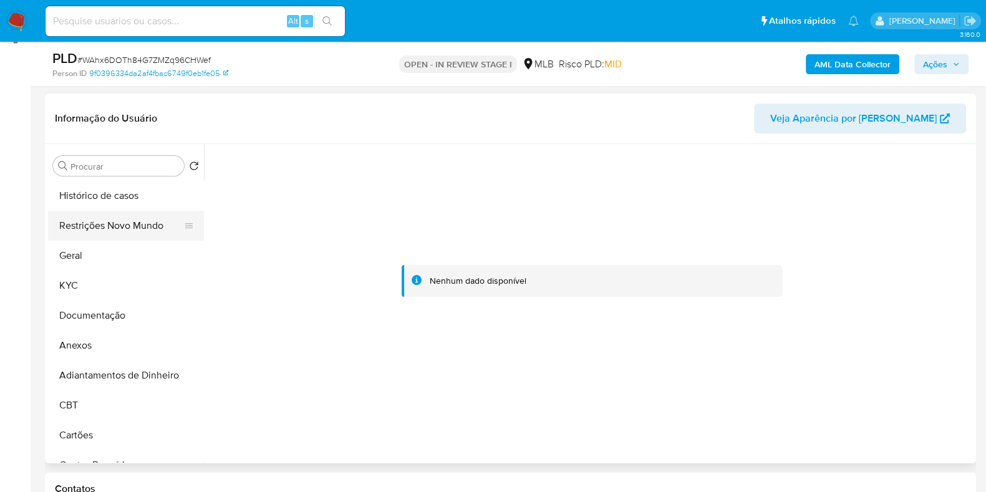
scroll to position [155, 0]
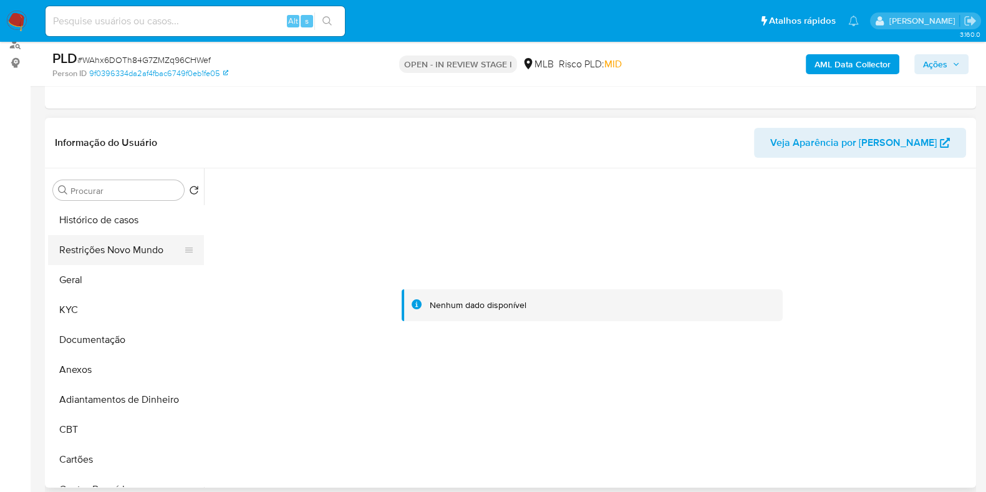
click at [108, 250] on button "Restrições Novo Mundo" at bounding box center [121, 250] width 146 height 30
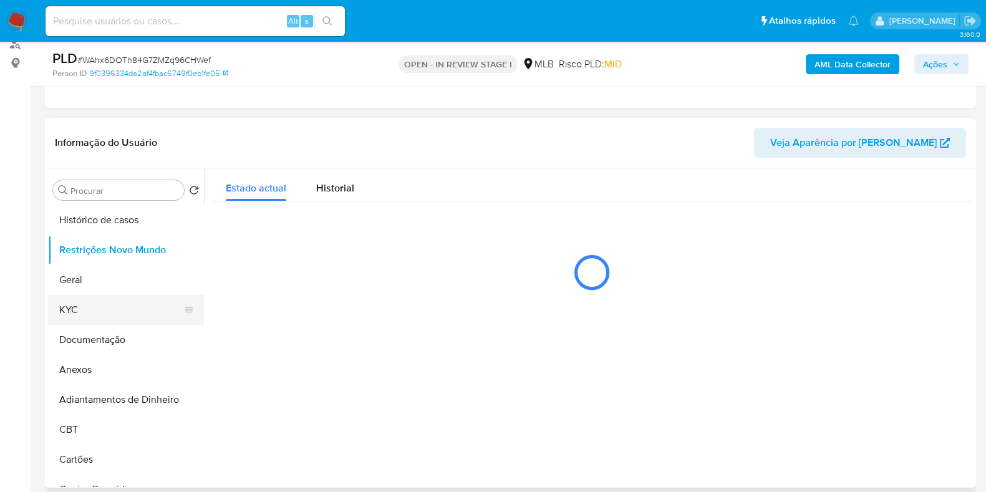
click at [97, 311] on button "KYC" at bounding box center [121, 310] width 146 height 30
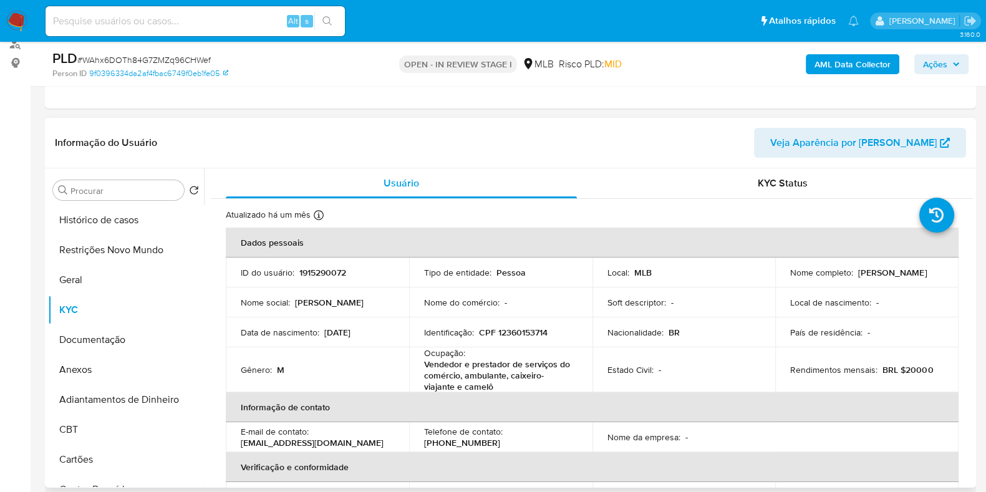
drag, startPoint x: 901, startPoint y: 277, endPoint x: 787, endPoint y: 276, distance: 114.2
click at [791, 278] on div "Nome completo : Gian Paolo Silva Gomes" at bounding box center [867, 272] width 153 height 11
copy p "[PERSON_NAME]"
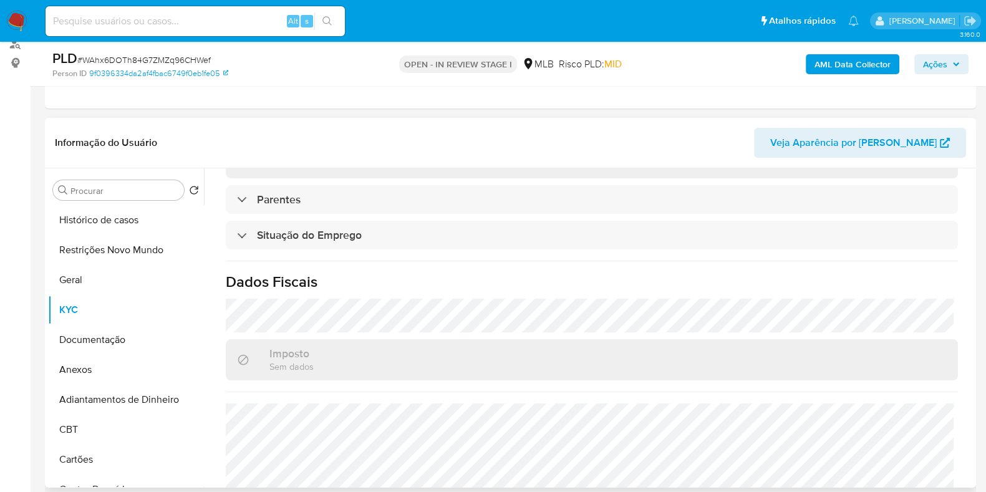
scroll to position [545, 0]
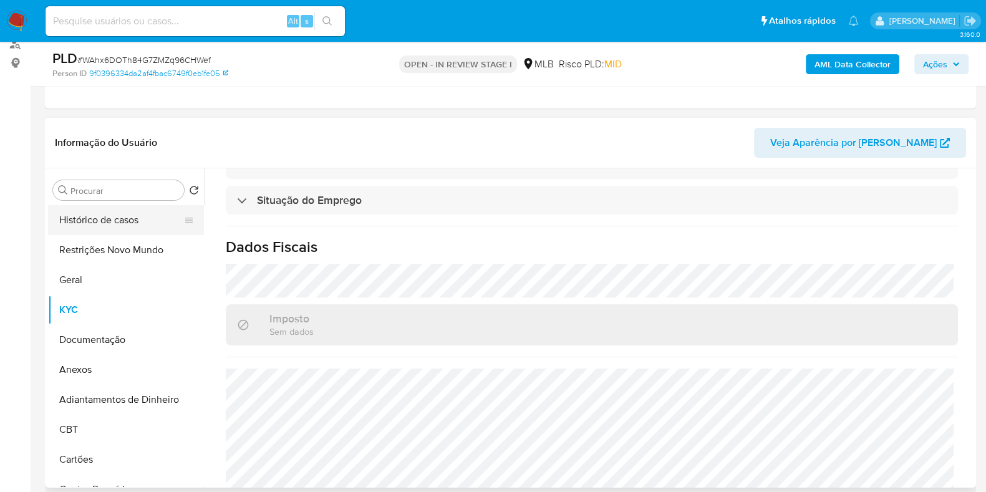
click at [87, 218] on button "Histórico de casos" at bounding box center [121, 220] width 146 height 30
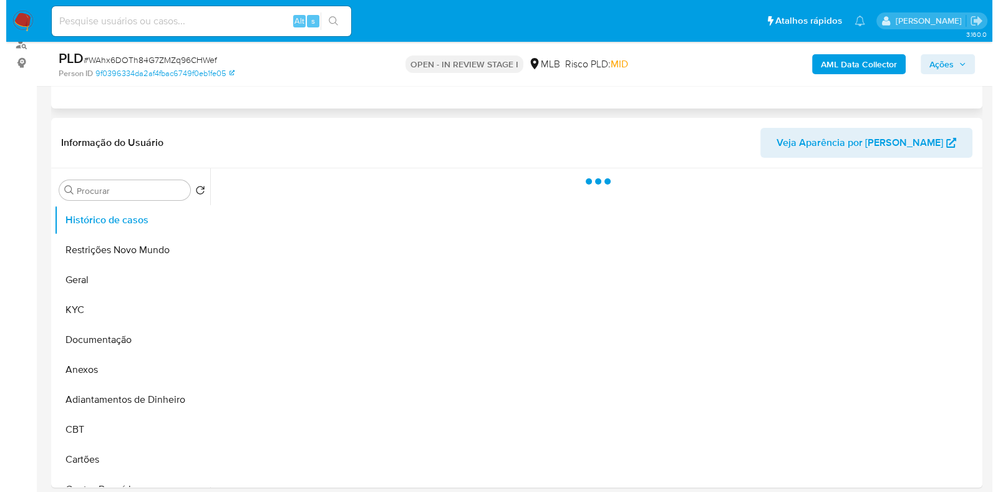
scroll to position [0, 0]
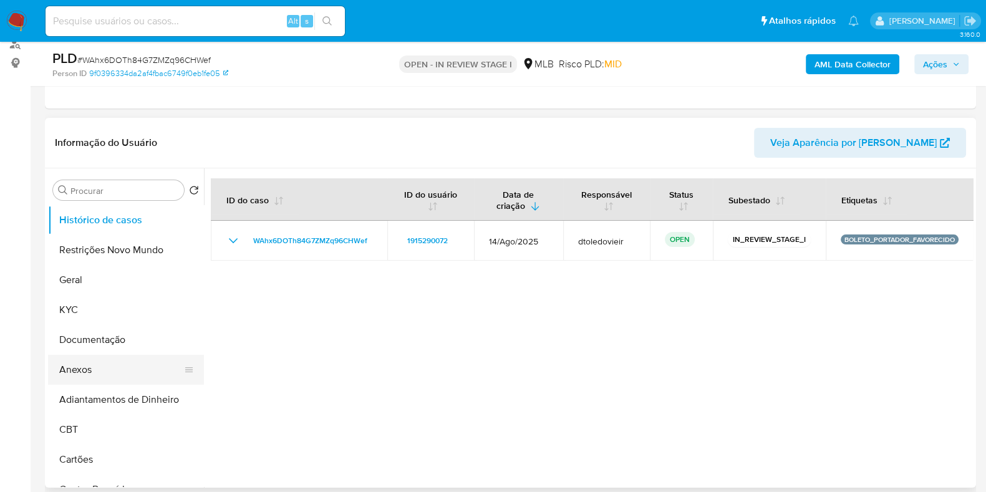
click at [87, 369] on button "Anexos" at bounding box center [121, 370] width 146 height 30
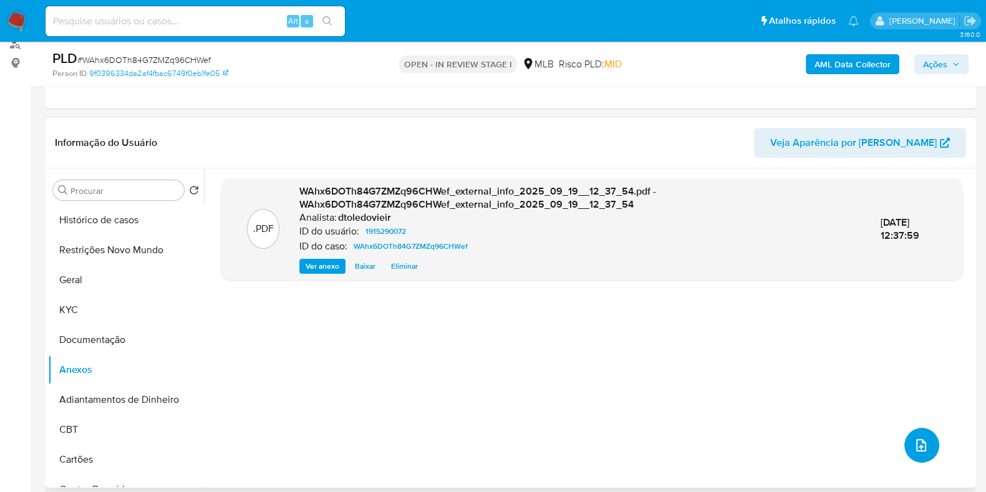
click at [914, 444] on icon "upload-file" at bounding box center [921, 445] width 15 height 15
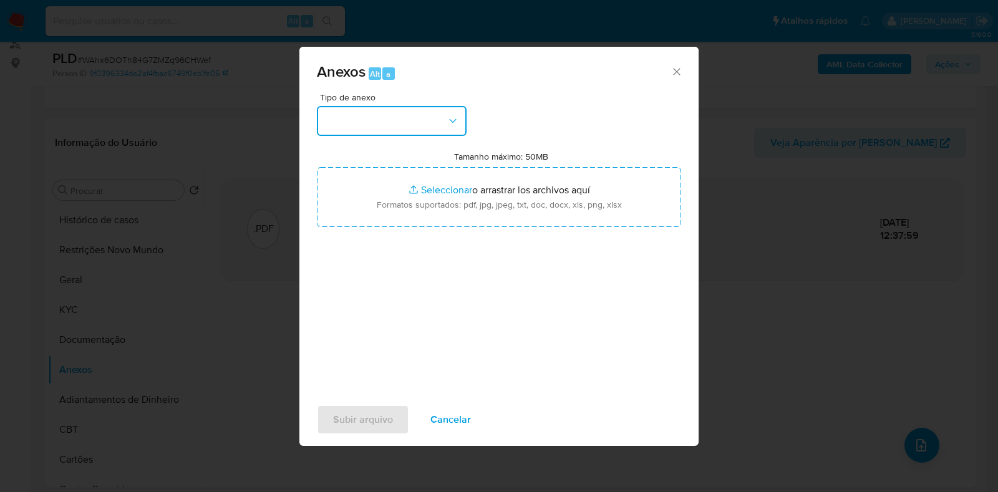
click at [406, 126] on button "button" at bounding box center [392, 121] width 150 height 30
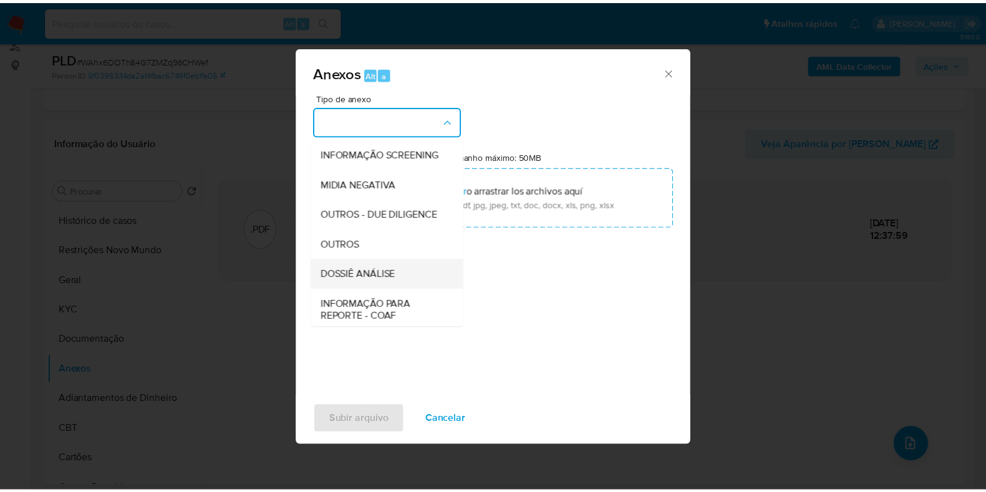
scroll to position [192, 0]
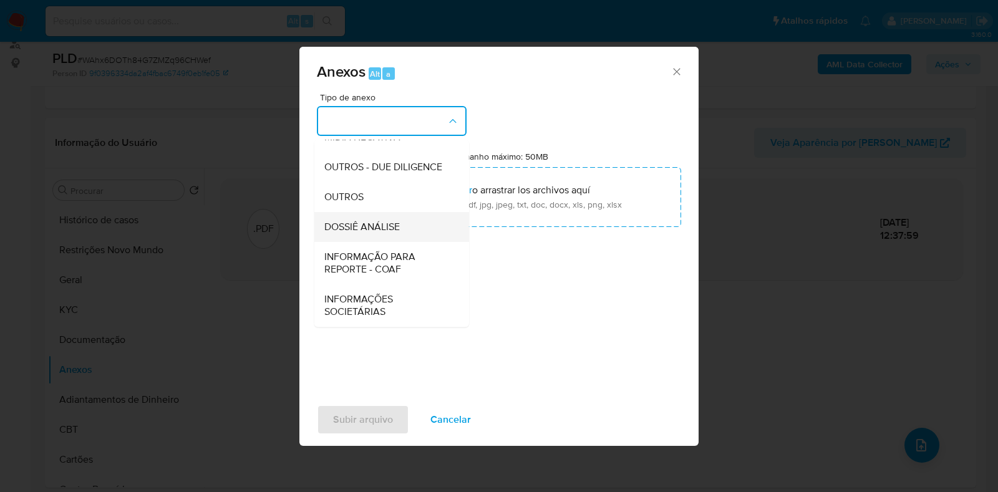
click at [377, 223] on span "DOSSIÊ ANÁLISE" at bounding box center [361, 227] width 75 height 12
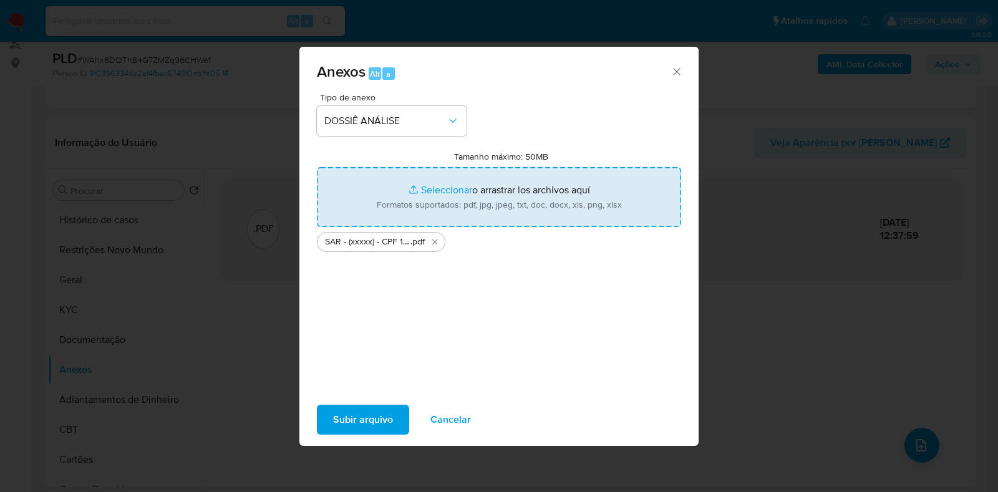
type input "C:\fakepath\Mulan 1915290072_2025_09_19_08_47_37.xlsx"
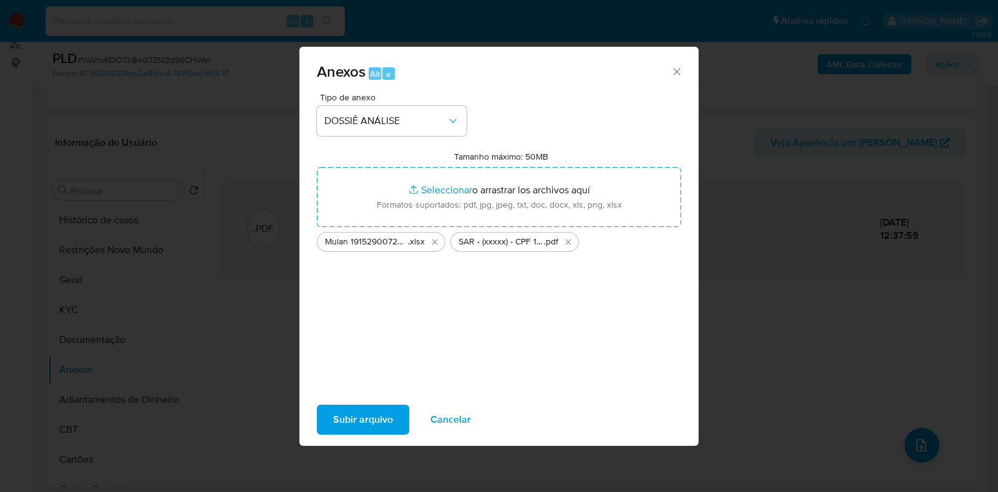
click at [357, 417] on span "Subir arquivo" at bounding box center [363, 419] width 60 height 27
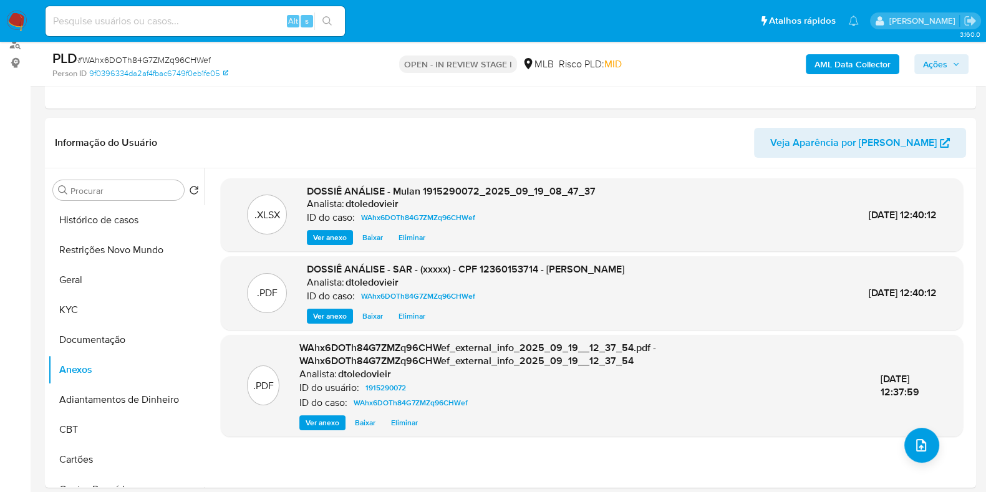
click at [948, 63] on span "Ações" at bounding box center [935, 64] width 24 height 20
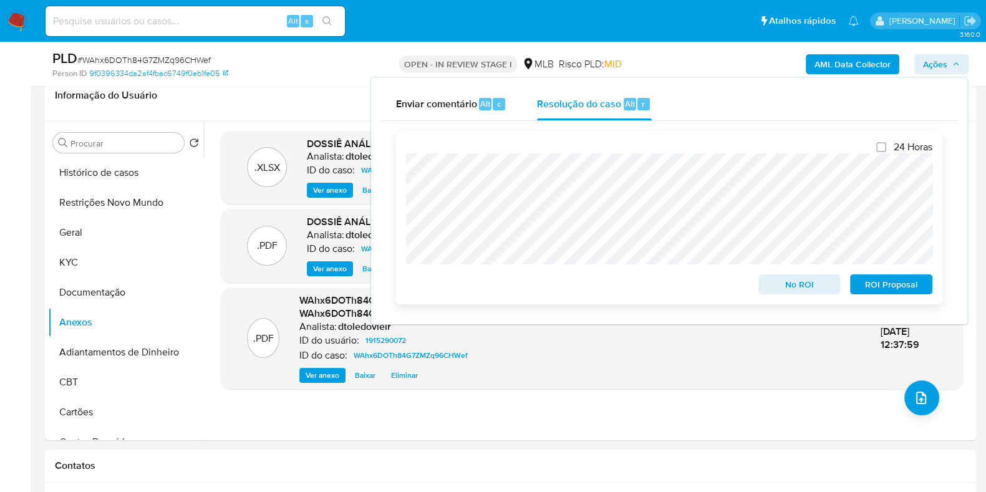
scroll to position [234, 0]
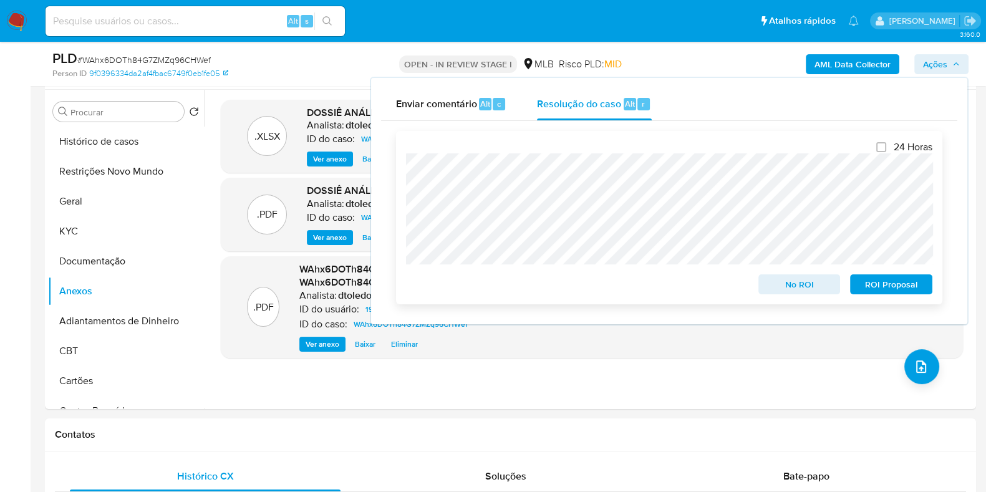
click at [903, 290] on span "ROI Proposal" at bounding box center [891, 284] width 65 height 17
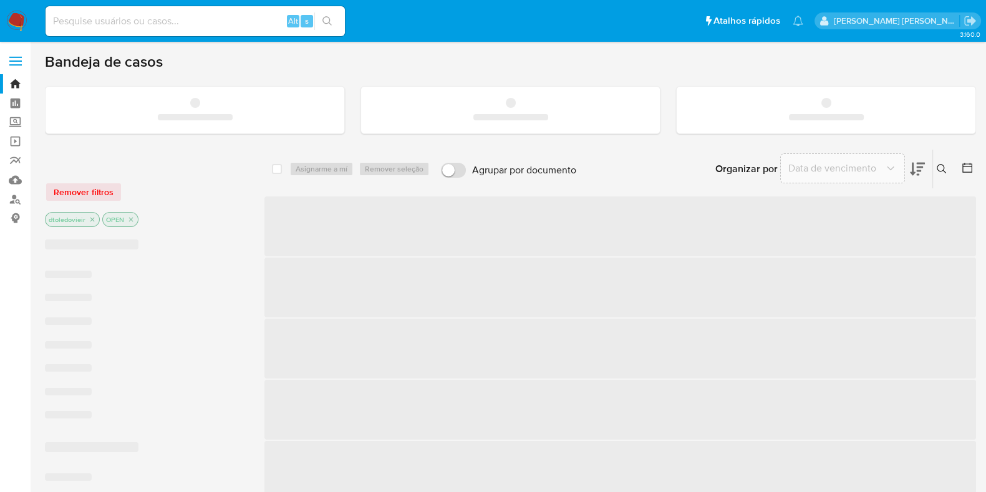
click at [215, 19] on input at bounding box center [195, 21] width 299 height 16
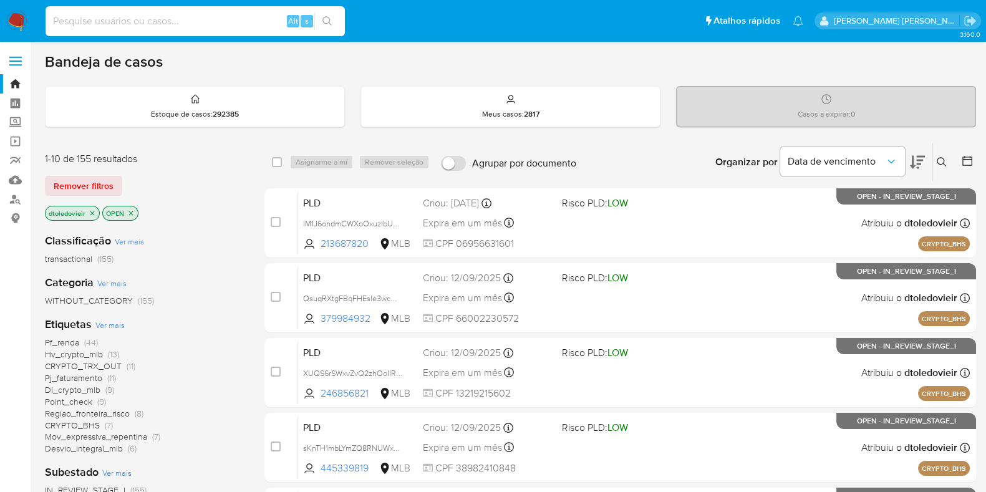
paste input "77124721"
type input "77124721"
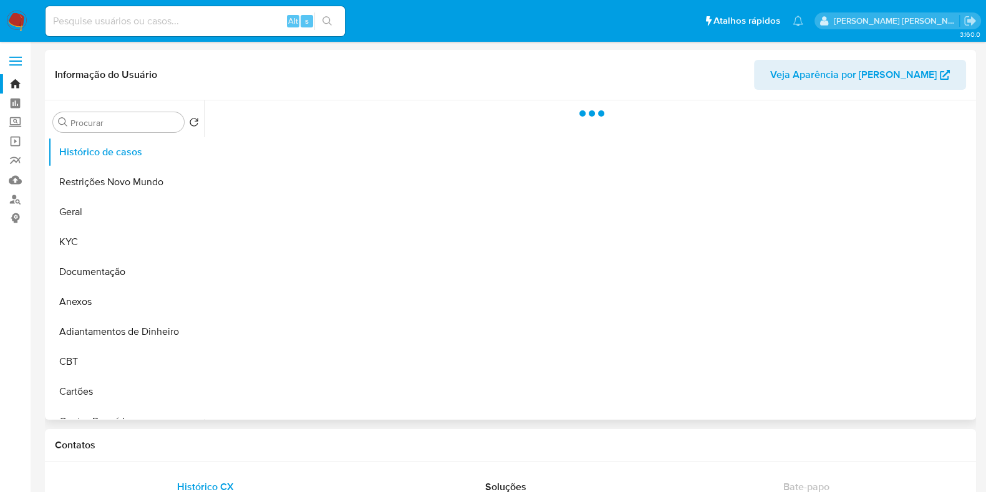
select select "10"
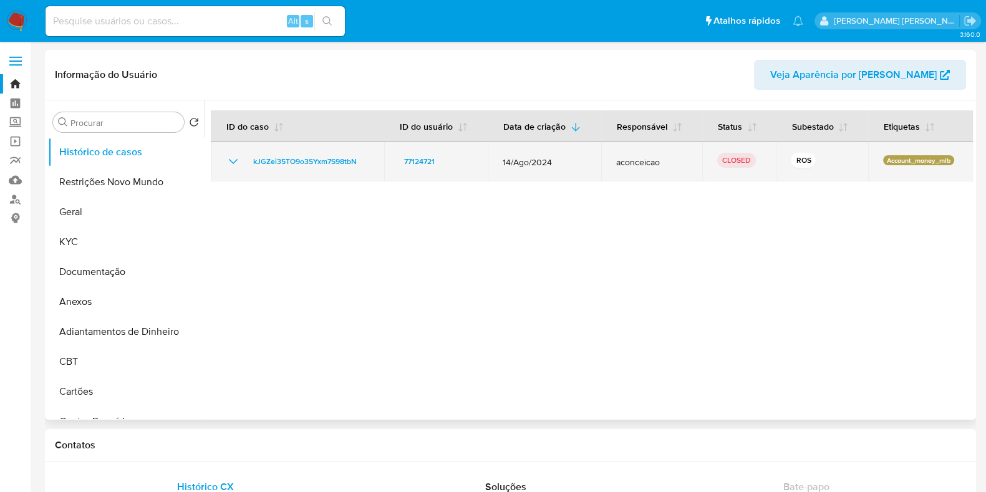
click at [227, 158] on icon "Mostrar/Ocultar" at bounding box center [233, 161] width 15 height 15
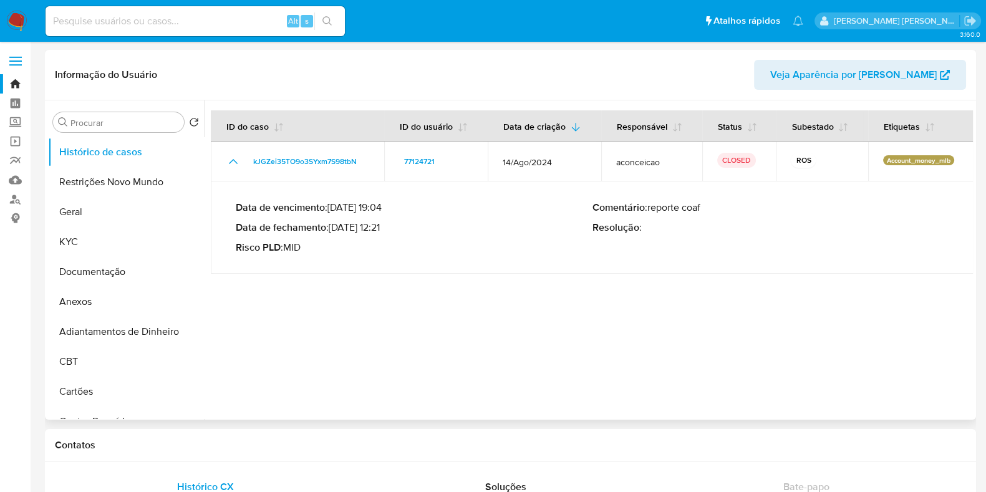
drag, startPoint x: 386, startPoint y: 229, endPoint x: 336, endPoint y: 228, distance: 49.3
click at [336, 228] on p "Data de fechamento : 23/09/2024 12:21" at bounding box center [414, 228] width 357 height 12
click at [233, 19] on input at bounding box center [195, 21] width 299 height 16
paste input "573444857"
type input "573444857"
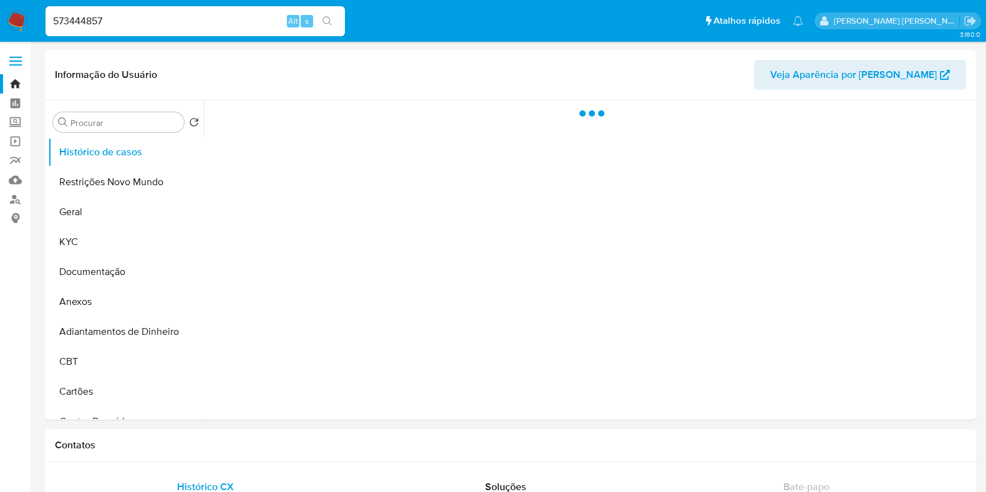
select select "10"
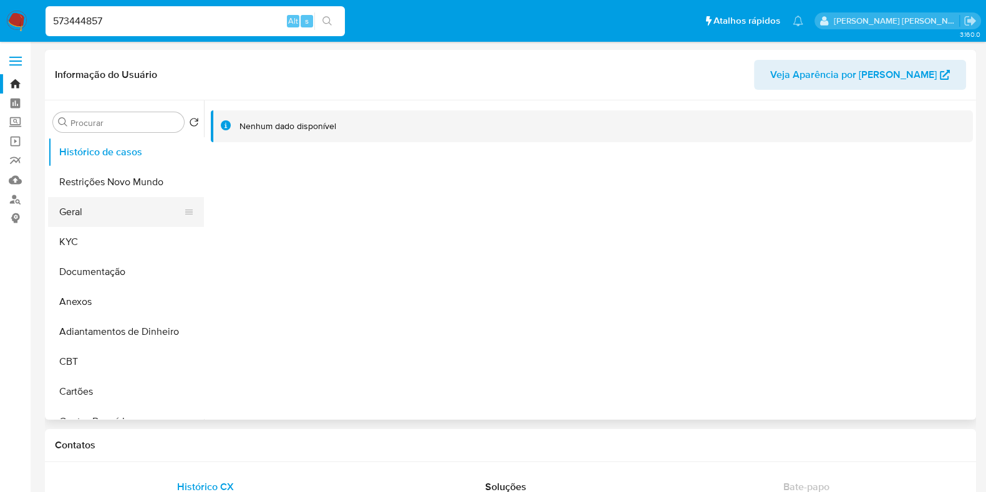
click at [125, 204] on button "Geral" at bounding box center [121, 212] width 146 height 30
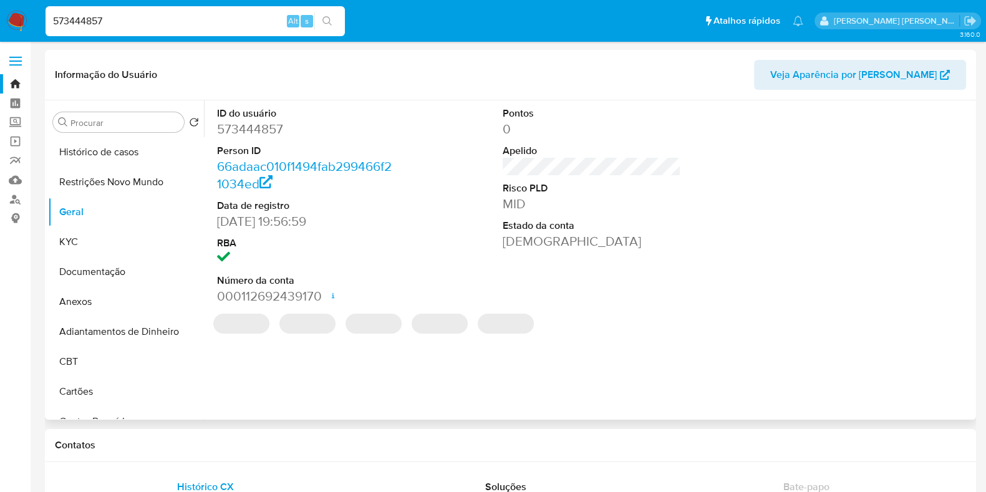
click at [268, 128] on dd "573444857" at bounding box center [306, 128] width 178 height 17
copy dd "573444857"
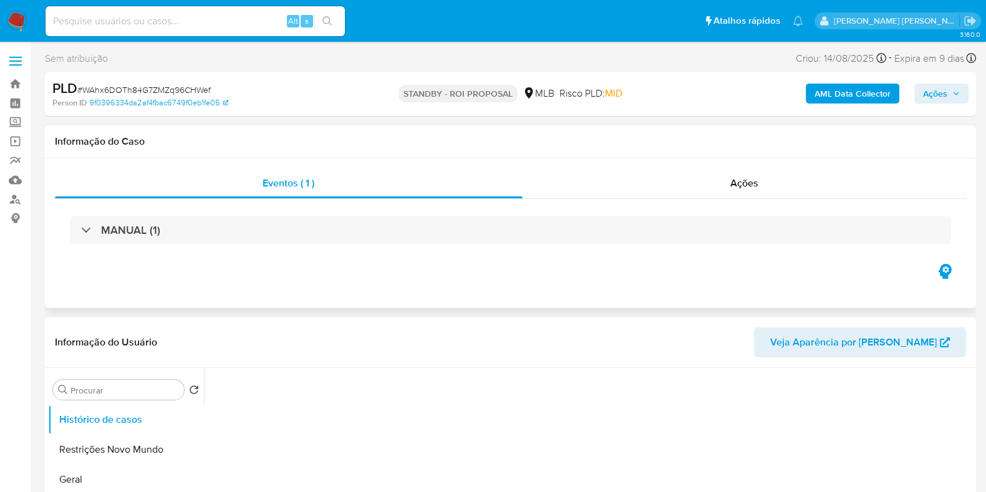
select select "10"
